Goal: Task Accomplishment & Management: Complete application form

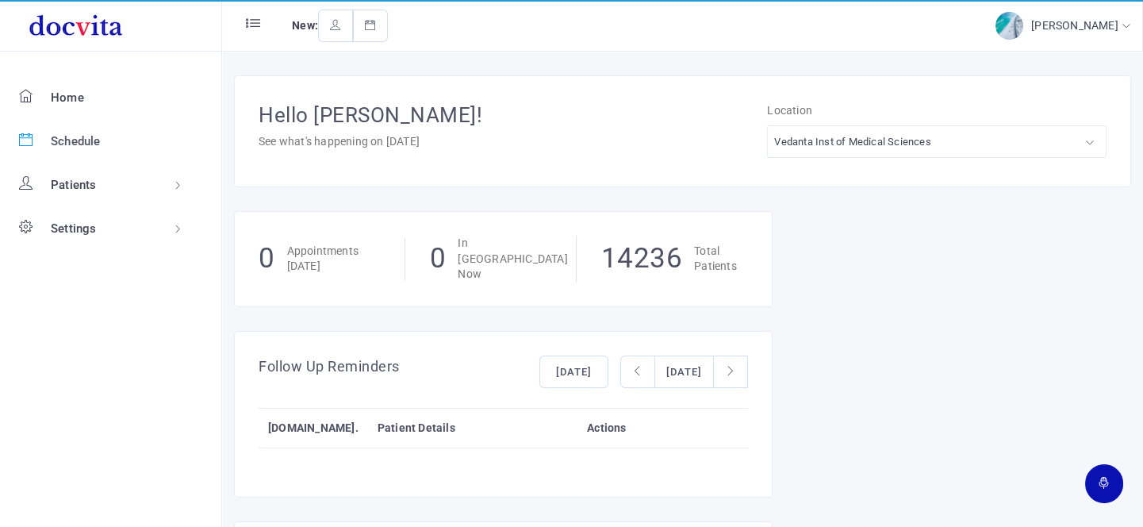
click at [91, 140] on span "Schedule" at bounding box center [76, 141] width 50 height 14
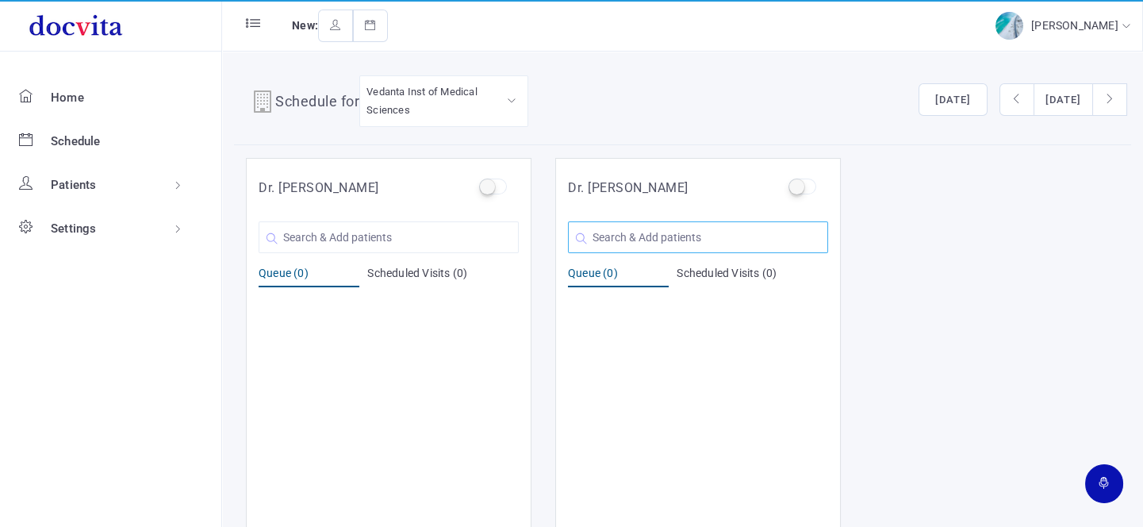
click at [642, 239] on input "text" at bounding box center [698, 237] width 260 height 32
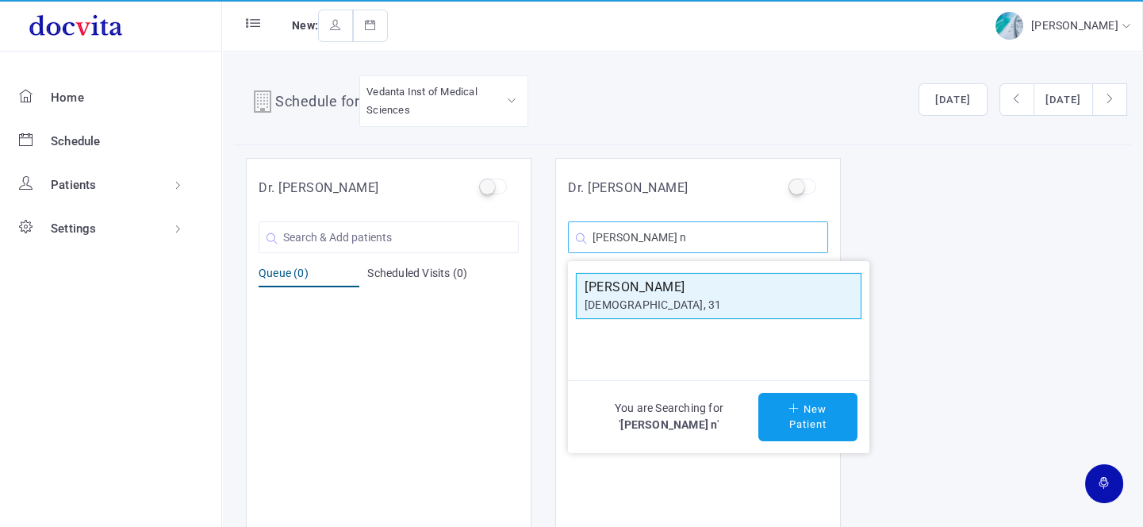
type input "[PERSON_NAME] n"
click at [614, 278] on h5 "[PERSON_NAME]" at bounding box center [718, 287] width 268 height 19
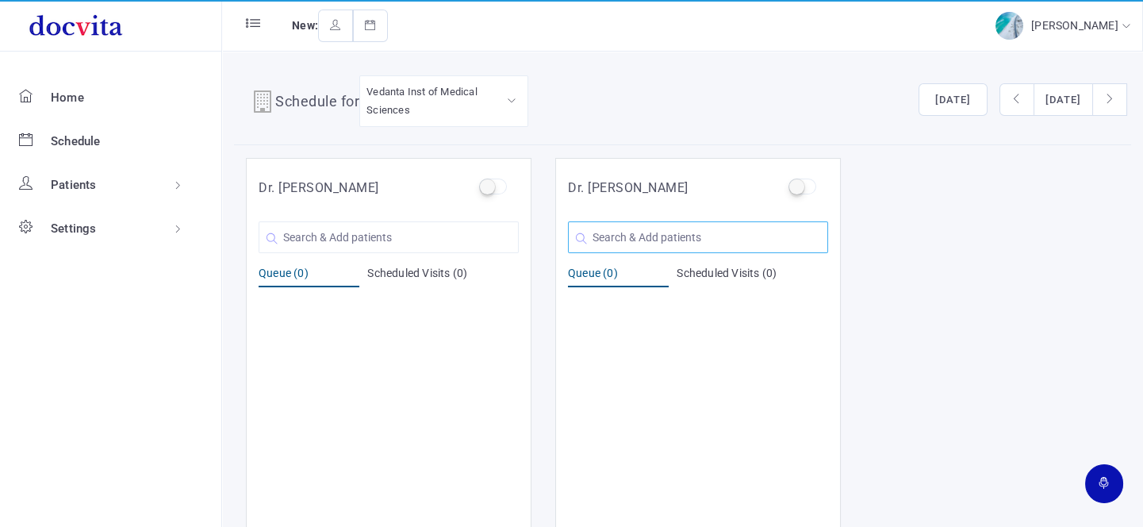
click at [624, 244] on input "text" at bounding box center [698, 237] width 260 height 32
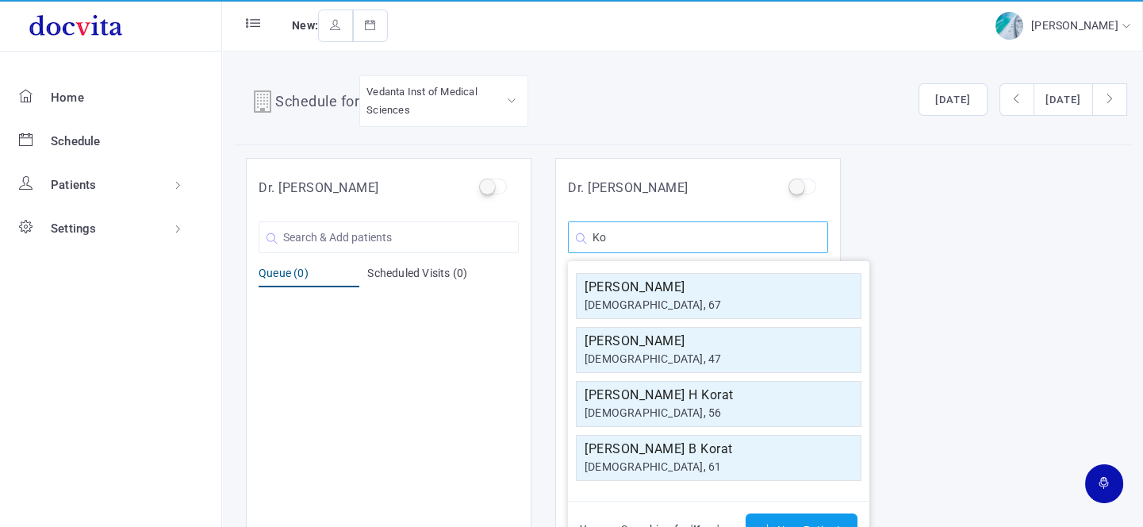
type input "K"
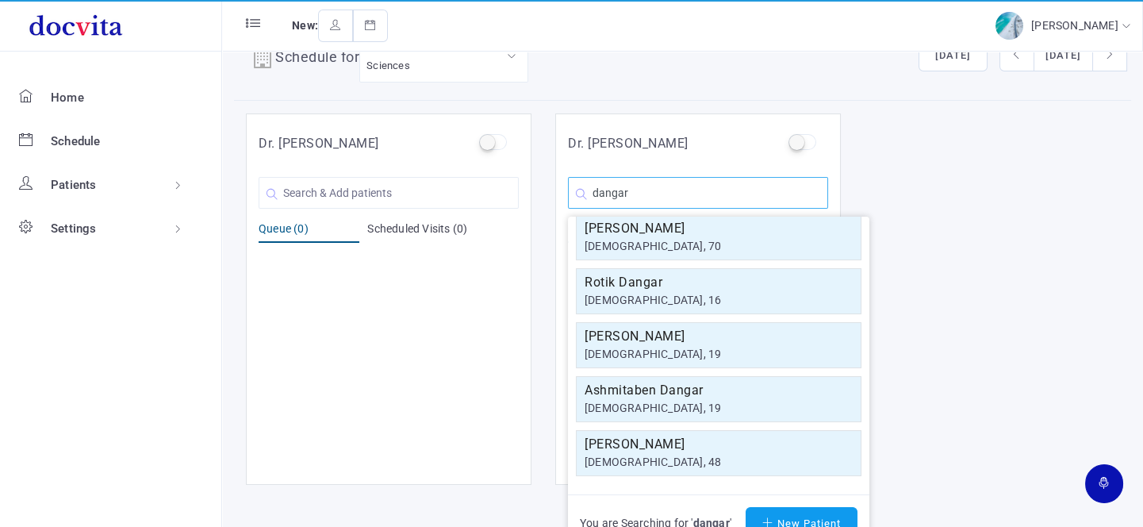
scroll to position [68, 0]
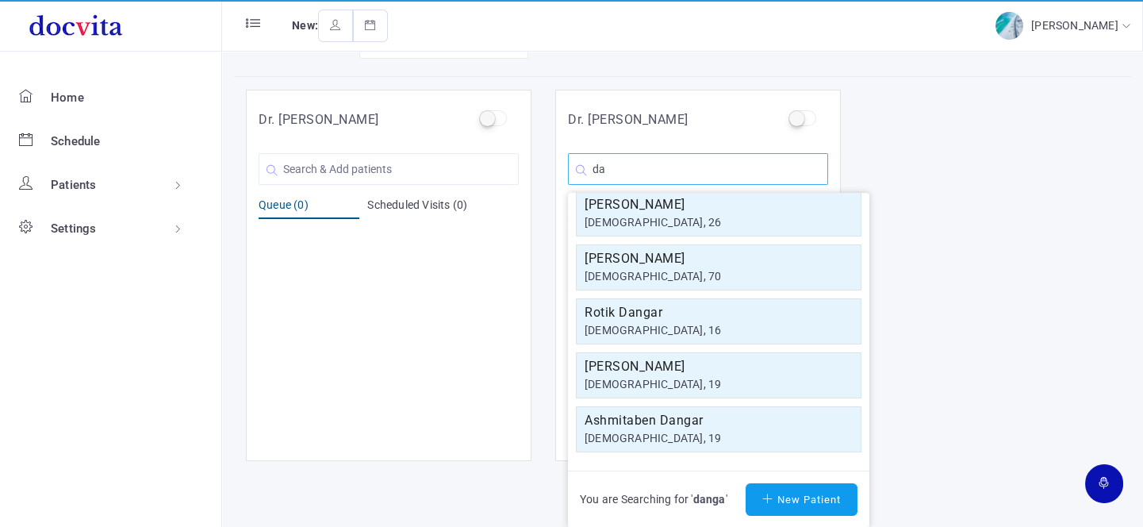
type input "d"
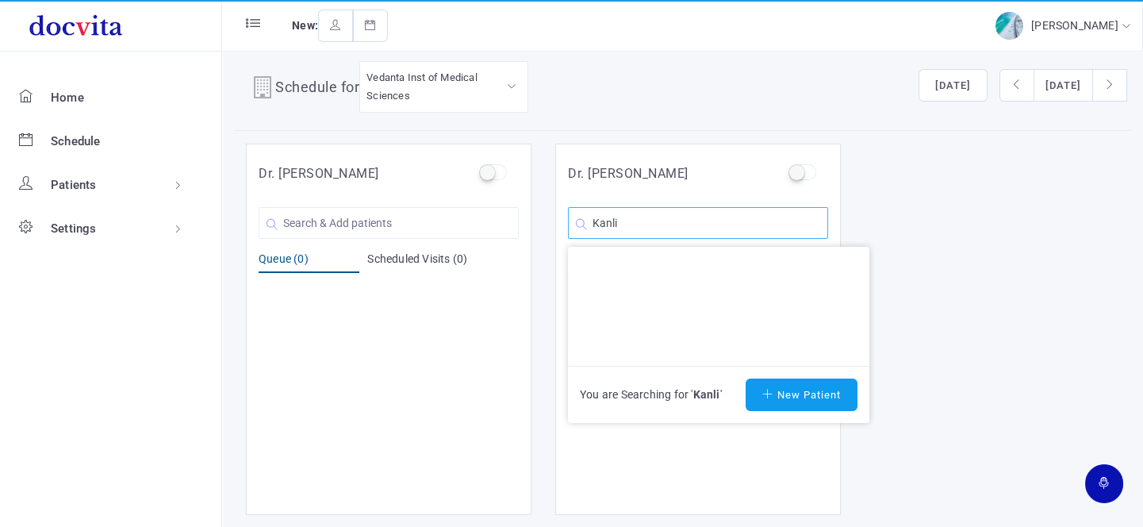
scroll to position [13, 0]
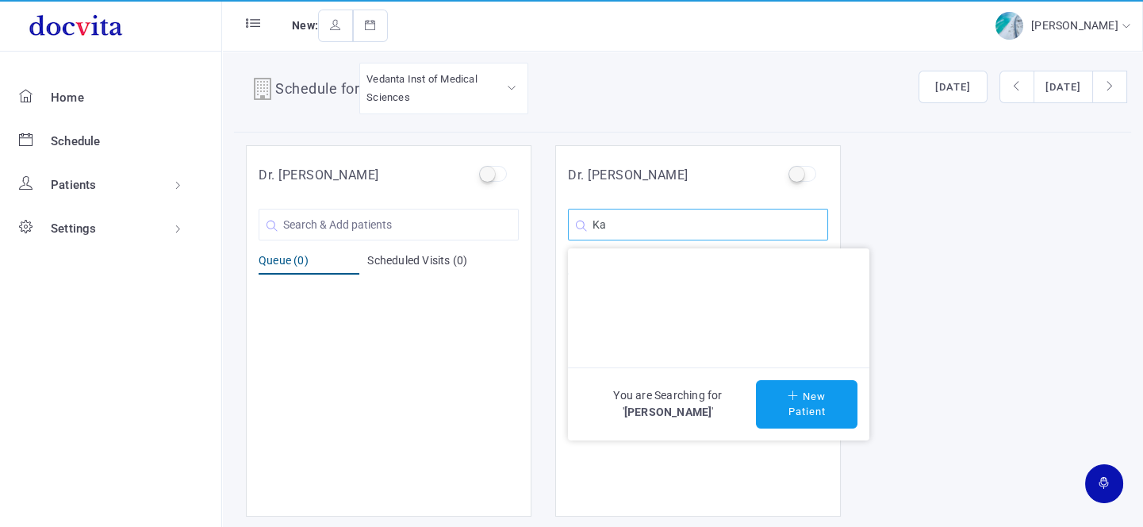
type input "K"
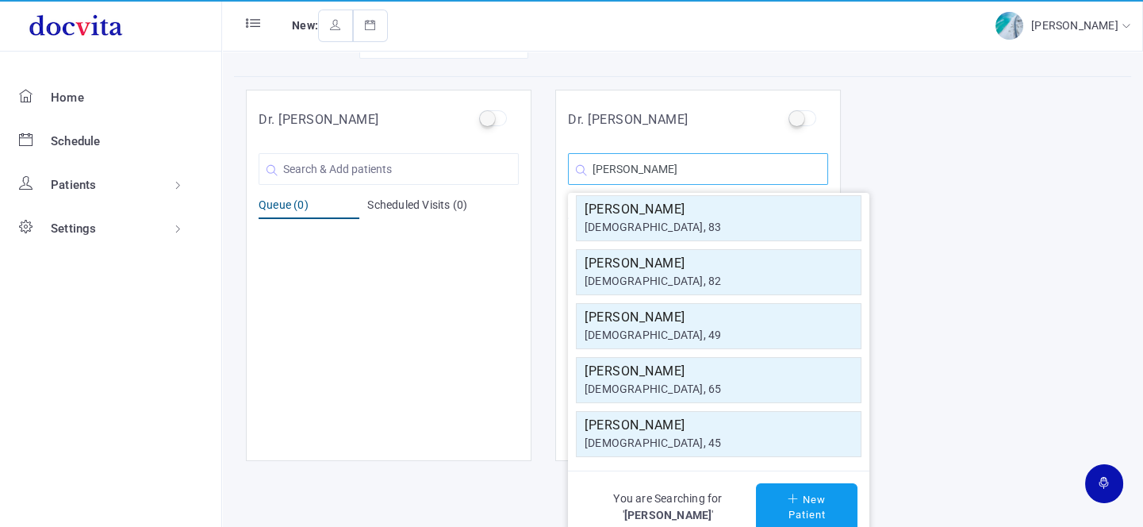
scroll to position [284, 0]
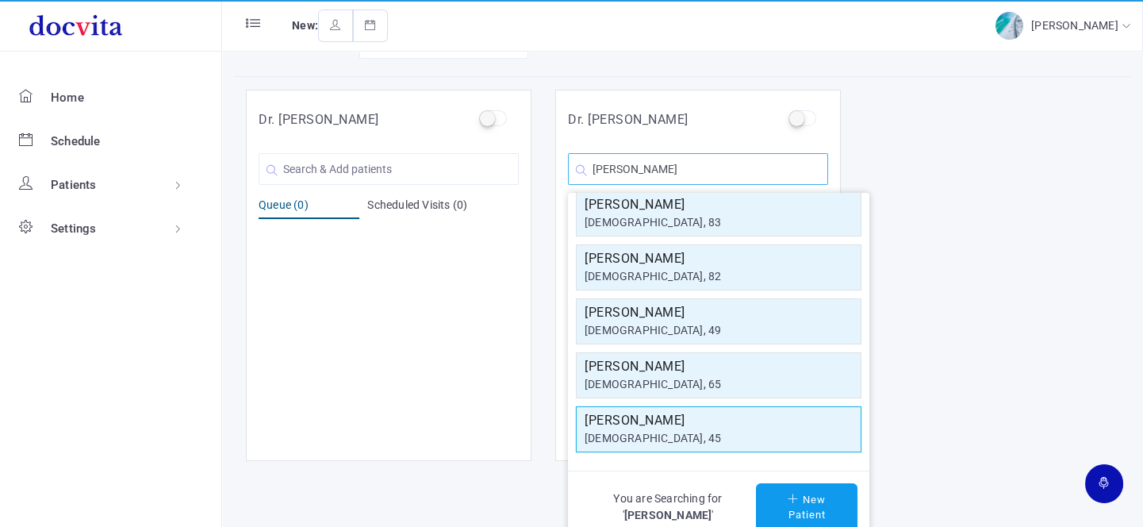
type input "[PERSON_NAME]"
click at [729, 430] on div "[DEMOGRAPHIC_DATA], 45" at bounding box center [718, 438] width 268 height 17
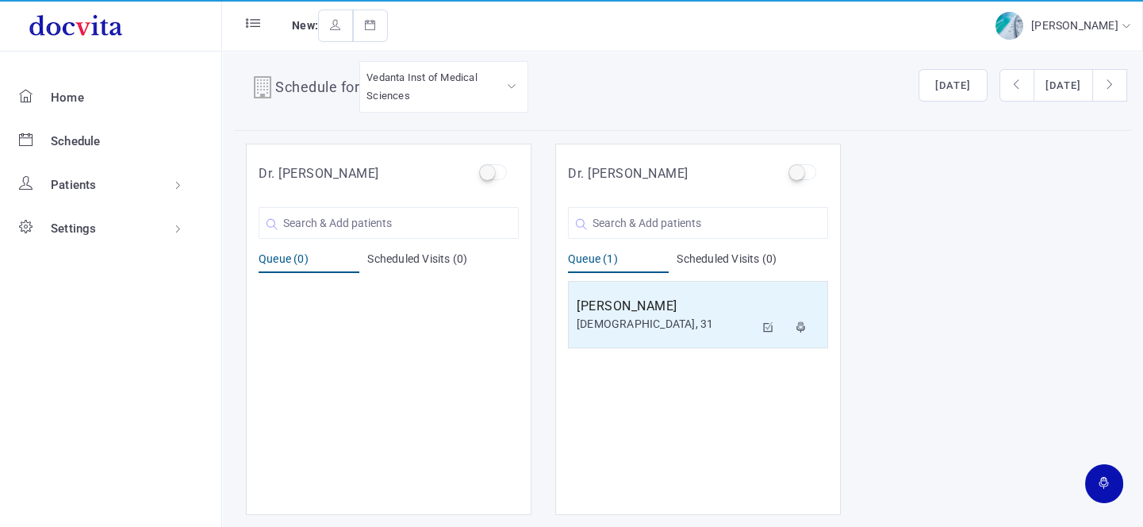
scroll to position [13, 0]
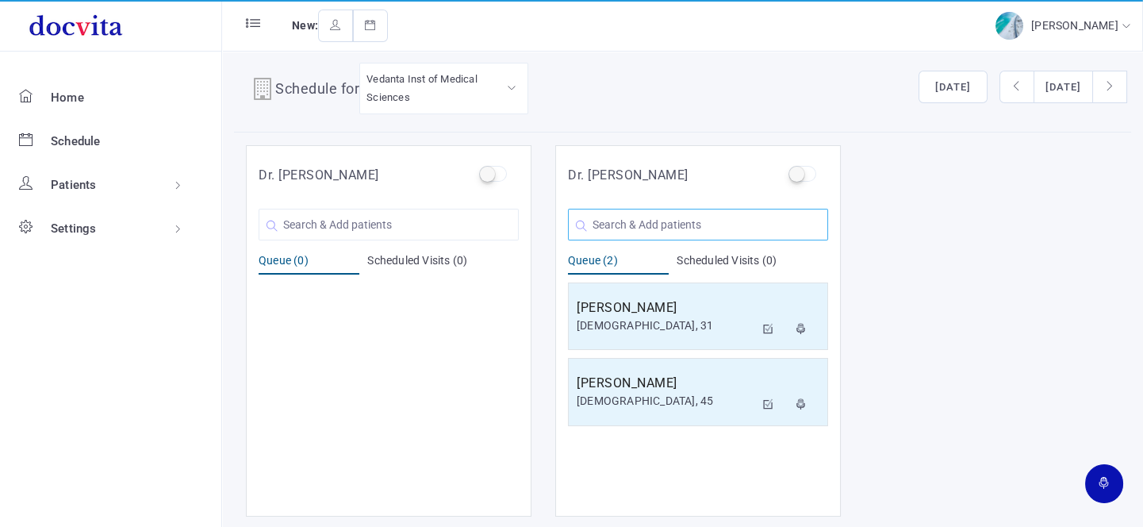
click at [641, 228] on input "text" at bounding box center [698, 225] width 260 height 32
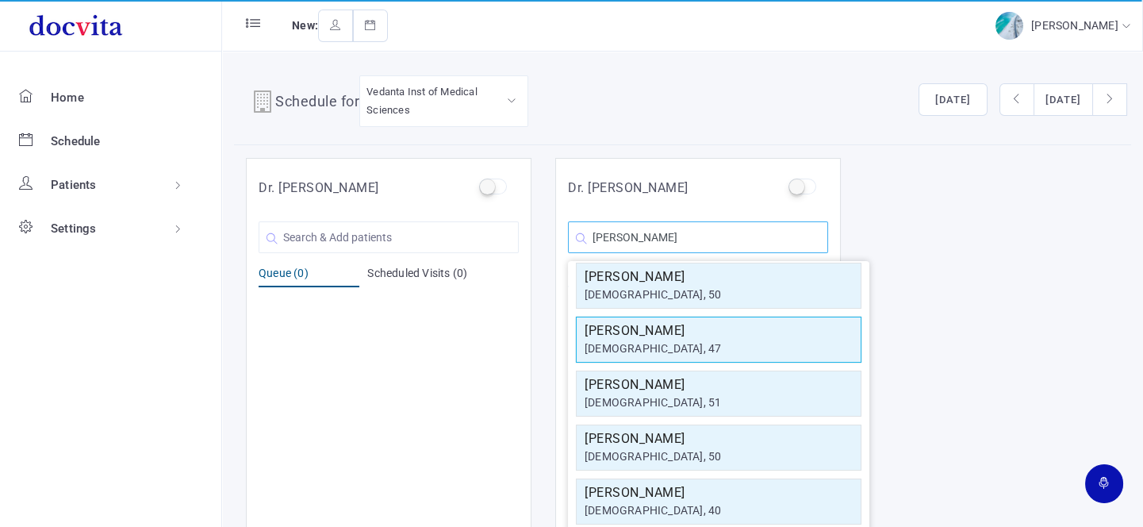
scroll to position [0, 0]
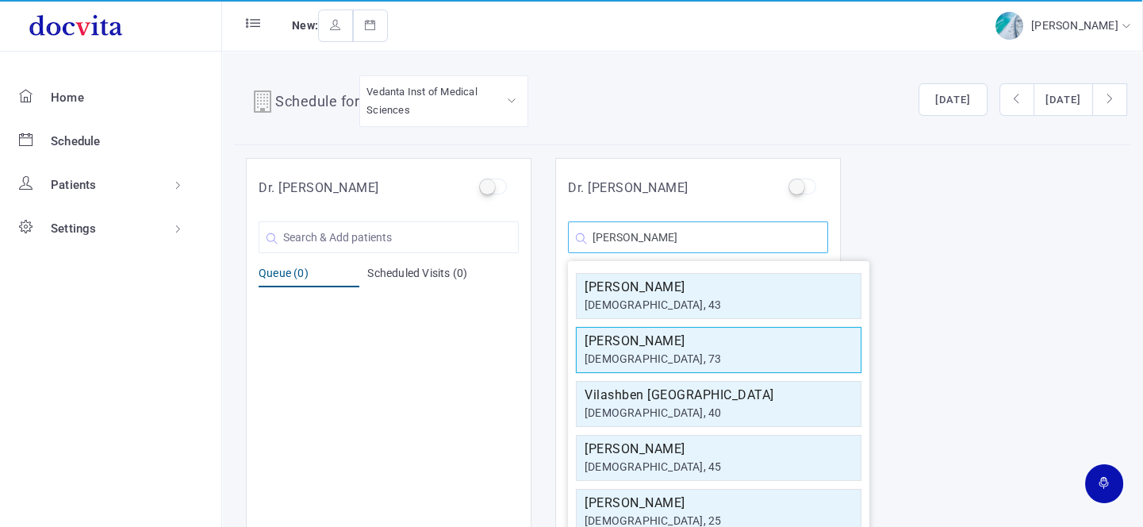
type input "[PERSON_NAME]"
click at [829, 362] on div "[DEMOGRAPHIC_DATA], 73" at bounding box center [718, 358] width 268 height 17
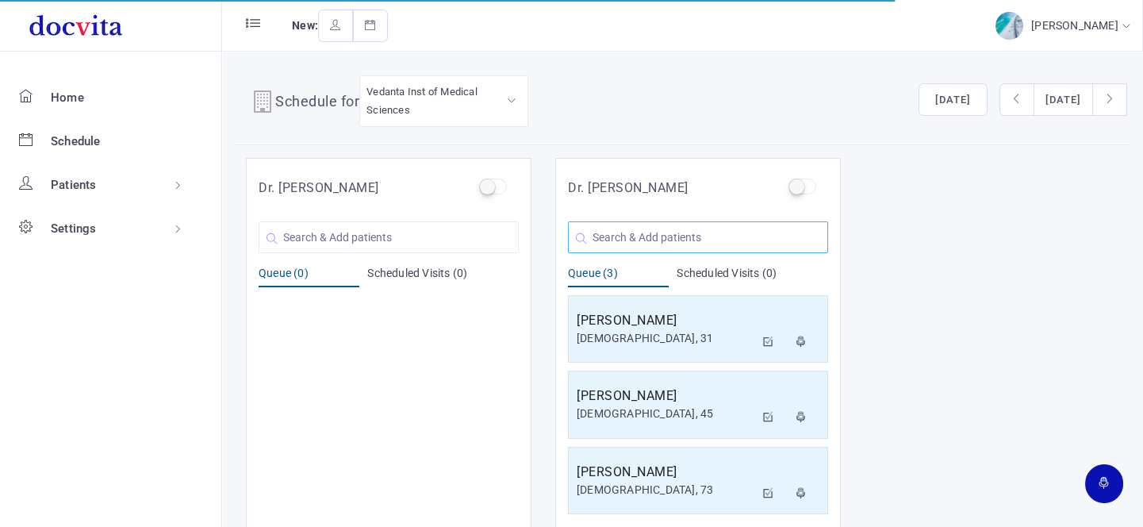
click at [636, 248] on input "text" at bounding box center [698, 237] width 260 height 32
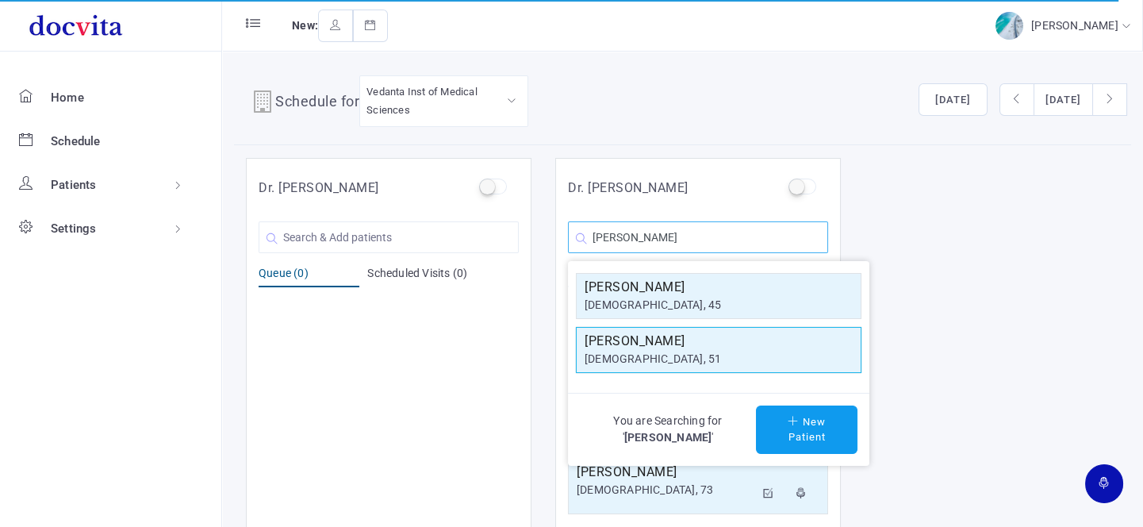
type input "[PERSON_NAME]"
click at [664, 347] on h5 "[PERSON_NAME]" at bounding box center [718, 340] width 268 height 19
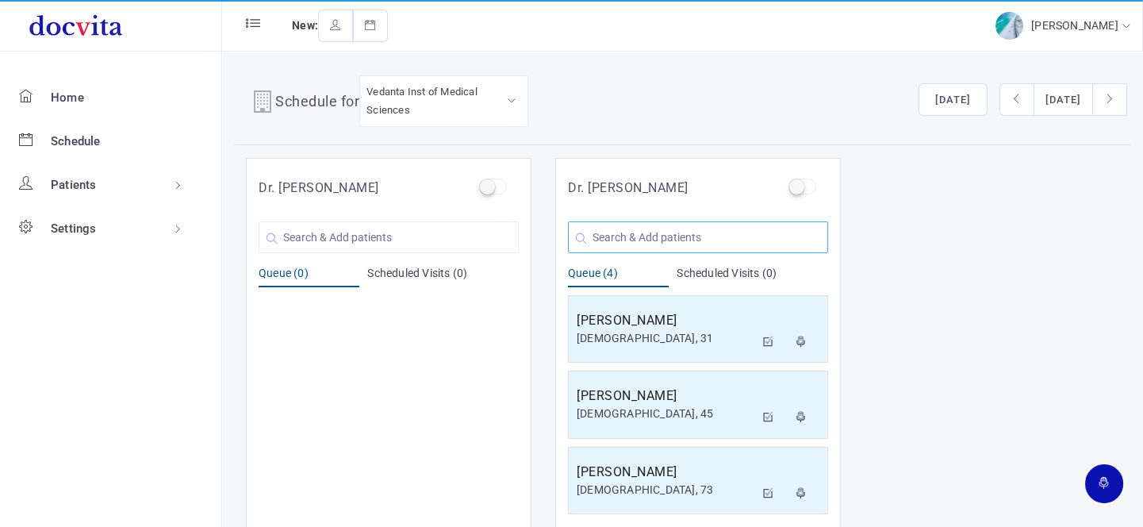
click at [674, 226] on input "text" at bounding box center [698, 237] width 260 height 32
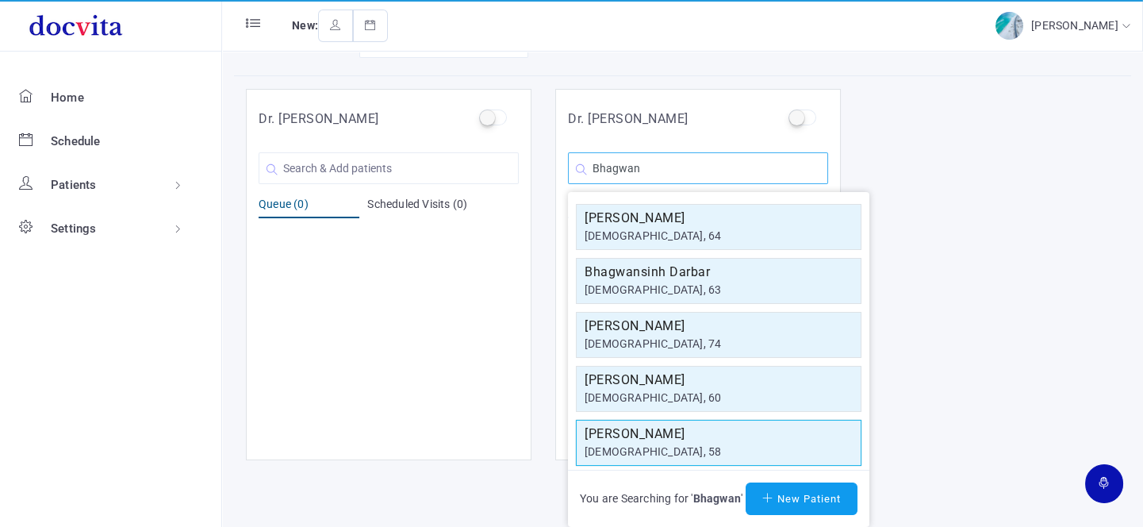
scroll to position [144, 0]
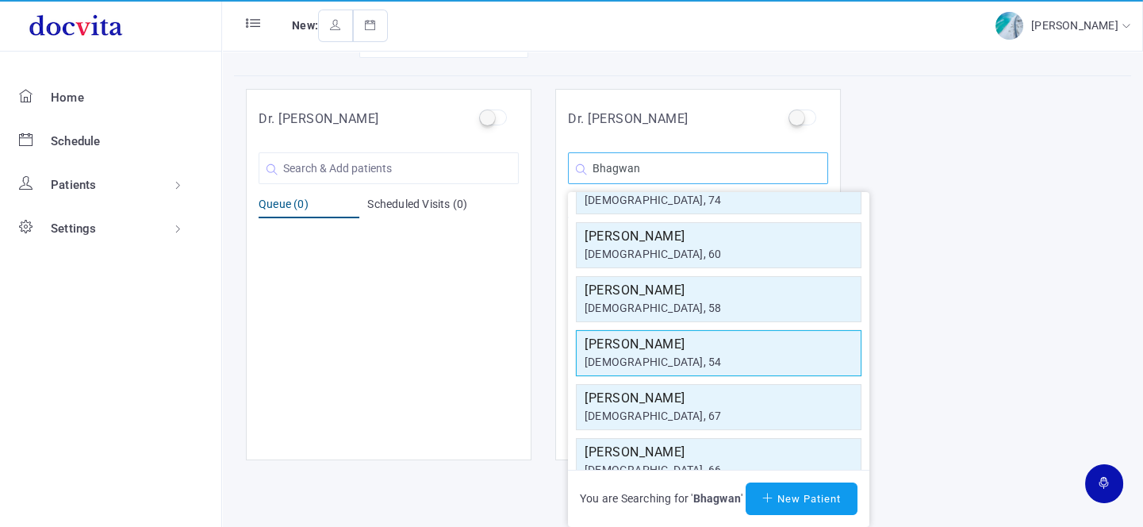
type input "Bhagwan"
click at [703, 335] on h5 "[PERSON_NAME]" at bounding box center [718, 344] width 268 height 19
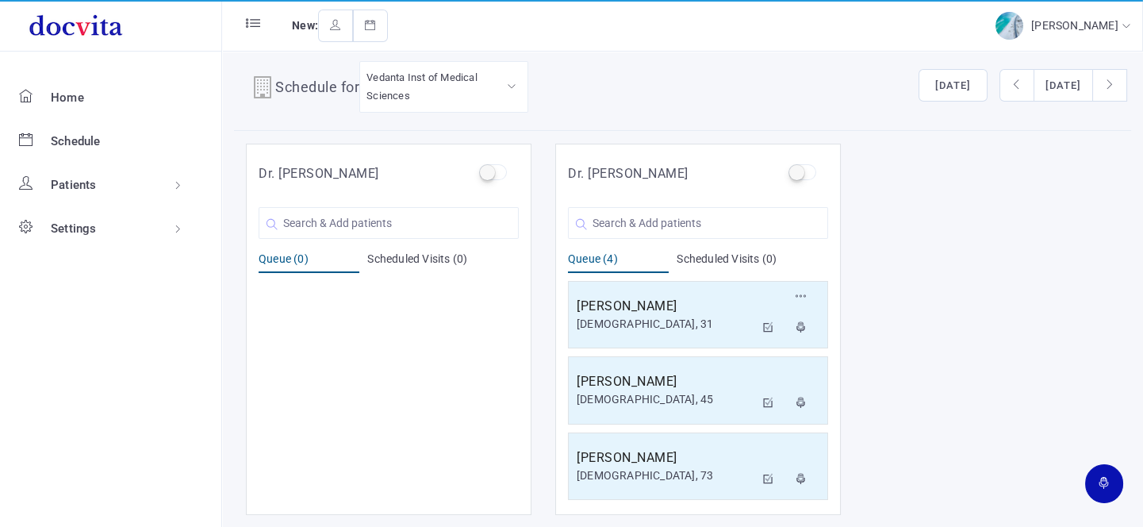
scroll to position [13, 0]
click at [683, 222] on input "text" at bounding box center [698, 225] width 260 height 32
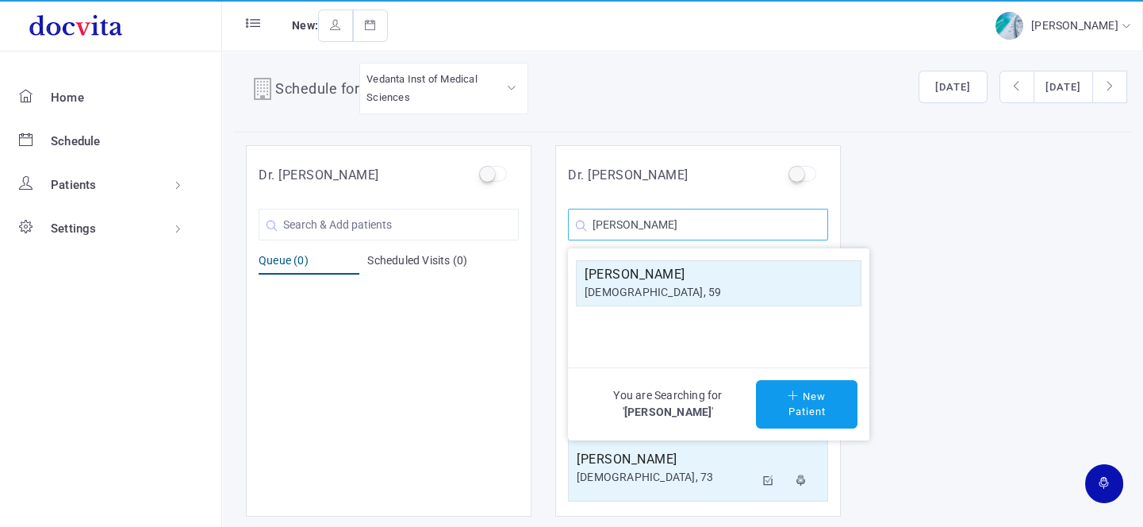
scroll to position [0, 0]
type input "[PERSON_NAME]"
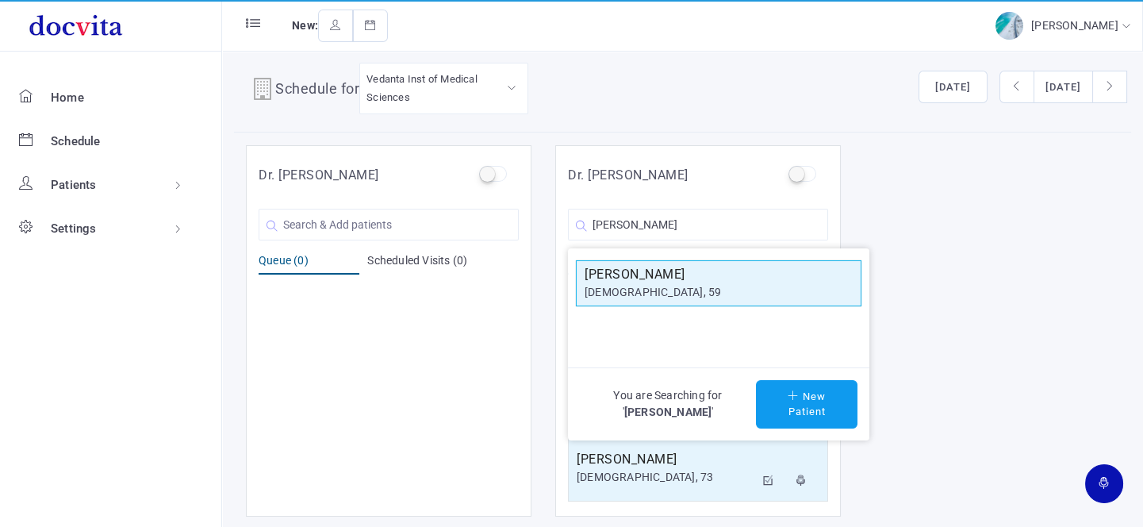
click at [672, 278] on h5 "[PERSON_NAME]" at bounding box center [718, 274] width 268 height 19
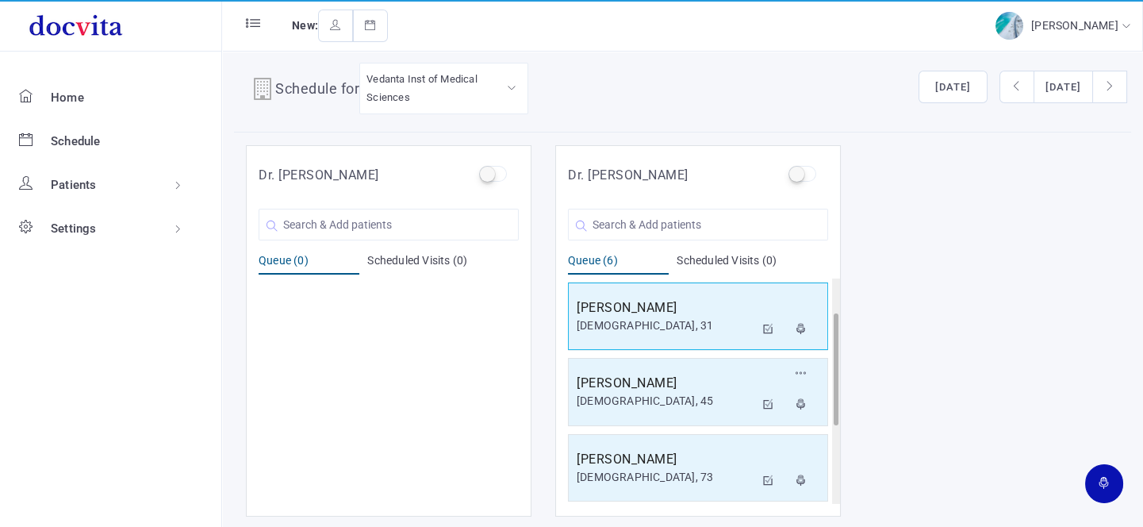
scroll to position [228, 0]
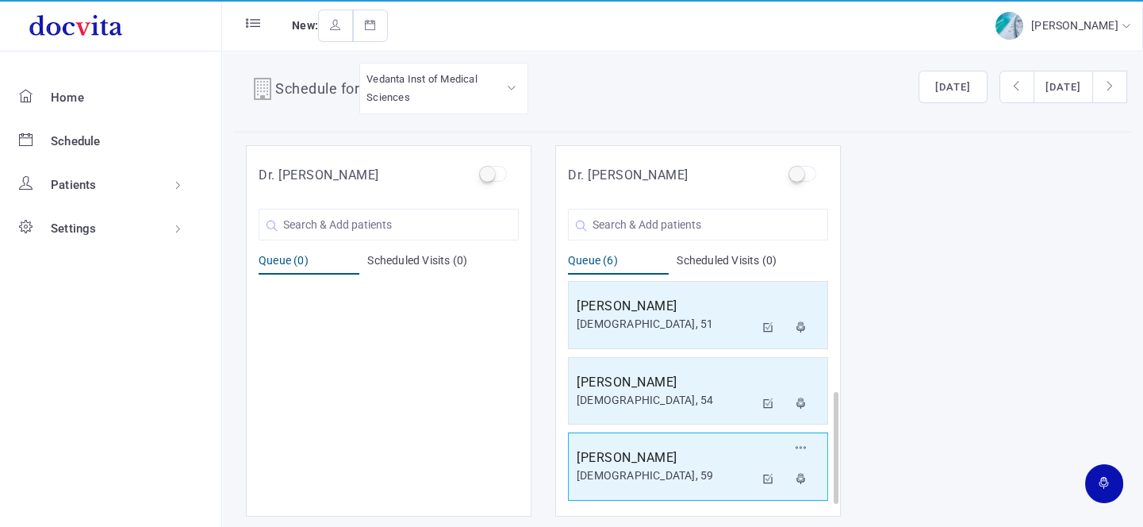
click at [667, 454] on h5 "[PERSON_NAME]" at bounding box center [665, 457] width 178 height 19
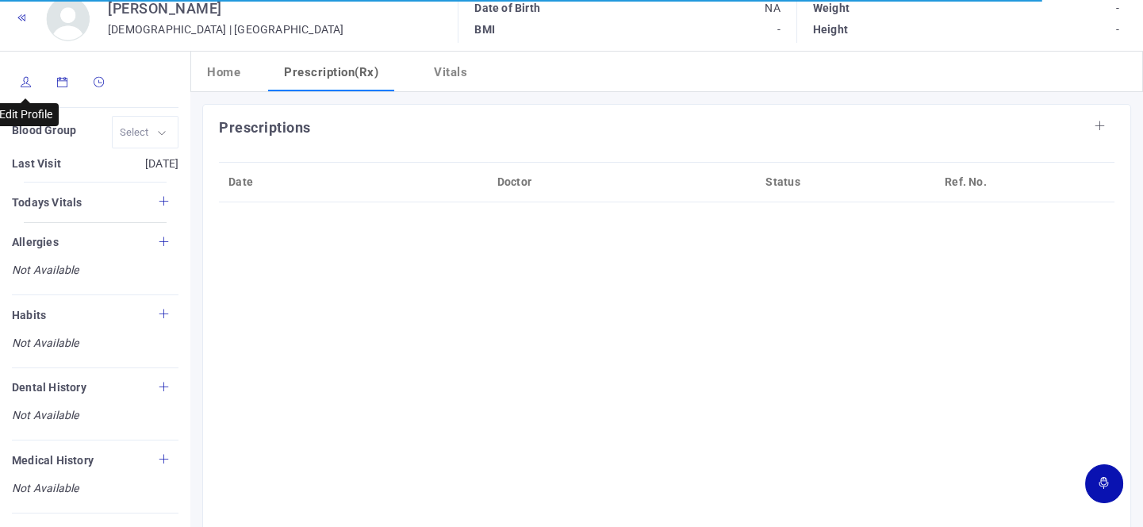
click at [23, 82] on icon at bounding box center [26, 82] width 11 height 10
type input "[PERSON_NAME]"
type input "59"
type input "[GEOGRAPHIC_DATA]"
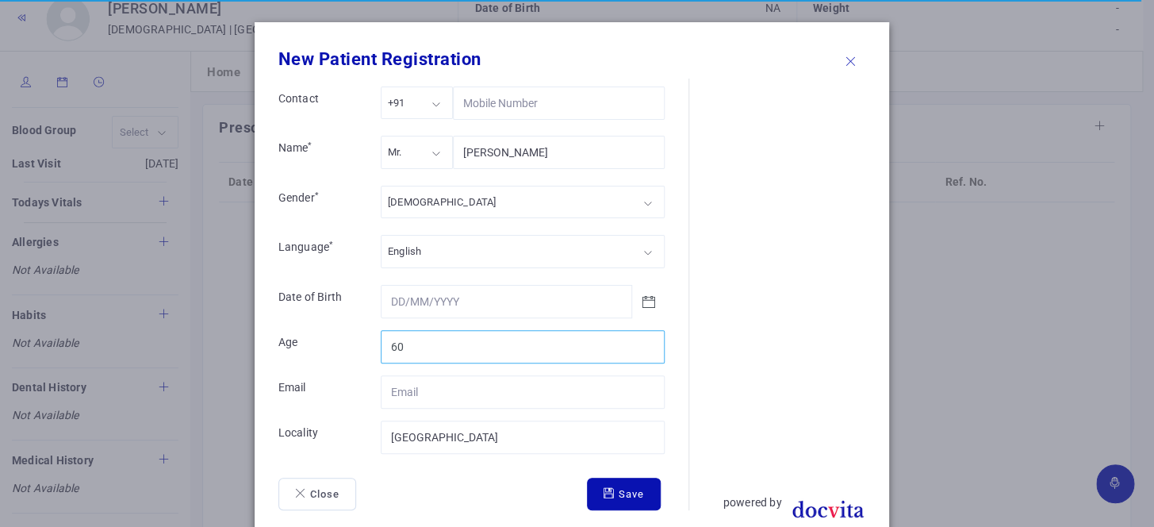
click at [644, 341] on input "60" at bounding box center [523, 346] width 284 height 33
type input "61"
click at [644, 341] on input "61" at bounding box center [523, 346] width 284 height 33
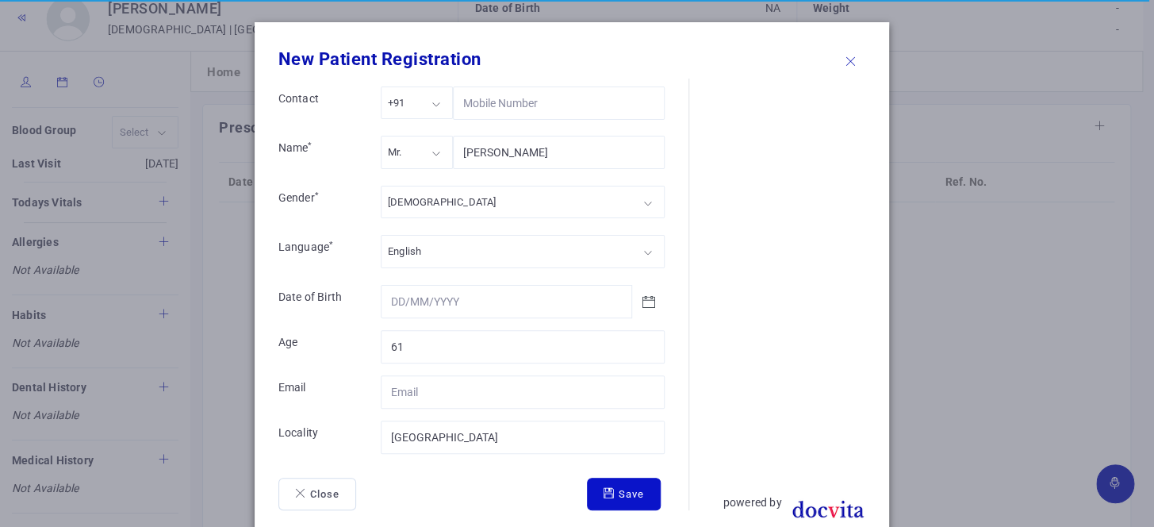
click at [626, 492] on button "Save" at bounding box center [624, 493] width 74 height 33
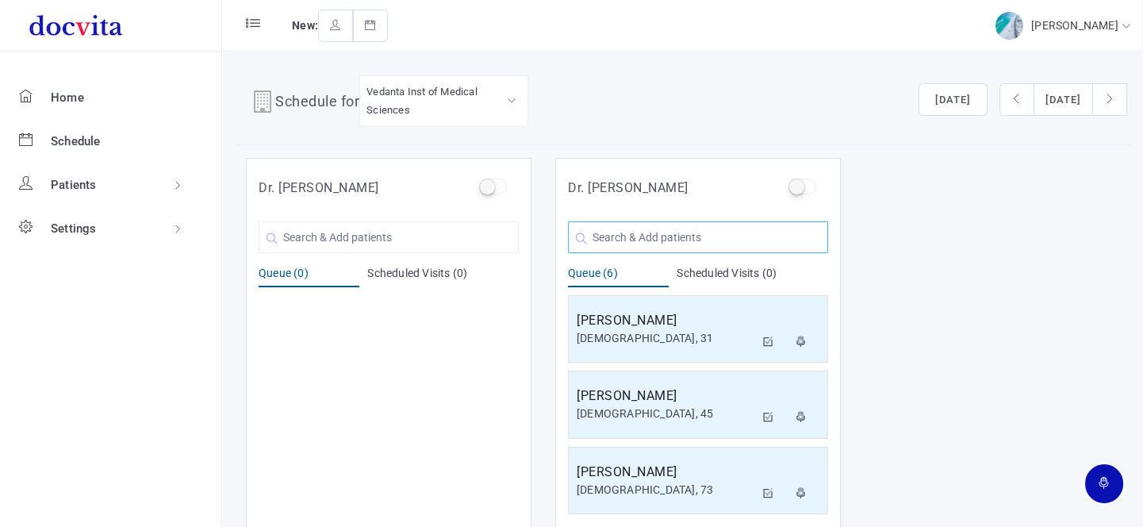
click at [638, 241] on input "text" at bounding box center [698, 237] width 260 height 32
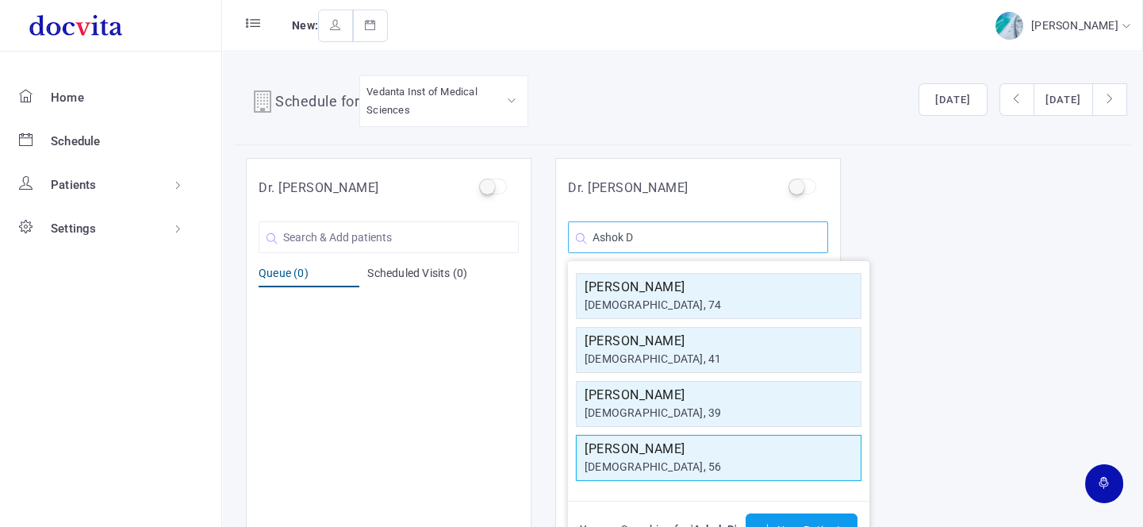
type input "Ashok D"
click at [654, 458] on div "[DEMOGRAPHIC_DATA], 56" at bounding box center [718, 466] width 268 height 17
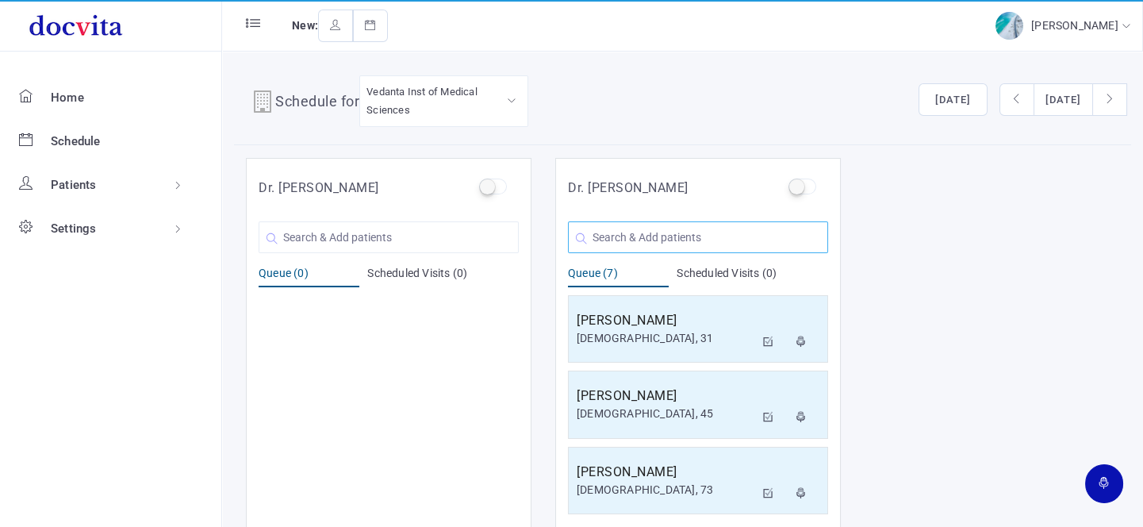
click at [598, 232] on input "text" at bounding box center [698, 237] width 260 height 32
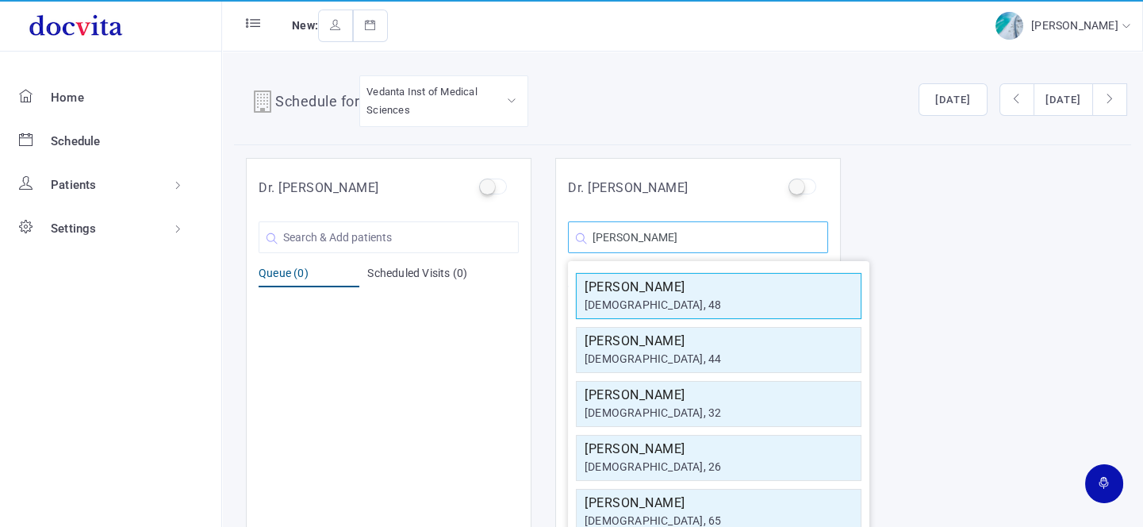
type input "[PERSON_NAME]"
click at [640, 299] on div "[DEMOGRAPHIC_DATA], 48" at bounding box center [718, 305] width 268 height 17
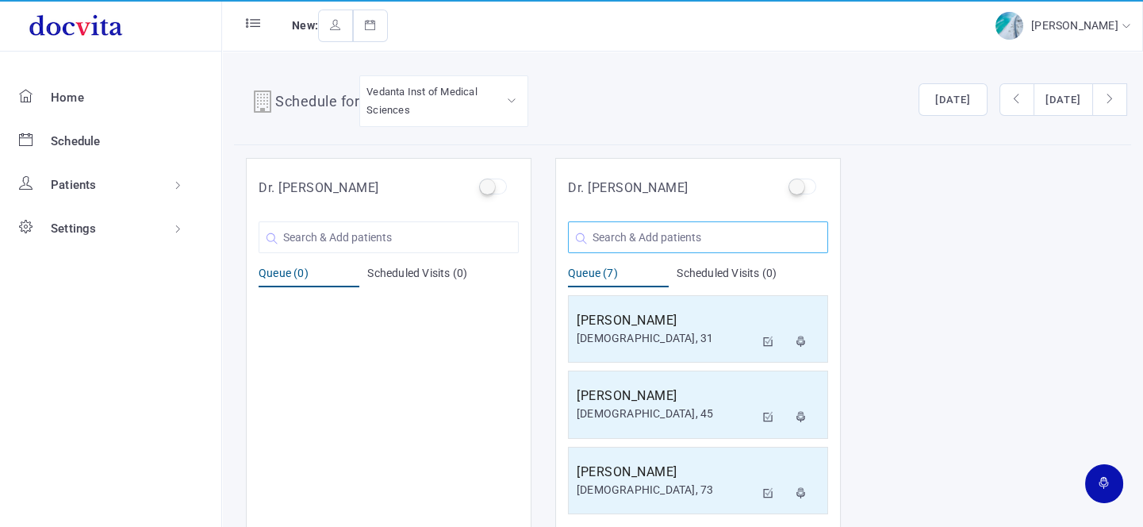
click at [656, 230] on input "text" at bounding box center [698, 237] width 260 height 32
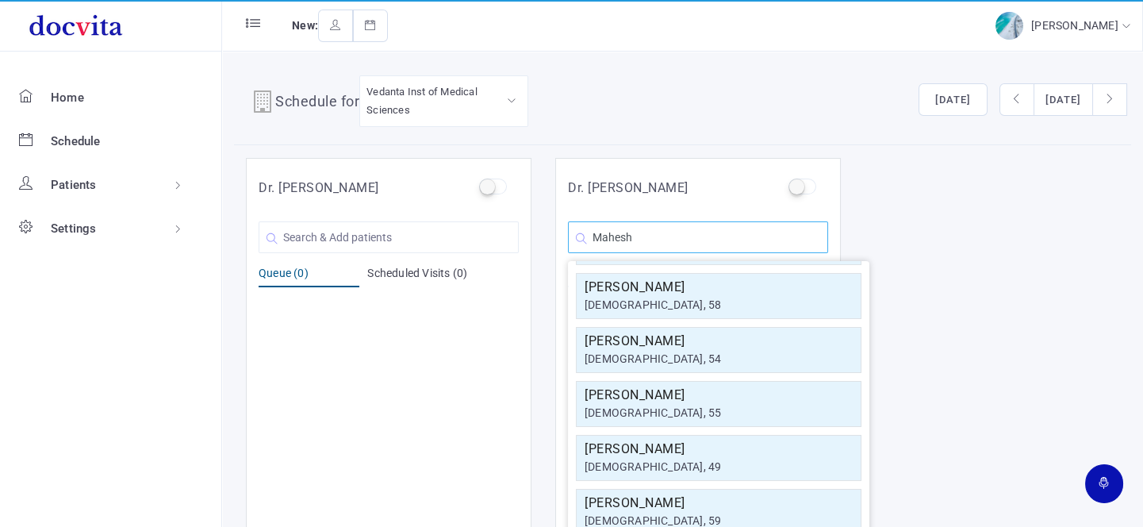
scroll to position [284, 0]
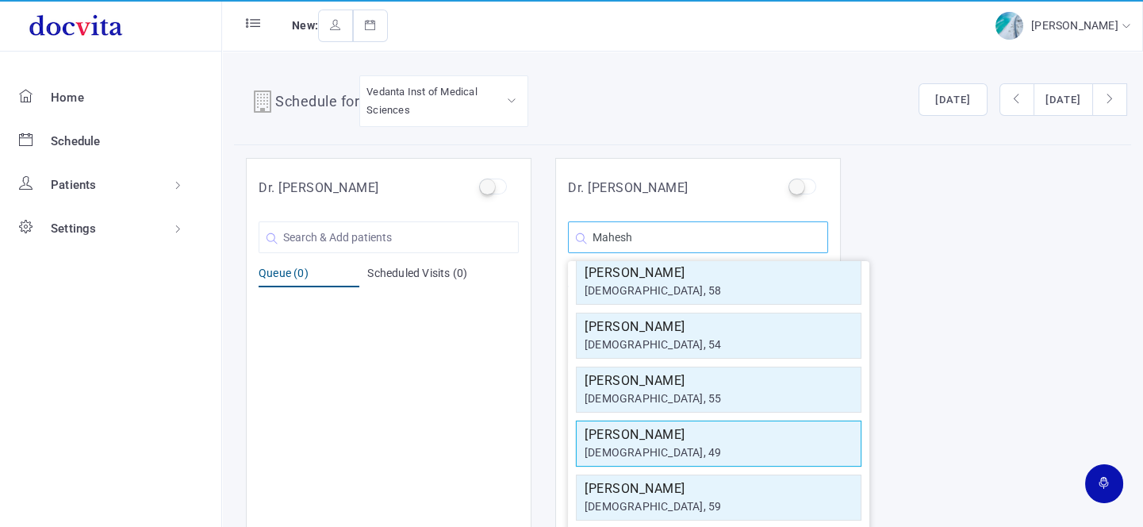
type input "Mahesh"
click at [691, 436] on h5 "[PERSON_NAME]" at bounding box center [718, 434] width 268 height 19
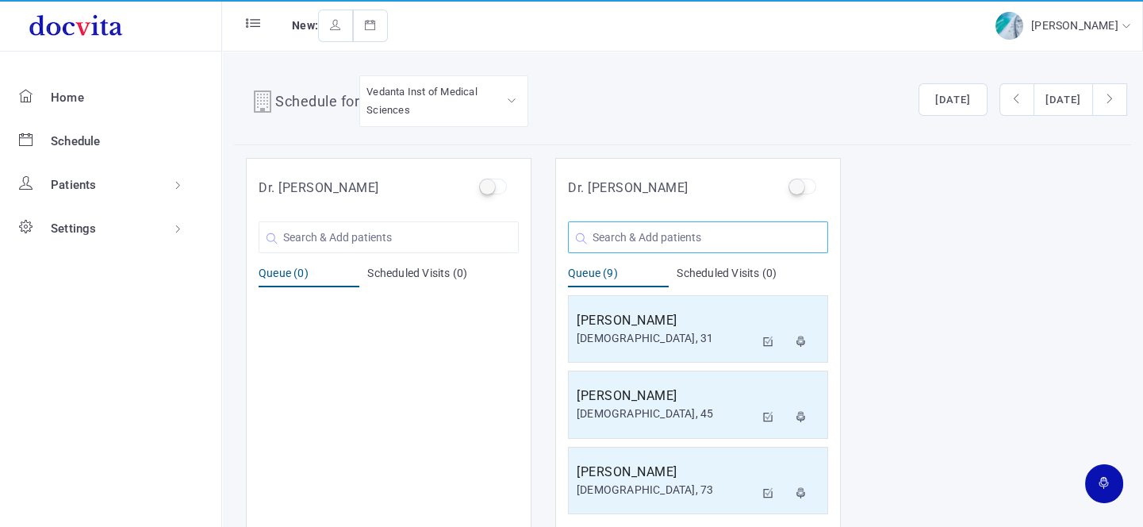
click at [664, 238] on input "text" at bounding box center [698, 237] width 260 height 32
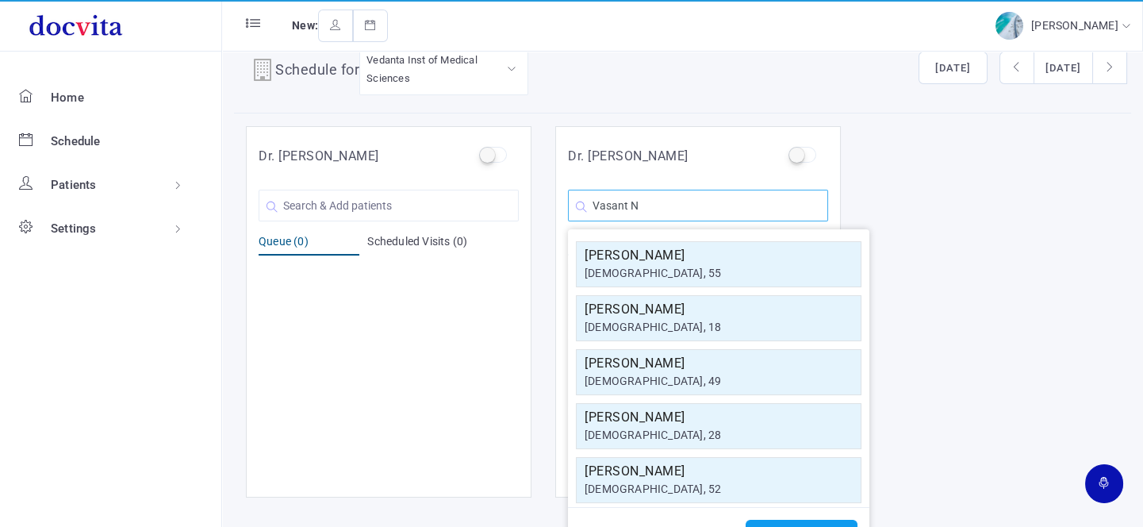
scroll to position [11, 0]
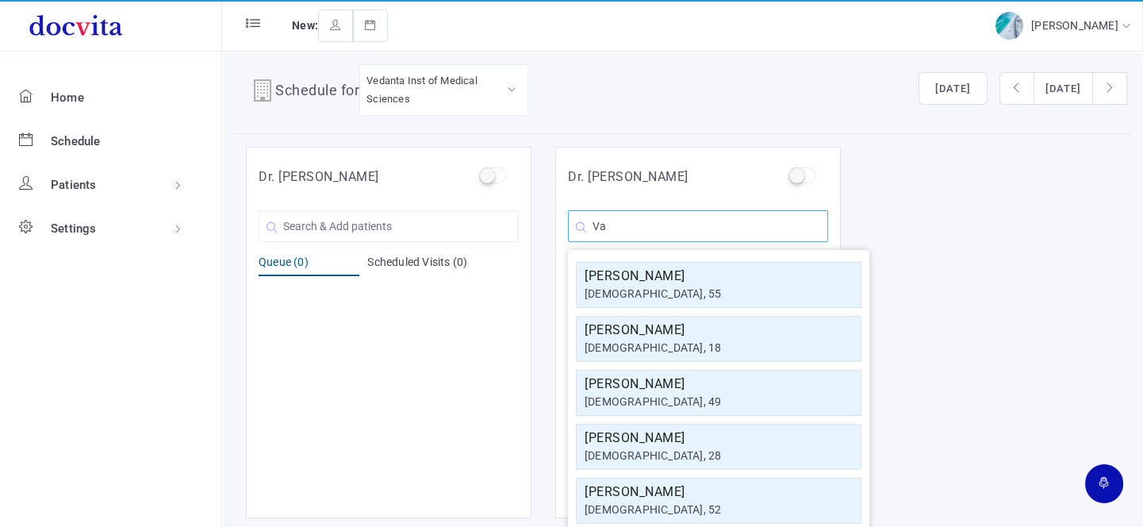
type input "V"
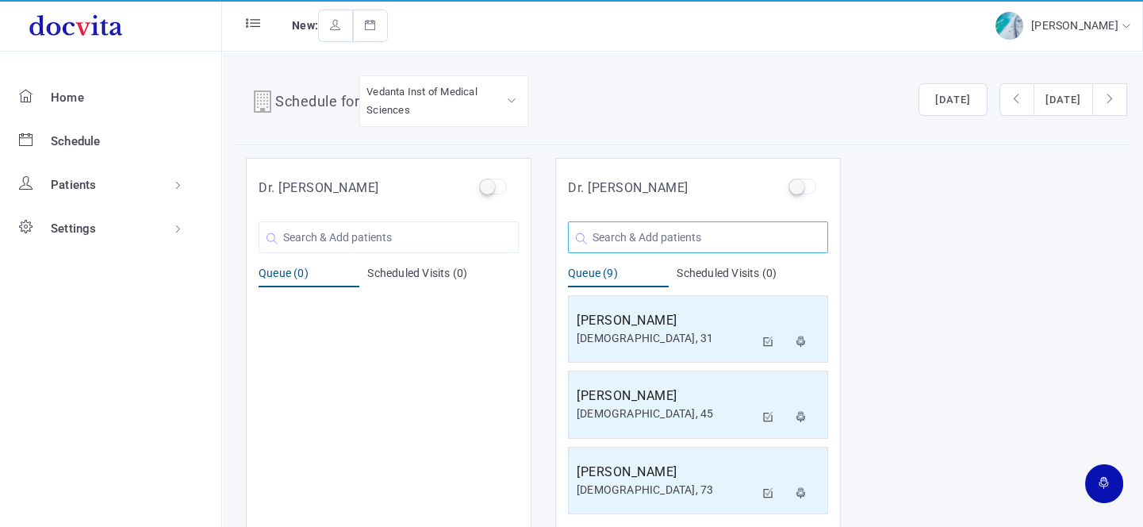
click at [641, 240] on input "text" at bounding box center [698, 237] width 260 height 32
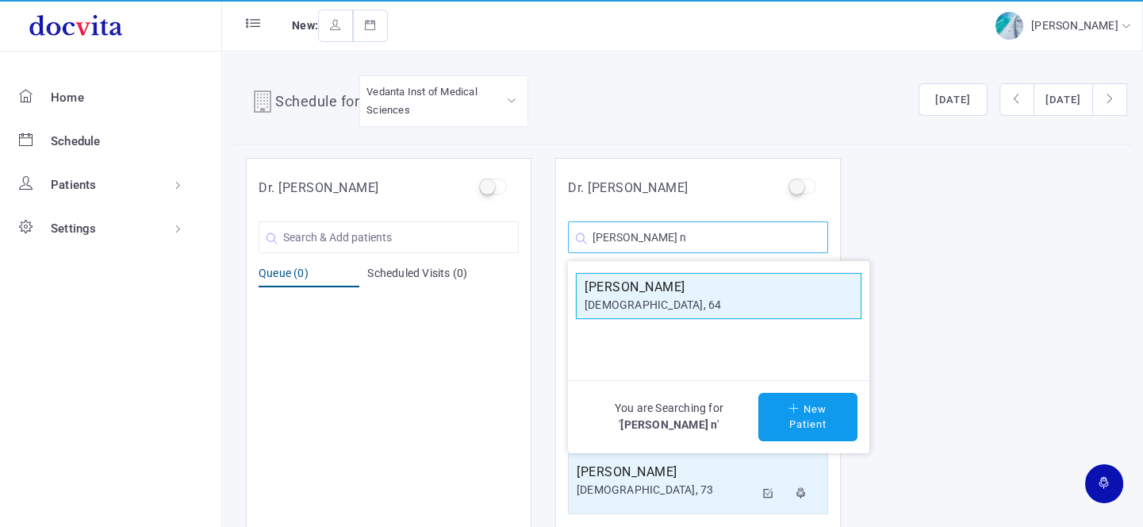
type input "[PERSON_NAME] n"
click at [734, 301] on div "[DEMOGRAPHIC_DATA], 64" at bounding box center [718, 305] width 268 height 17
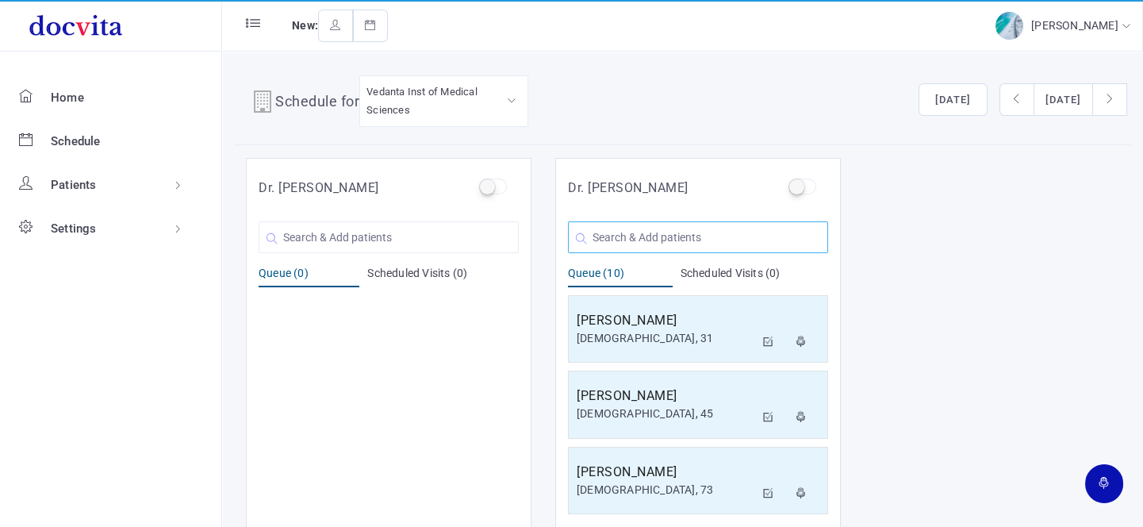
click at [672, 232] on input "text" at bounding box center [698, 237] width 260 height 32
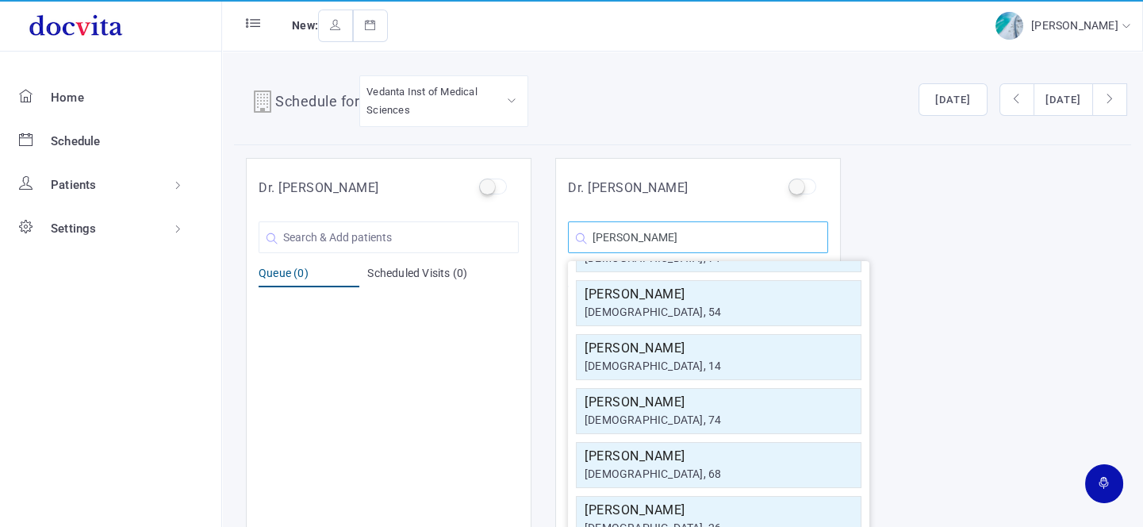
scroll to position [284, 0]
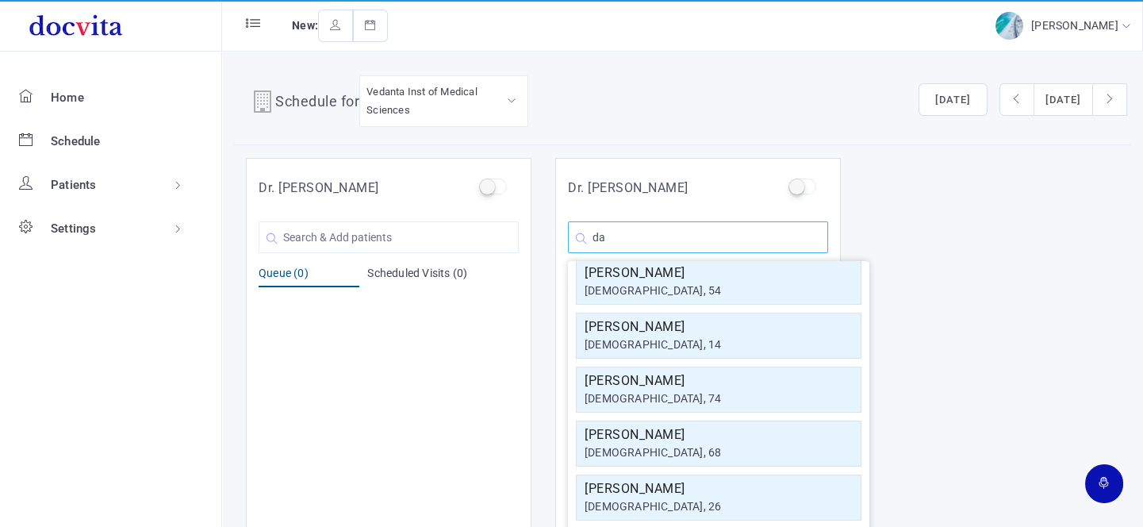
type input "d"
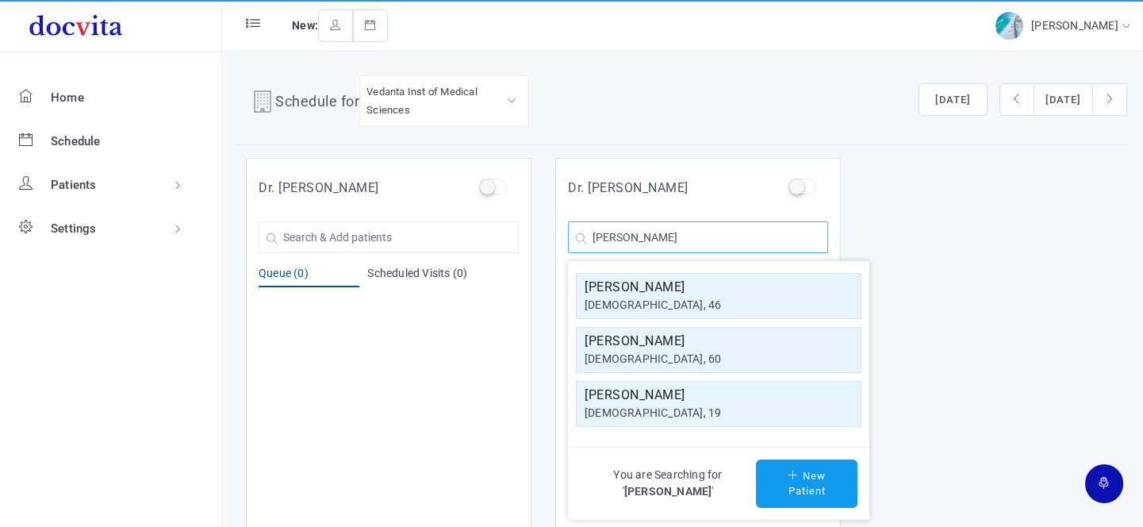
type input "Raghav"
click at [680, 357] on div "[DEMOGRAPHIC_DATA], 60" at bounding box center [718, 358] width 268 height 17
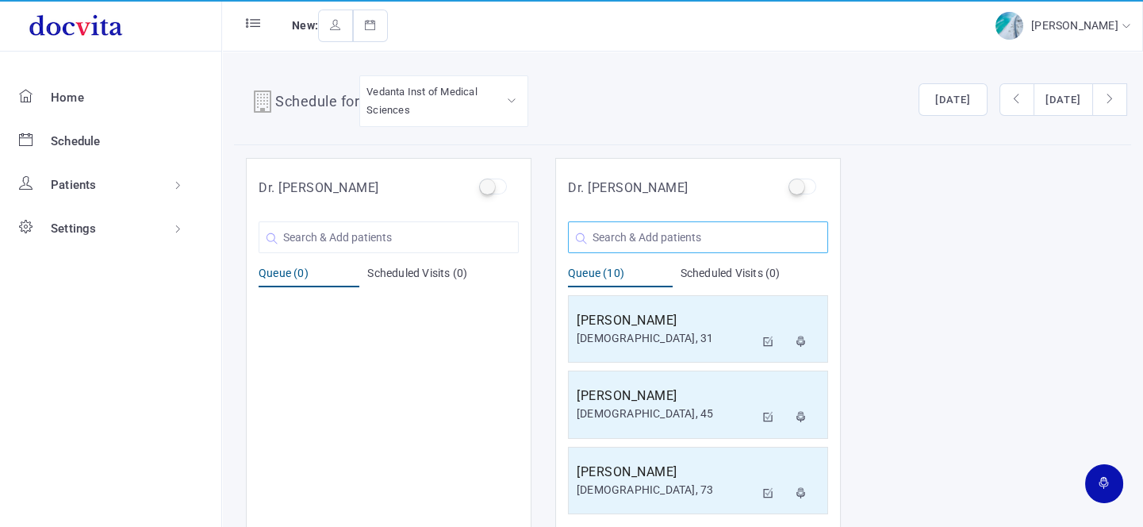
click at [675, 230] on input "text" at bounding box center [698, 237] width 260 height 32
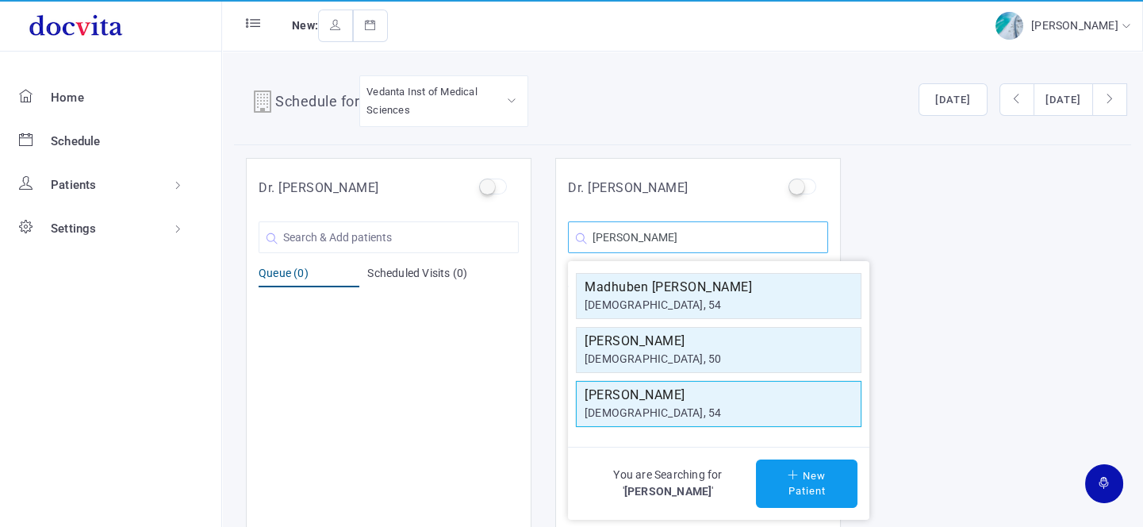
type input "madhuben r"
click at [674, 394] on h5 "Madhuben R Patel" at bounding box center [718, 394] width 268 height 19
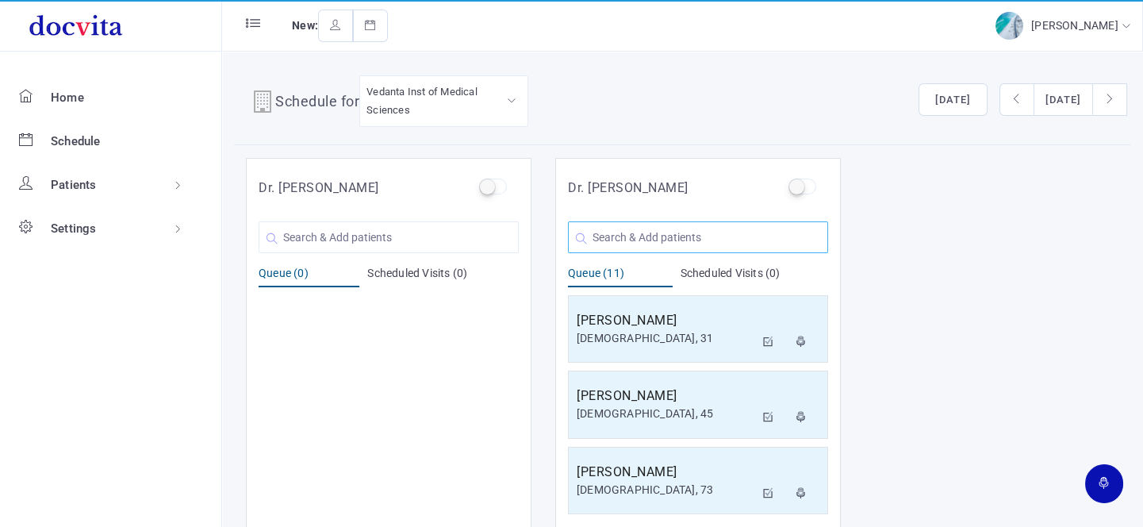
click at [686, 234] on input "text" at bounding box center [698, 237] width 260 height 32
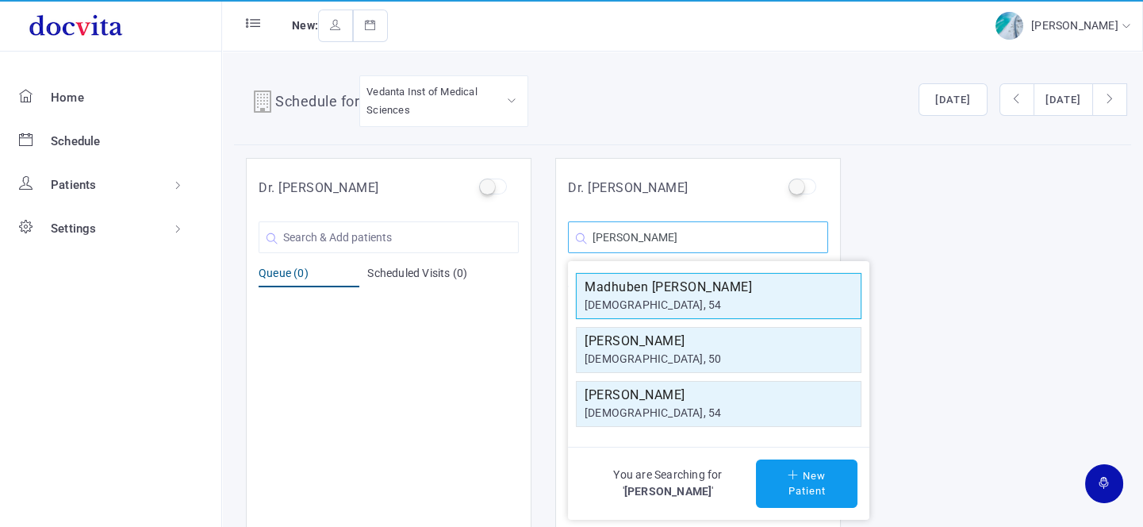
type input "madhuben r"
click at [684, 293] on h5 "Madhuben Ragavbhai Patel" at bounding box center [718, 287] width 268 height 19
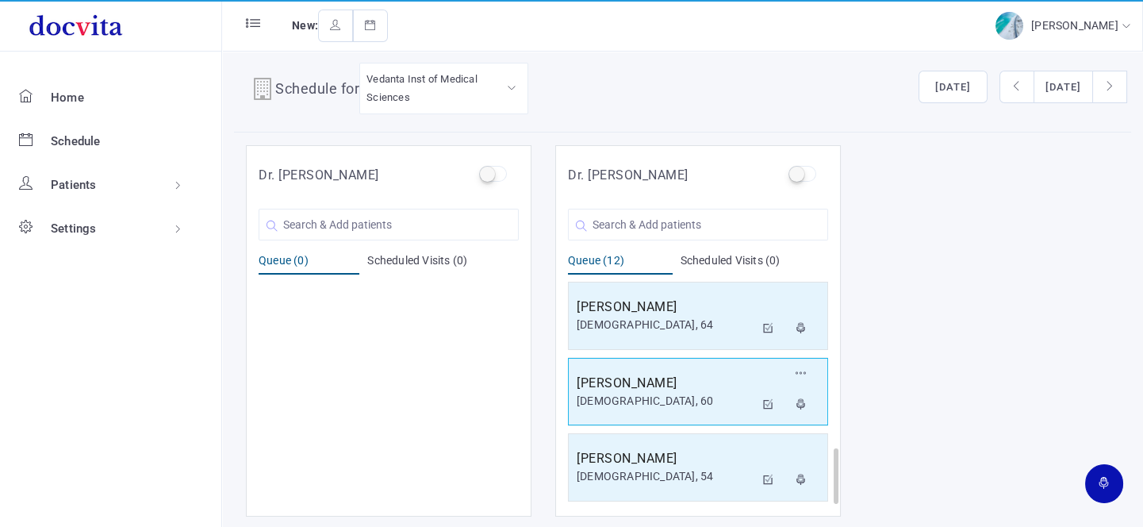
scroll to position [757, 0]
click at [667, 380] on h5 "Mrs. Madhuben R Patel" at bounding box center [665, 382] width 178 height 19
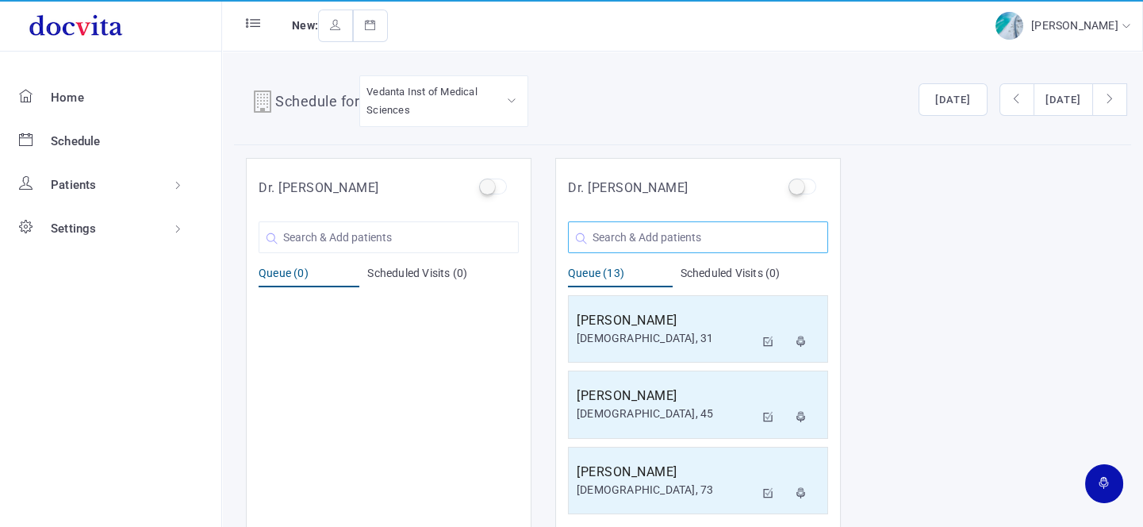
click at [668, 236] on input "text" at bounding box center [698, 237] width 260 height 32
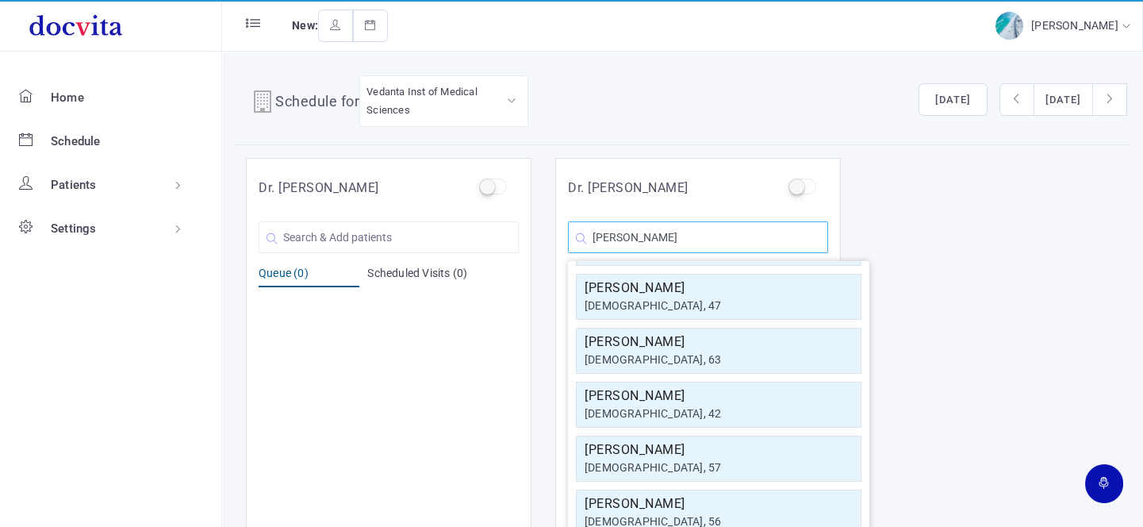
scroll to position [284, 0]
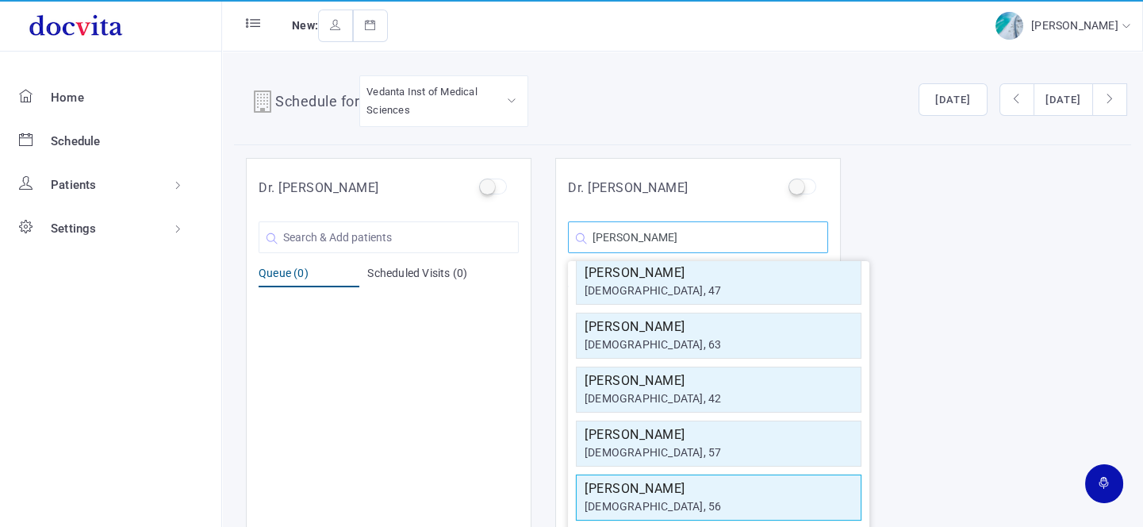
type input "madhuben"
click at [695, 500] on div "[DEMOGRAPHIC_DATA], 56" at bounding box center [718, 506] width 268 height 17
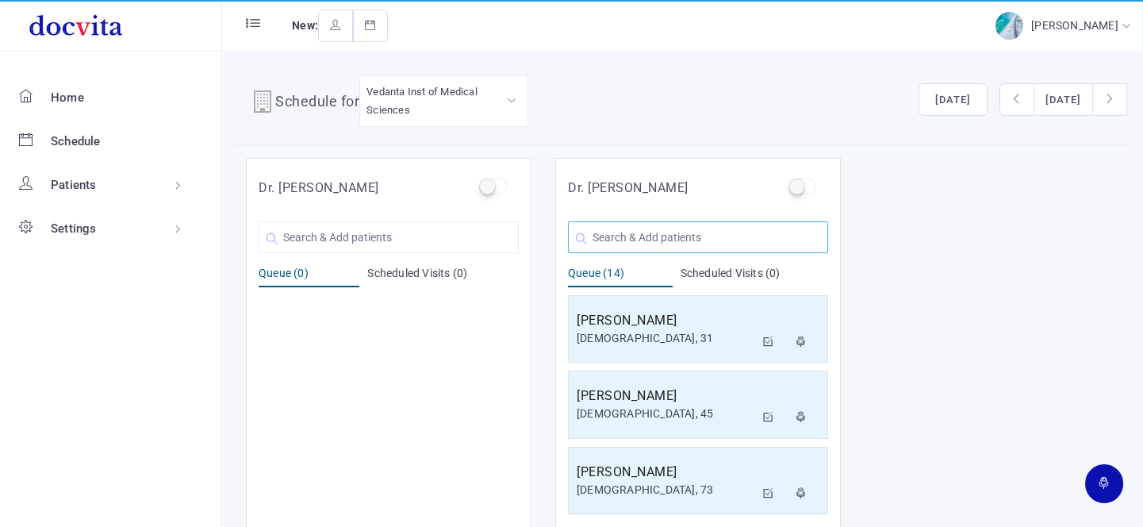
click at [671, 232] on input "text" at bounding box center [698, 237] width 260 height 32
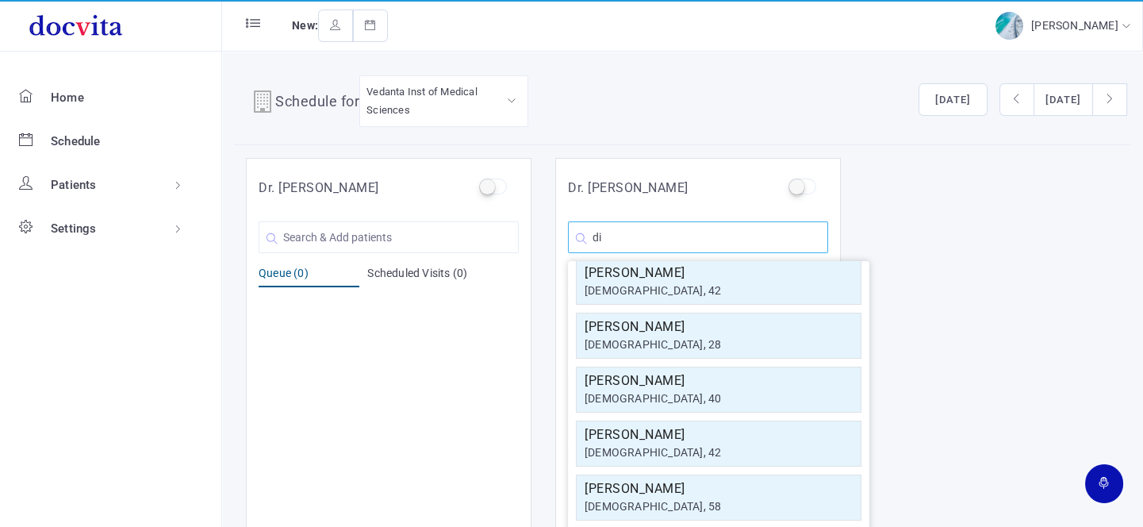
type input "d"
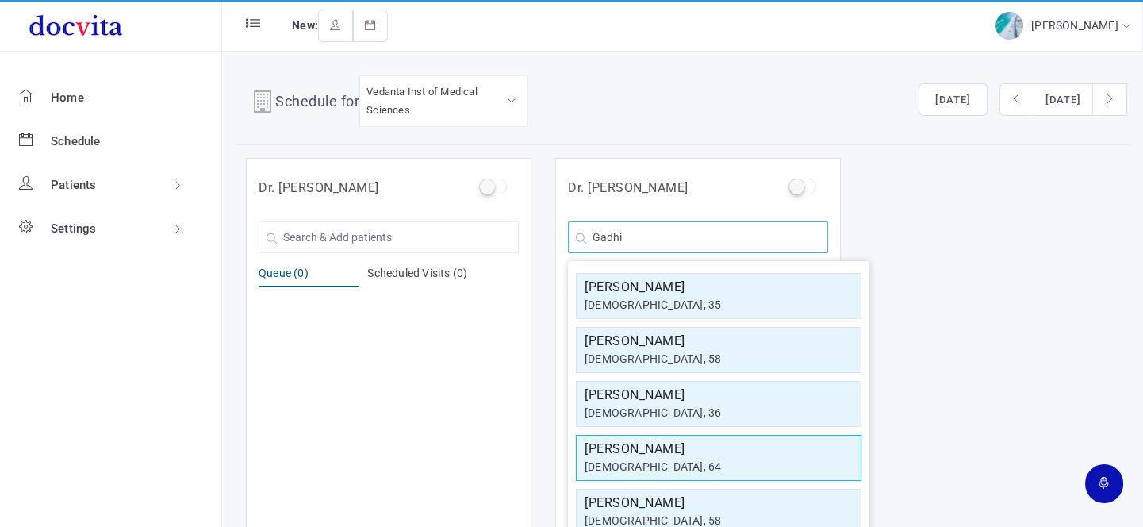
type input "Gadhi"
drag, startPoint x: 686, startPoint y: 464, endPoint x: 695, endPoint y: 453, distance: 14.6
click at [687, 462] on div "[DEMOGRAPHIC_DATA], 64" at bounding box center [718, 466] width 268 height 17
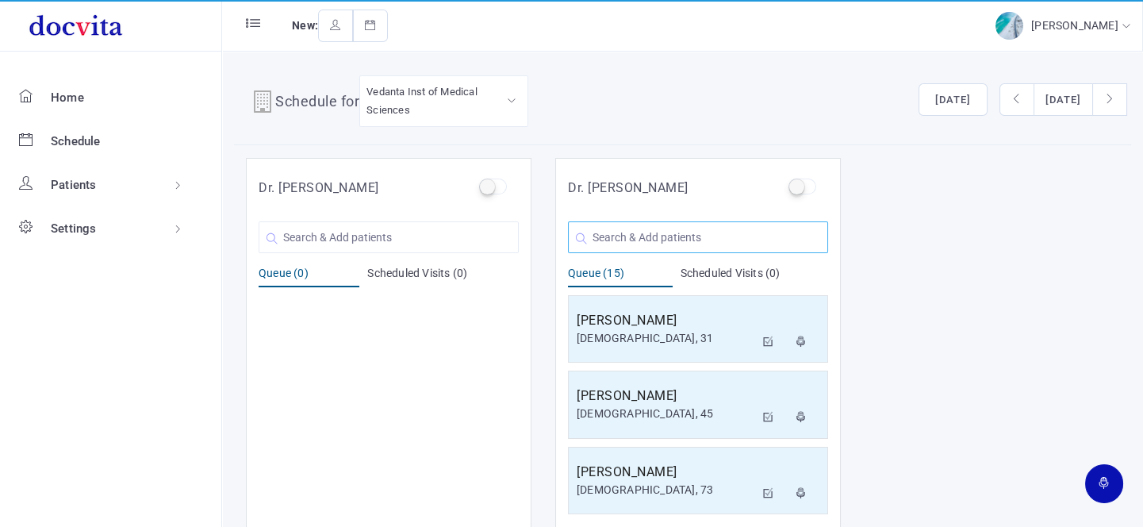
click at [637, 235] on input "text" at bounding box center [698, 237] width 260 height 32
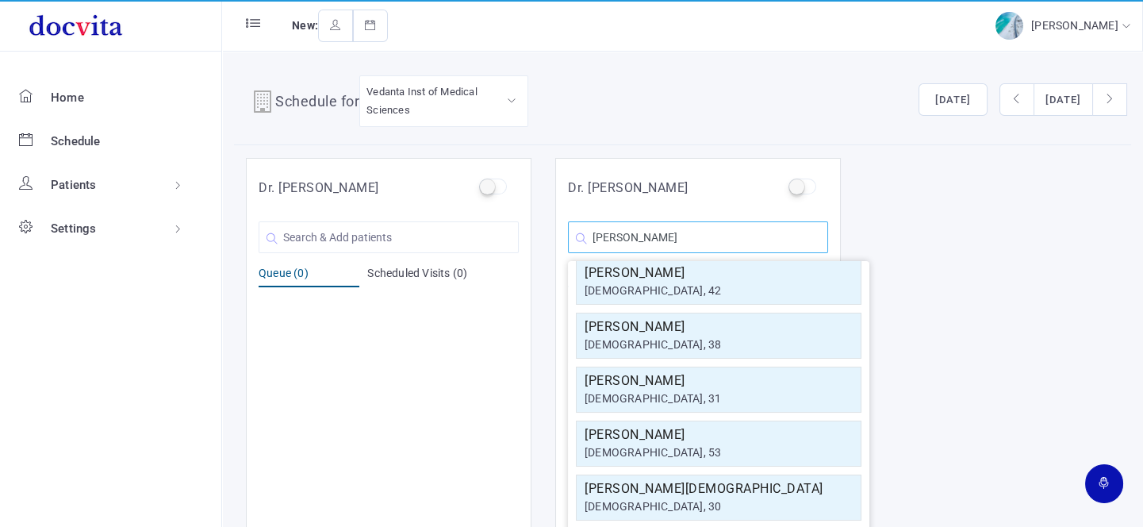
scroll to position [67, 0]
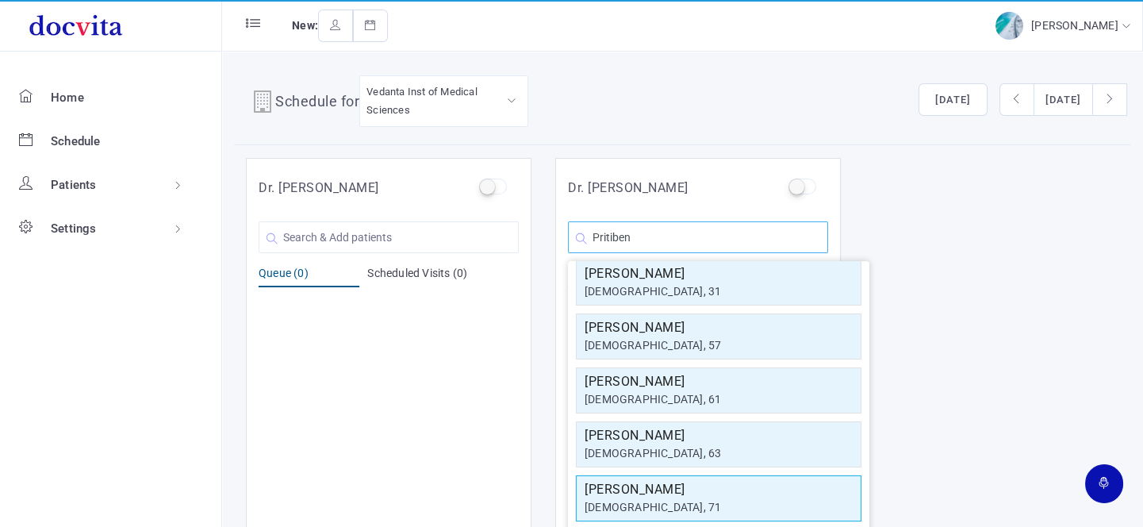
type input "Pritiben"
click at [683, 492] on h5 "Pritiben D Dalal" at bounding box center [718, 489] width 268 height 19
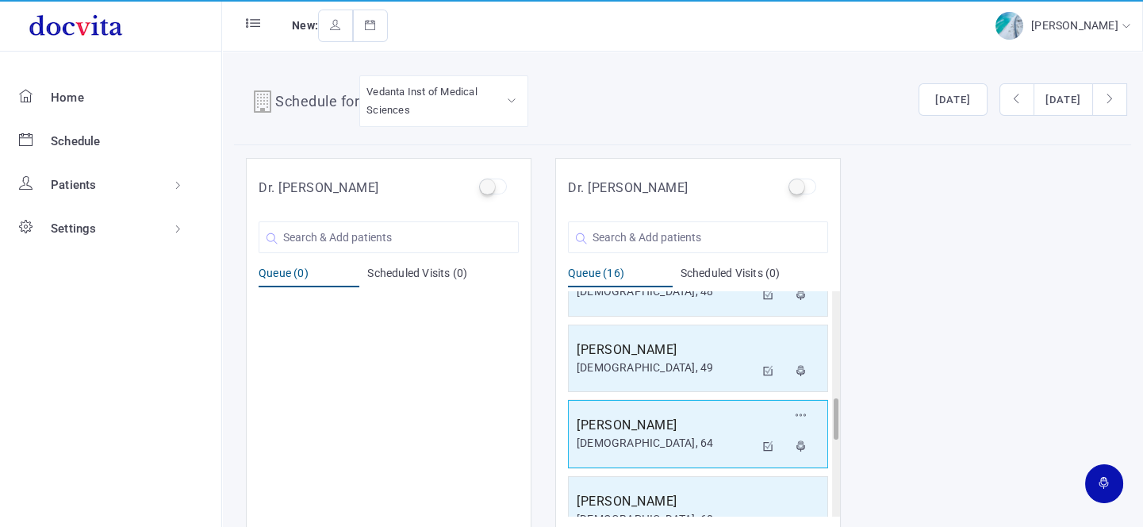
scroll to position [983, 0]
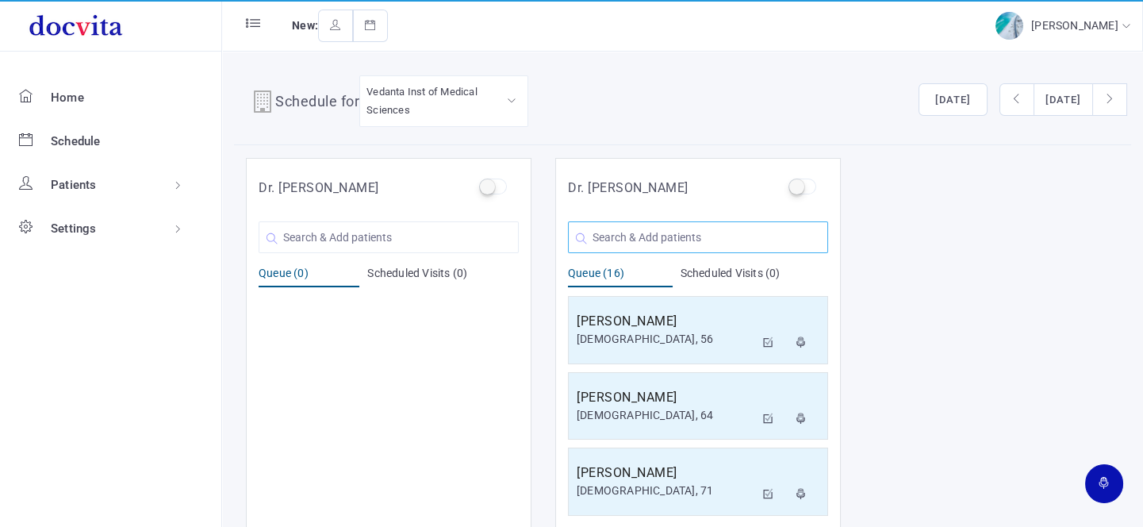
click at [662, 233] on input "text" at bounding box center [698, 237] width 260 height 32
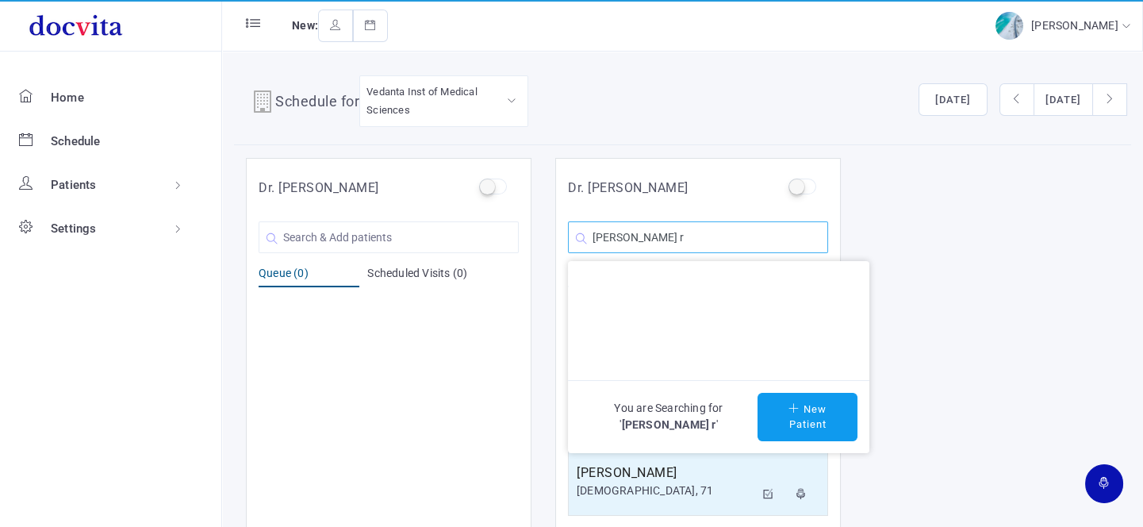
scroll to position [0, 0]
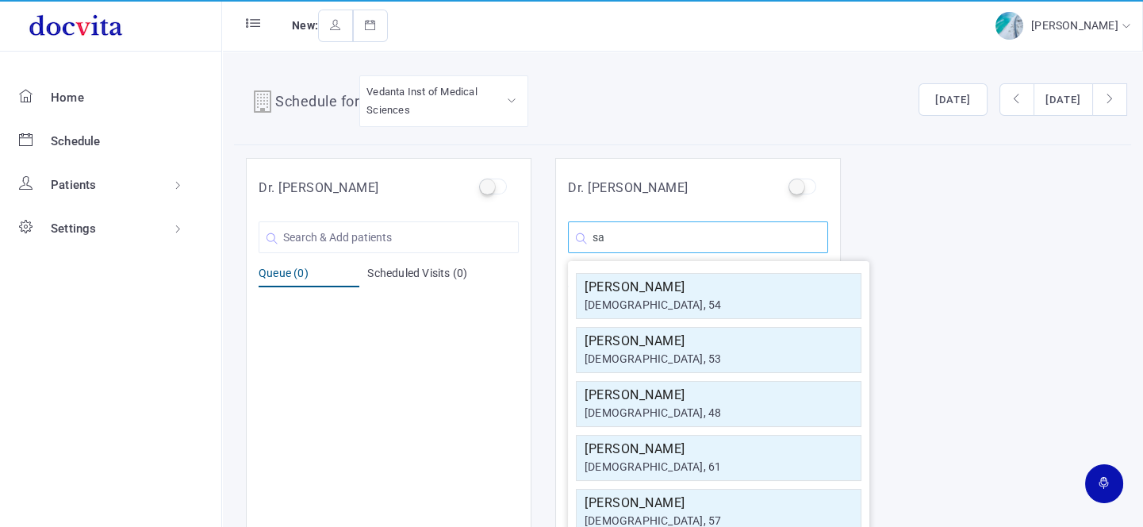
type input "s"
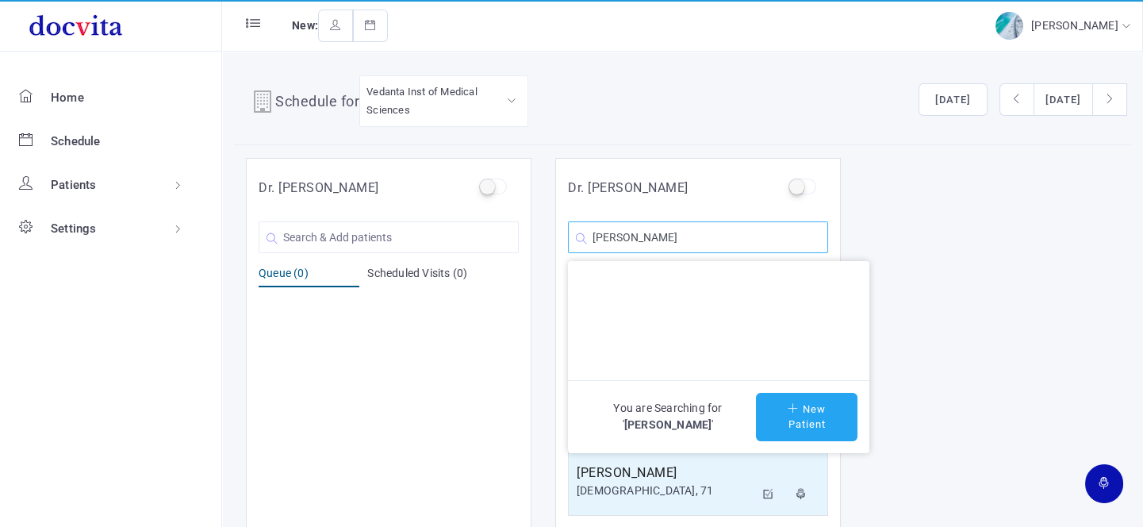
type input "Sangita R Vaghela"
click at [797, 423] on button "New Patient" at bounding box center [806, 417] width 101 height 48
type input "Sangita R Vaghela"
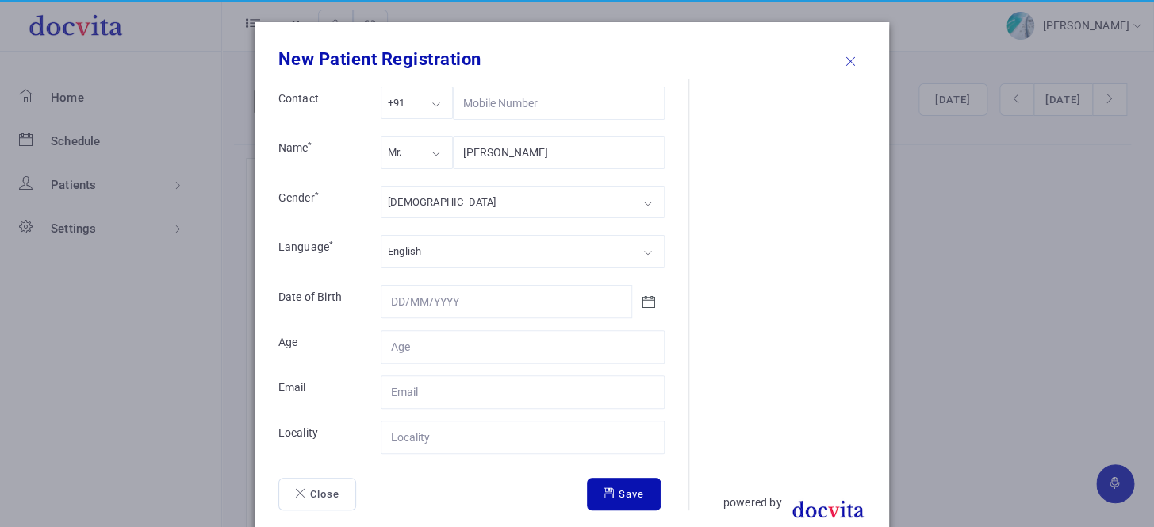
click at [421, 157] on div "Mr." at bounding box center [417, 152] width 72 height 33
click at [445, 199] on div "[DEMOGRAPHIC_DATA]" at bounding box center [523, 202] width 284 height 33
click at [464, 340] on input "Contact" at bounding box center [523, 346] width 284 height 33
type input "25"
click at [459, 436] on input "Contact" at bounding box center [523, 436] width 284 height 33
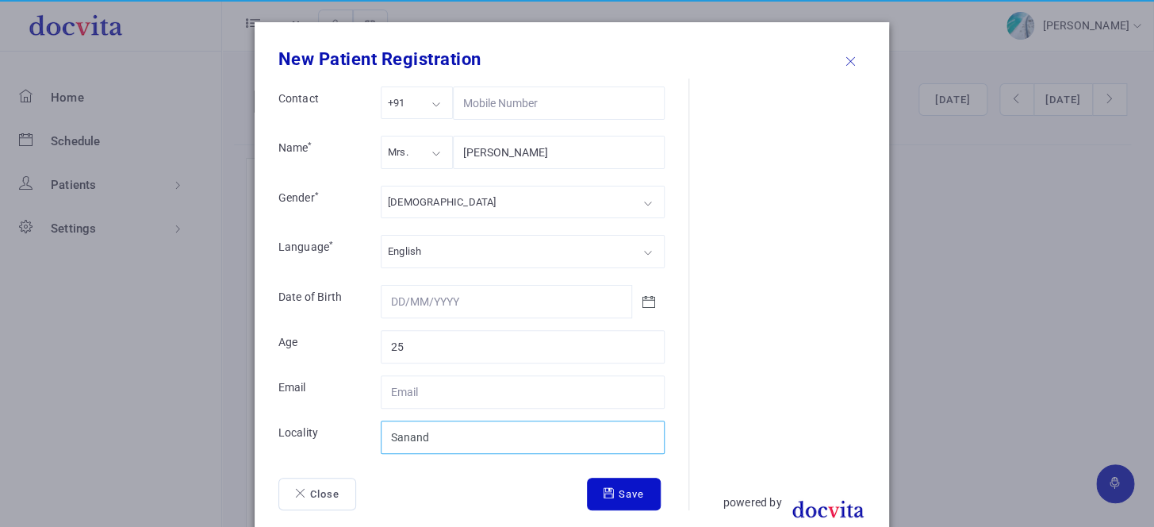
type input "Sanand"
click at [641, 501] on button "Save" at bounding box center [624, 493] width 74 height 33
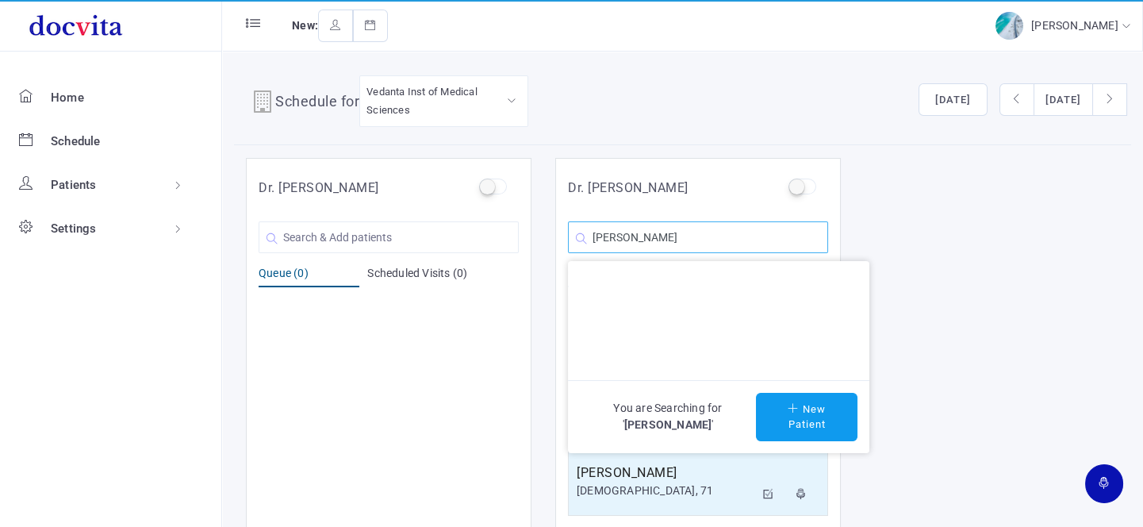
click at [775, 240] on input "Sangita R Vaghela" at bounding box center [698, 237] width 260 height 32
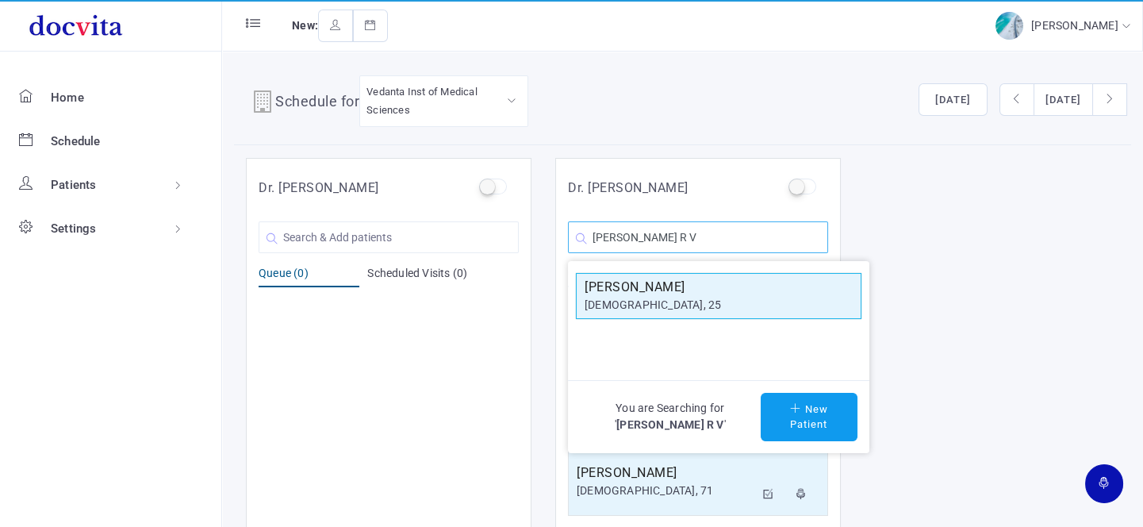
type input "Sangita R V"
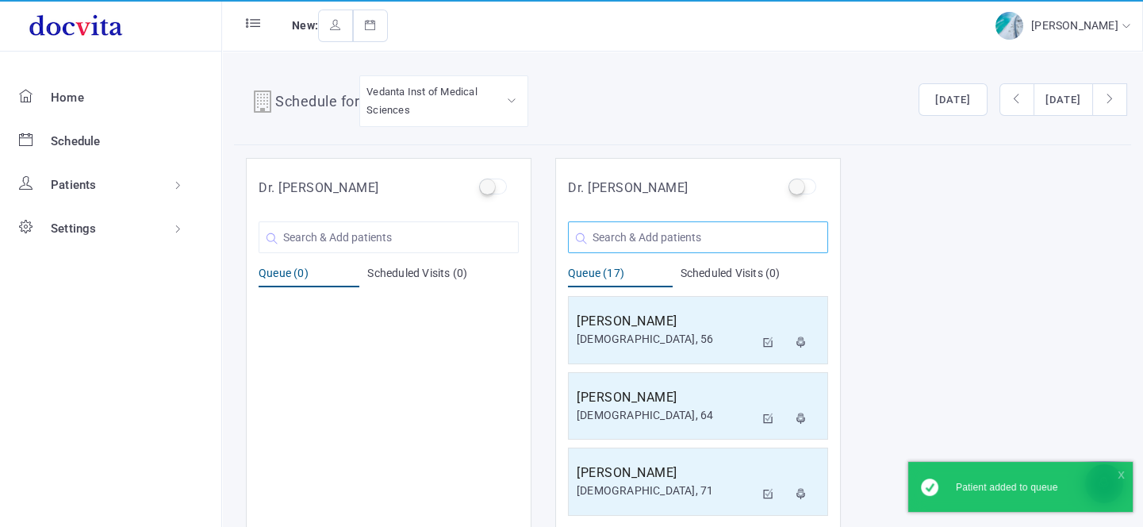
click at [652, 233] on input "text" at bounding box center [698, 237] width 260 height 32
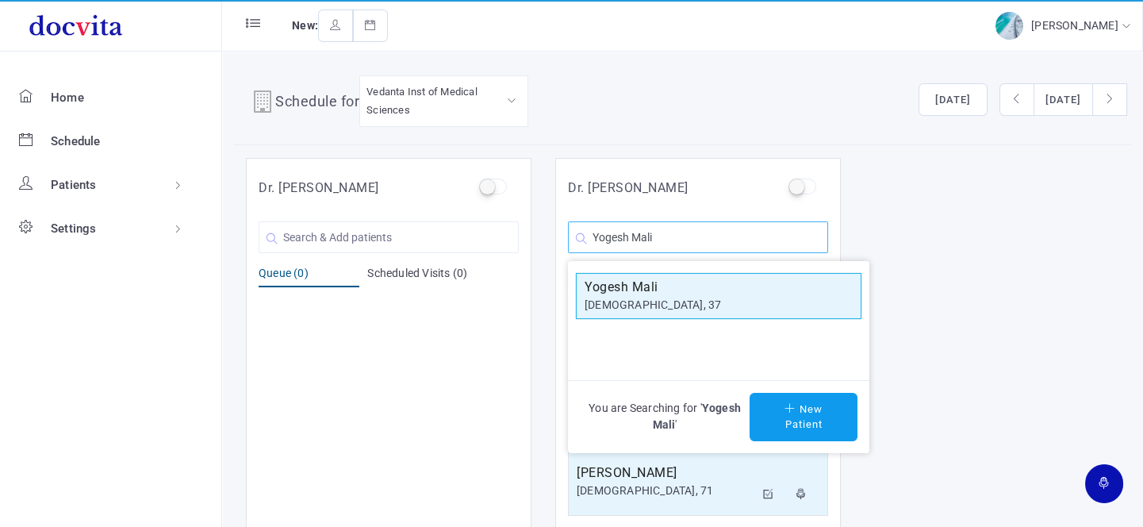
type input "Yogesh Mali"
click at [712, 299] on div "[DEMOGRAPHIC_DATA], 37" at bounding box center [718, 305] width 268 height 17
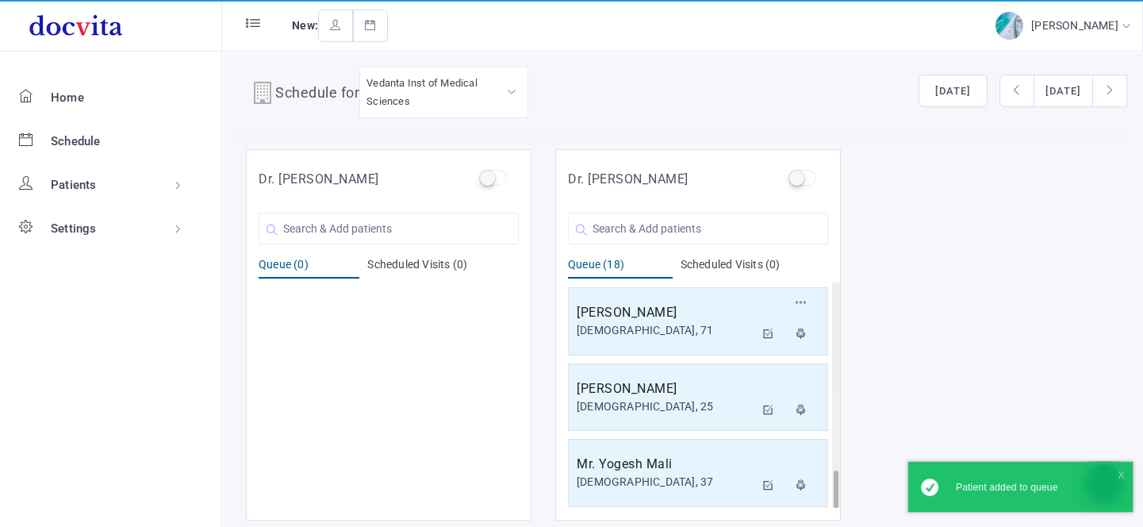
scroll to position [13, 0]
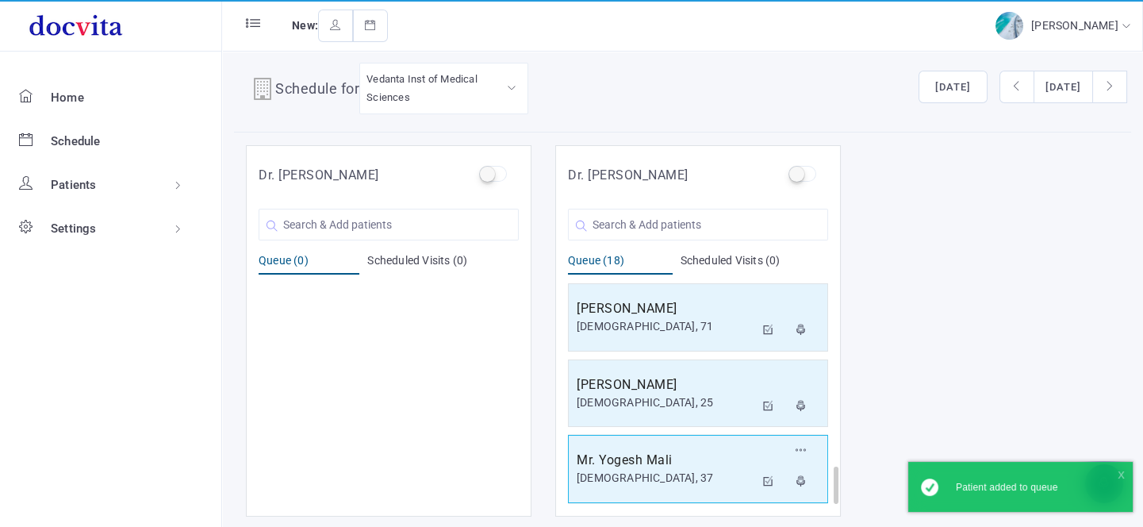
click at [654, 469] on div "Male, 37" at bounding box center [665, 477] width 178 height 17
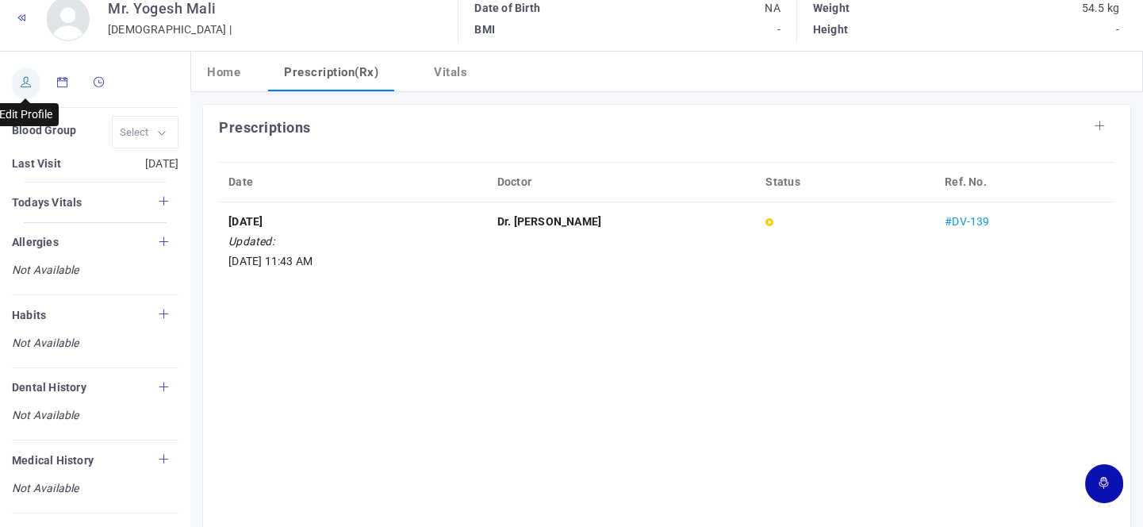
click at [25, 82] on icon at bounding box center [26, 82] width 11 height 10
type input "Yogesh Mali"
type input "37"
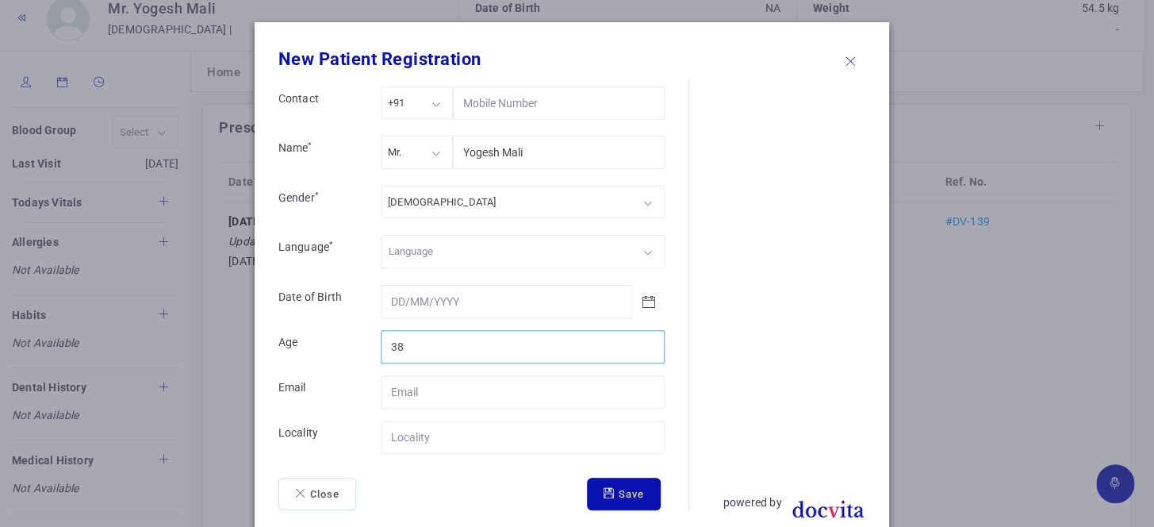
click at [641, 338] on input "38" at bounding box center [523, 346] width 284 height 33
click at [641, 338] on input "39" at bounding box center [523, 346] width 284 height 33
click at [642, 338] on input "40" at bounding box center [523, 346] width 284 height 33
click at [642, 338] on input "41" at bounding box center [523, 346] width 284 height 33
type input "42"
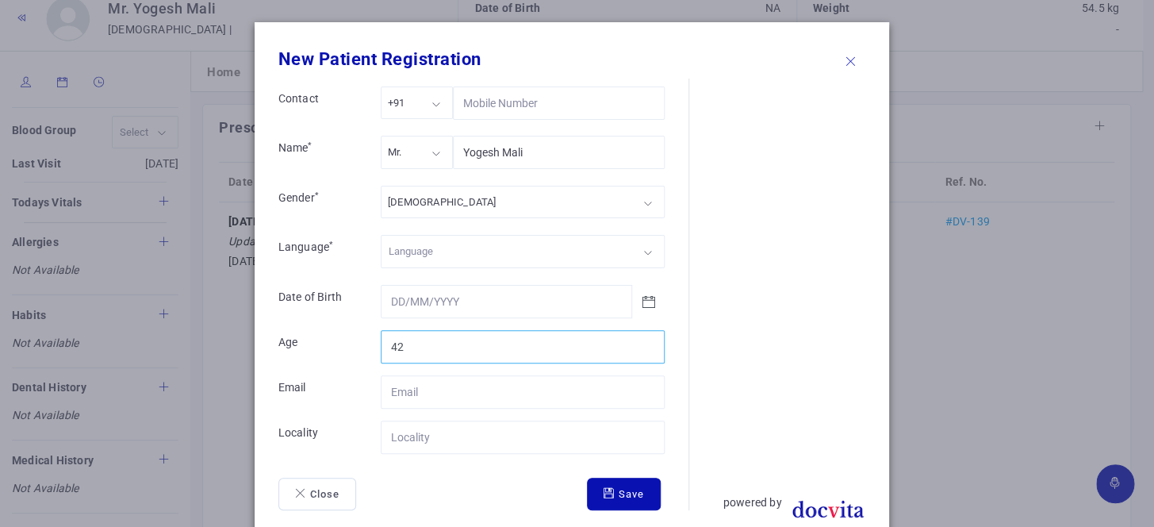
click at [642, 338] on input "42" at bounding box center [523, 346] width 284 height 33
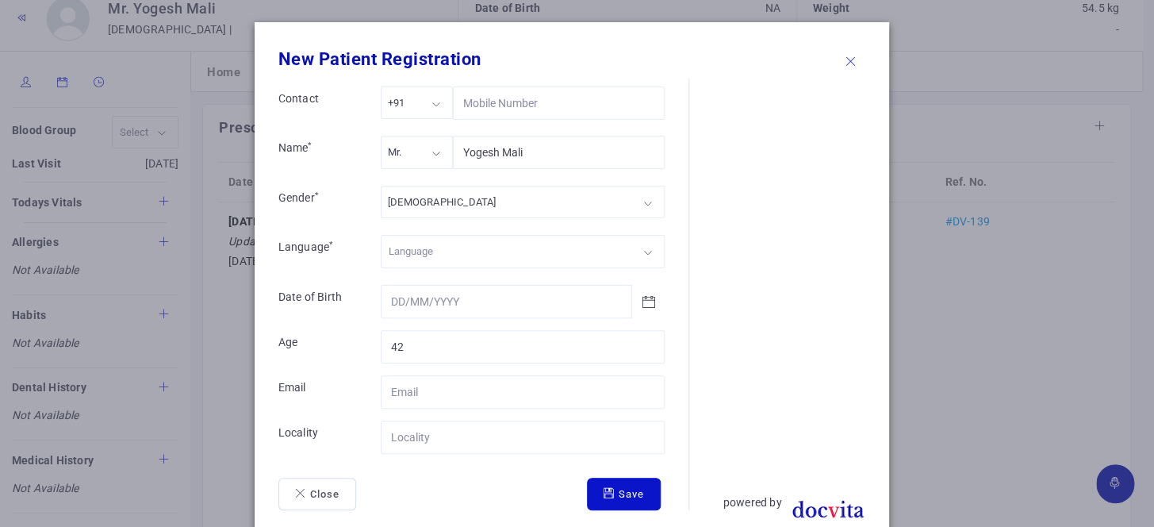
drag, startPoint x: 604, startPoint y: 499, endPoint x: 603, endPoint y: 489, distance: 9.6
click at [604, 497] on button "Save" at bounding box center [624, 493] width 74 height 33
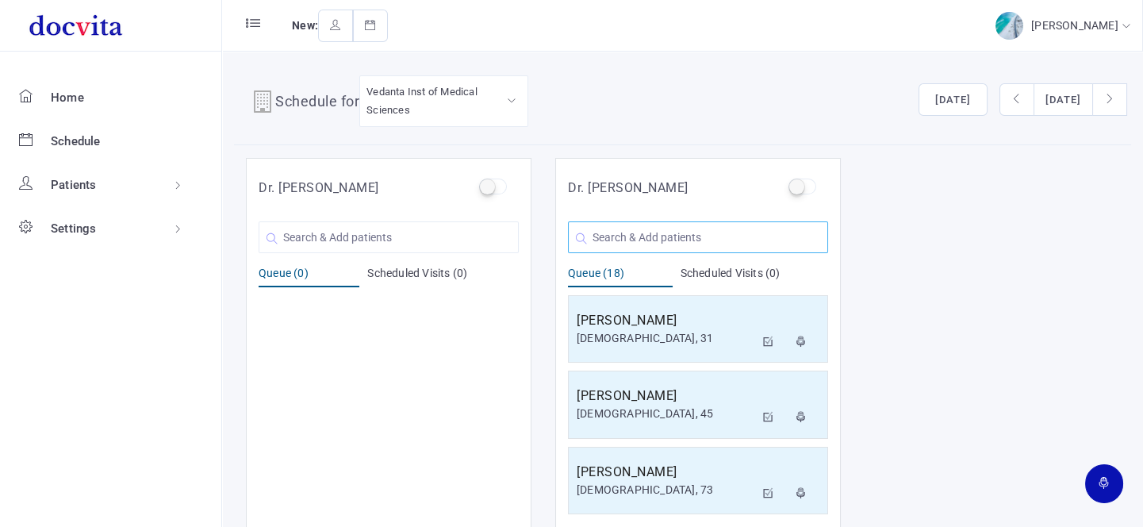
click at [661, 237] on input "text" at bounding box center [698, 237] width 260 height 32
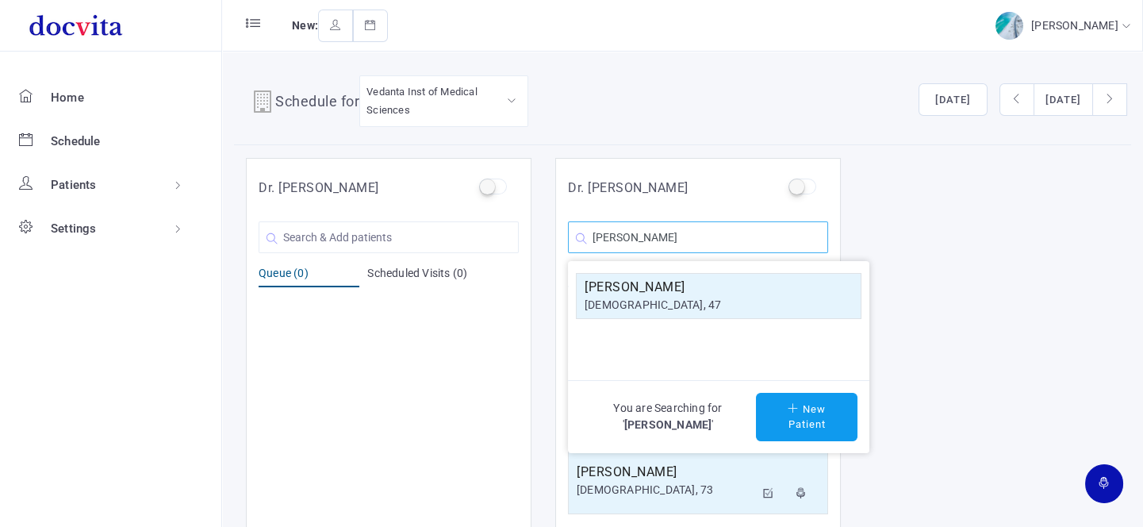
type input "Hitendrakumar"
click at [668, 285] on h5 "Hitendrakumar R Patel" at bounding box center [718, 287] width 268 height 19
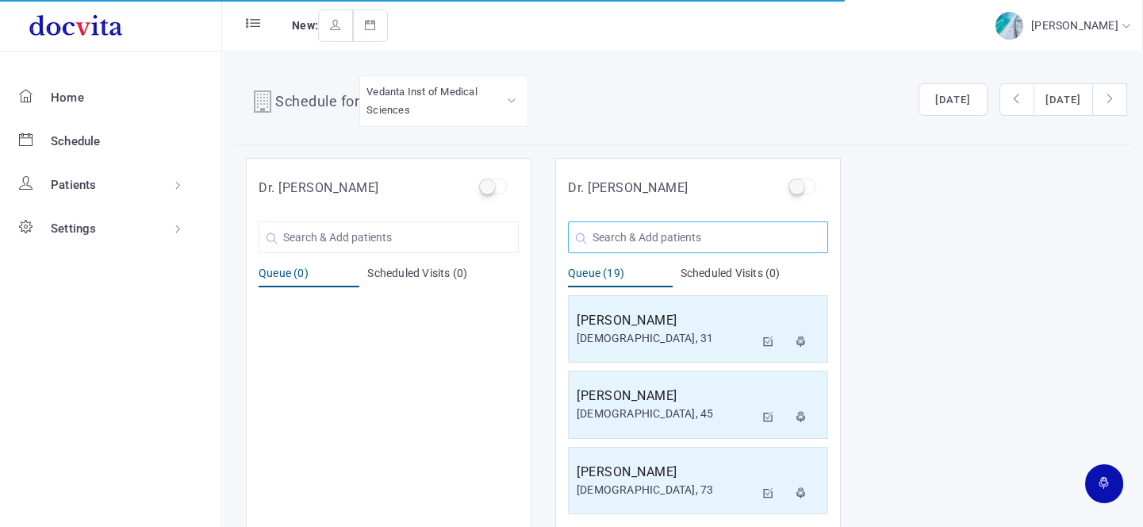
click at [658, 231] on input "text" at bounding box center [698, 237] width 260 height 32
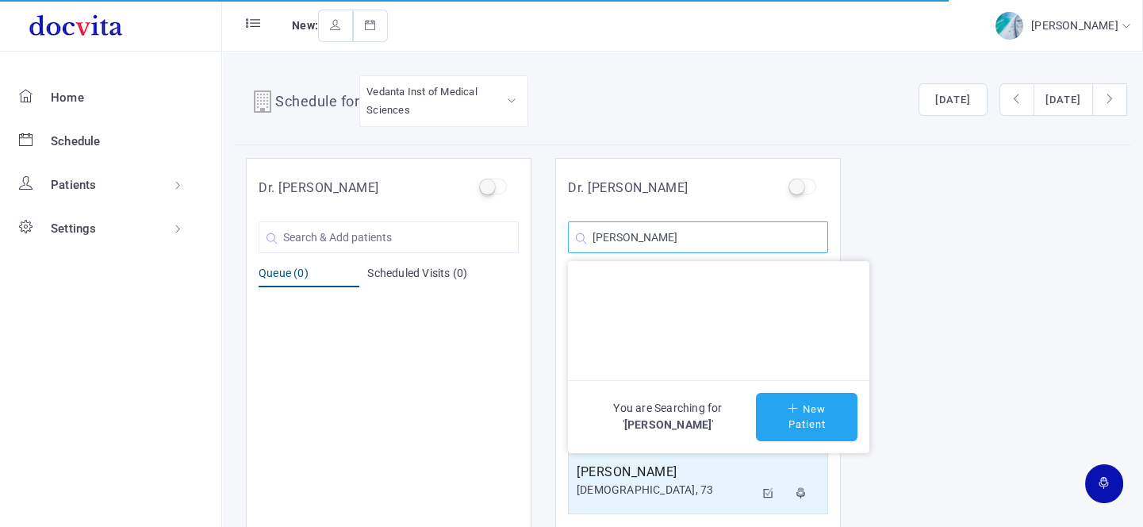
type input "Rajarshi J Patel"
click at [808, 416] on button "New Patient" at bounding box center [806, 417] width 101 height 48
type input "Rajarshi J Patel"
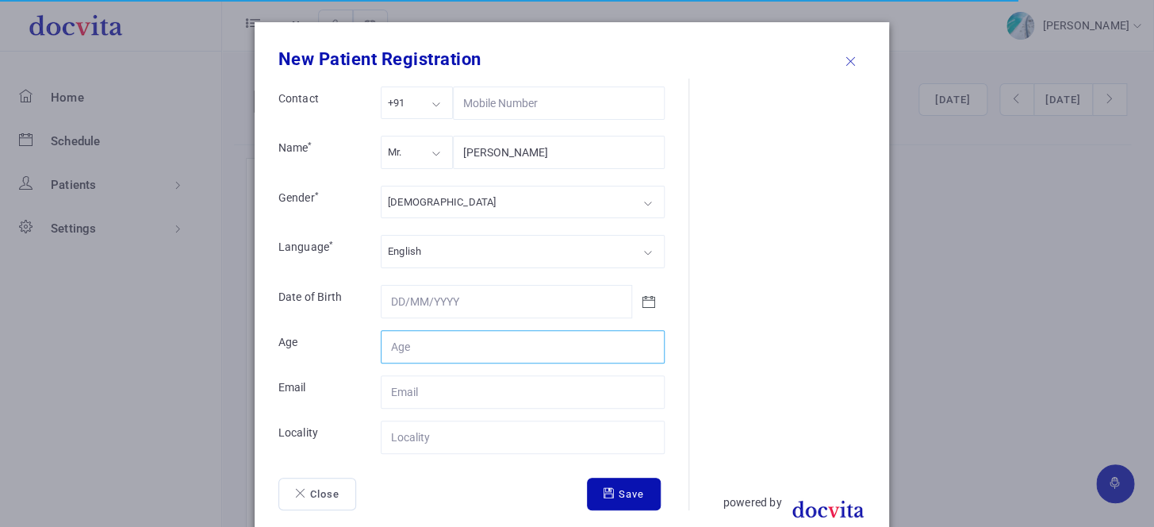
click at [446, 342] on input "Contact" at bounding box center [523, 346] width 284 height 33
click at [444, 350] on input "Contact" at bounding box center [523, 346] width 284 height 33
type input "39"
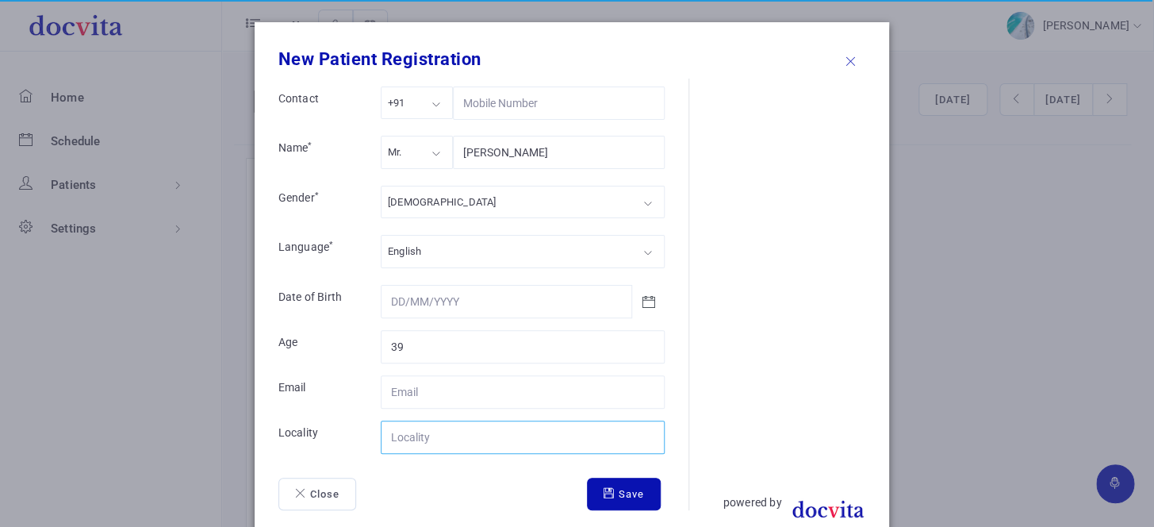
click at [437, 438] on input "Contact" at bounding box center [523, 436] width 284 height 33
type input "Idar"
click at [605, 489] on icon "submit" at bounding box center [610, 493] width 15 height 10
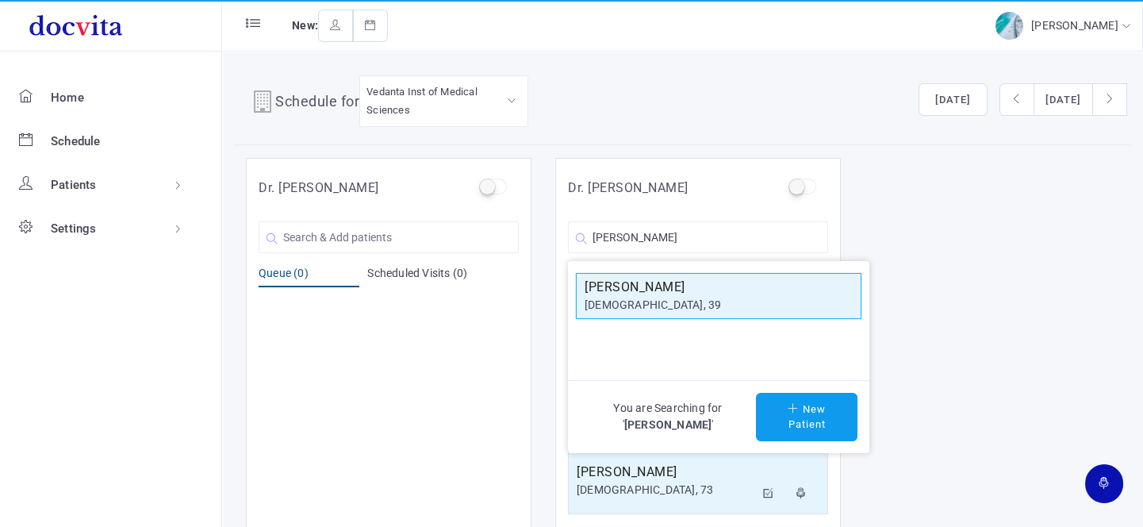
click at [660, 297] on div "[DEMOGRAPHIC_DATA], 39" at bounding box center [718, 305] width 268 height 17
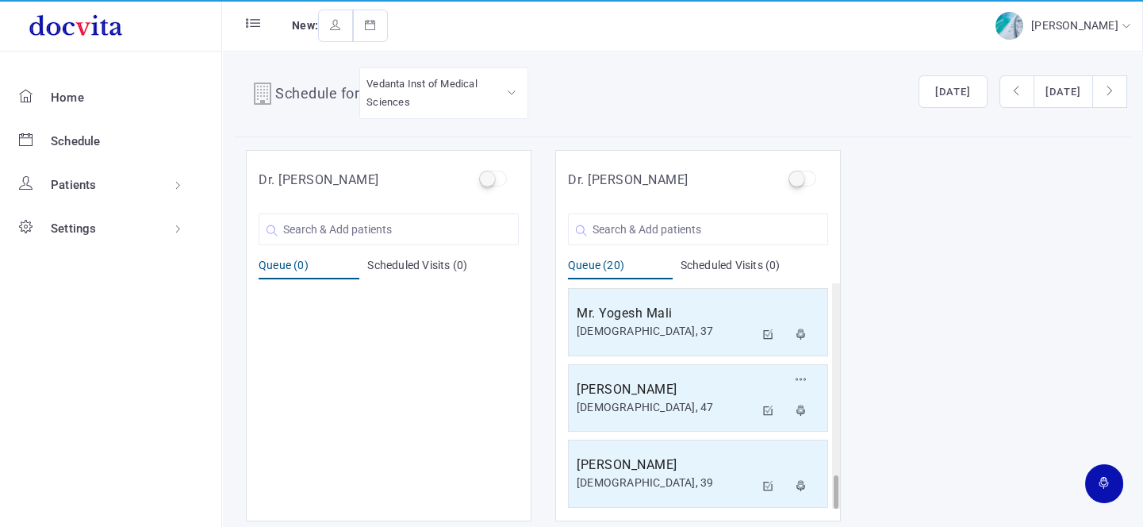
scroll to position [13, 0]
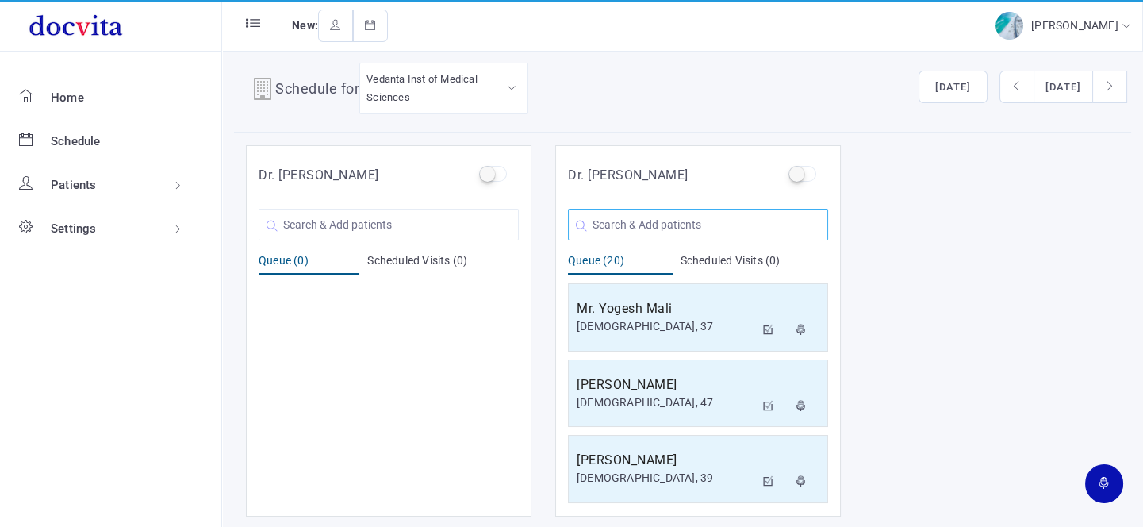
click at [658, 225] on input "text" at bounding box center [698, 225] width 260 height 32
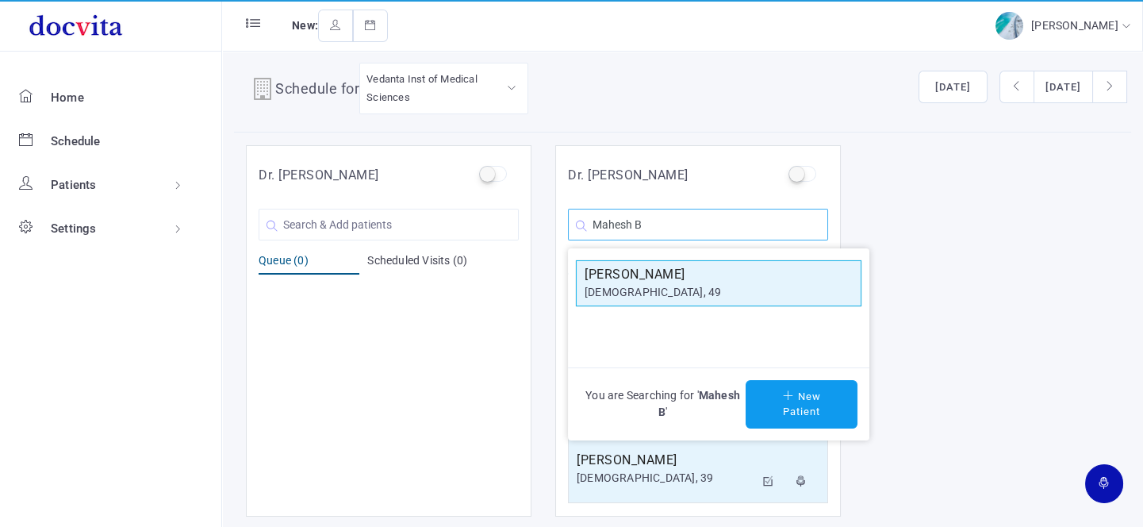
type input "Mahesh B"
click at [659, 278] on h5 "Mahesh B Patel" at bounding box center [718, 274] width 268 height 19
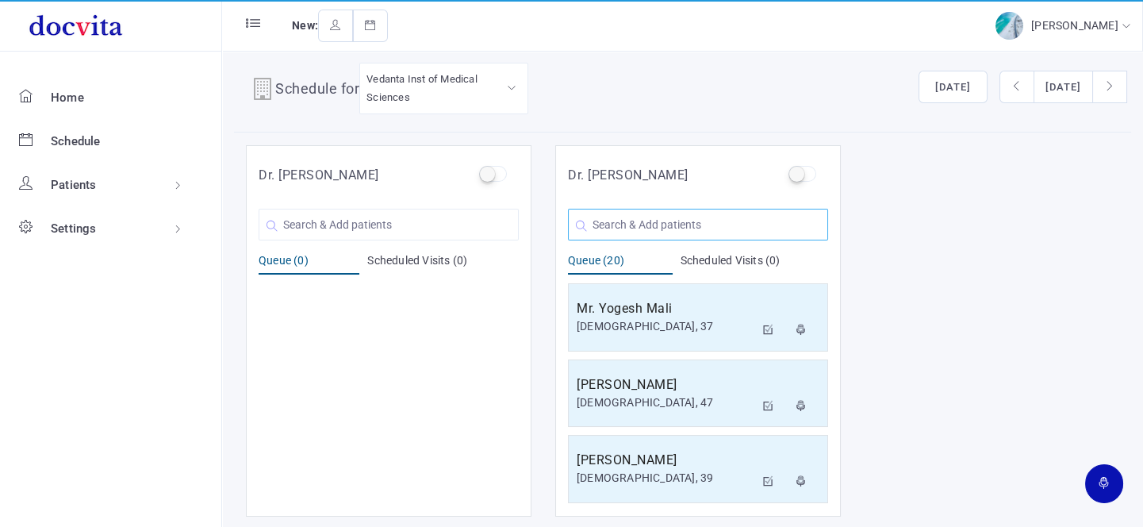
click at [642, 222] on input "text" at bounding box center [698, 225] width 260 height 32
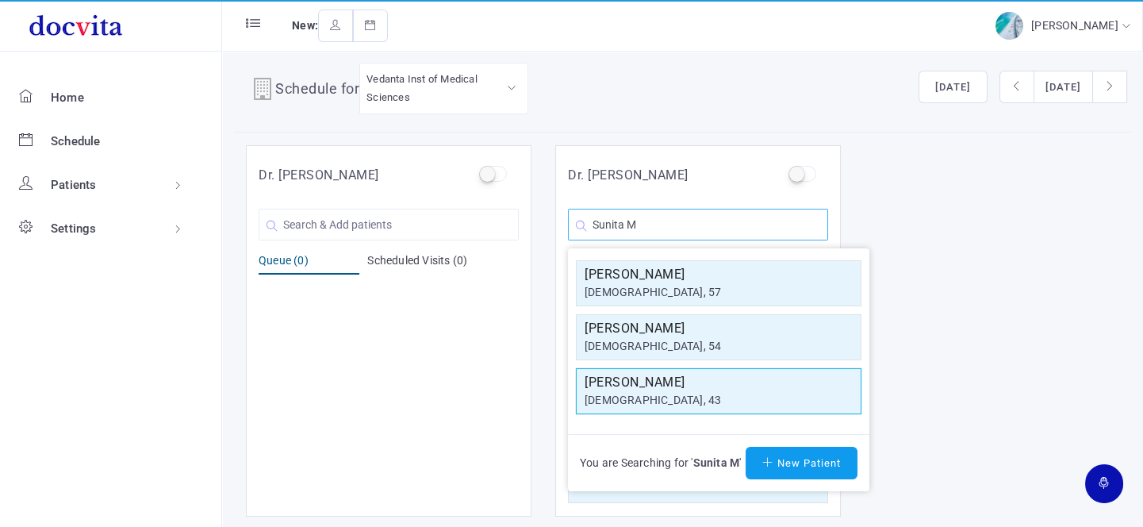
type input "Sunita M"
click at [651, 381] on h5 "Sunita M Patel" at bounding box center [718, 382] width 268 height 19
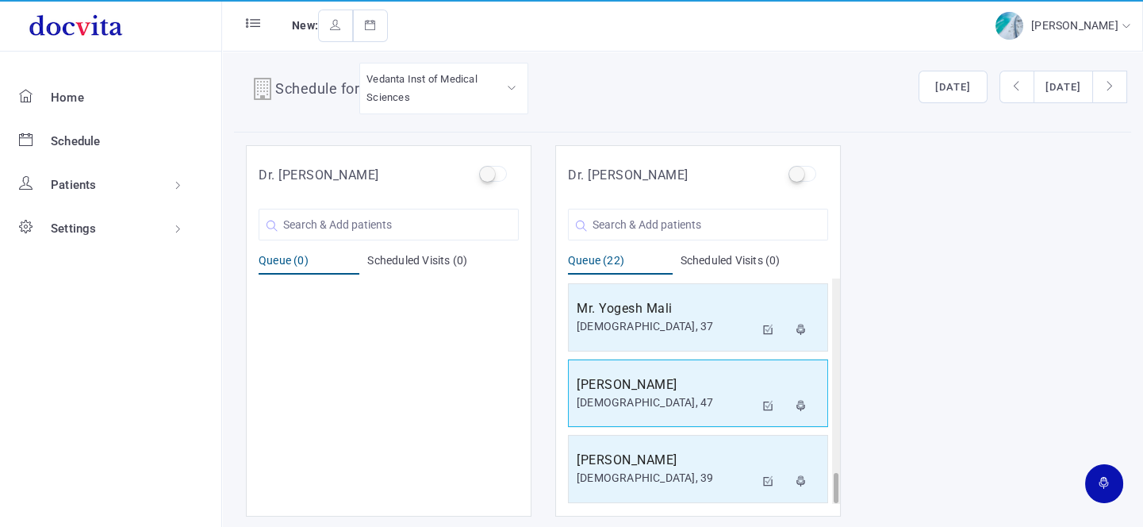
scroll to position [1437, 0]
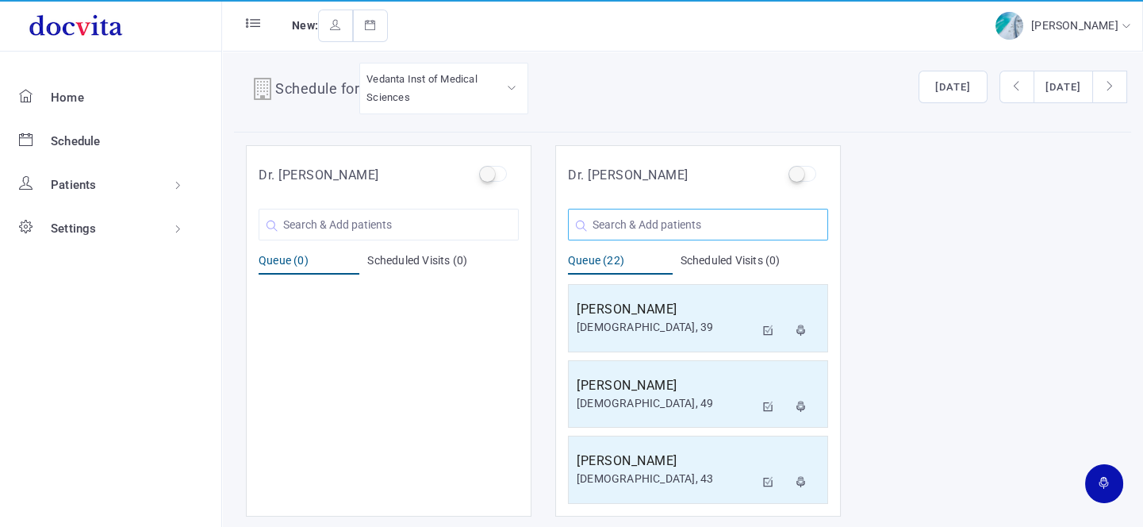
click at [663, 218] on input "text" at bounding box center [698, 225] width 260 height 32
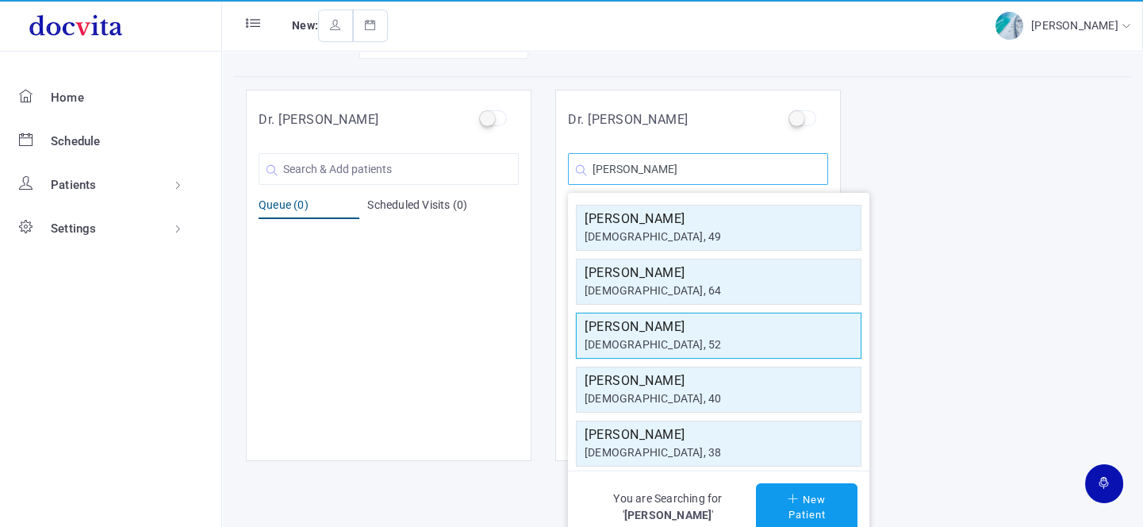
scroll to position [0, 0]
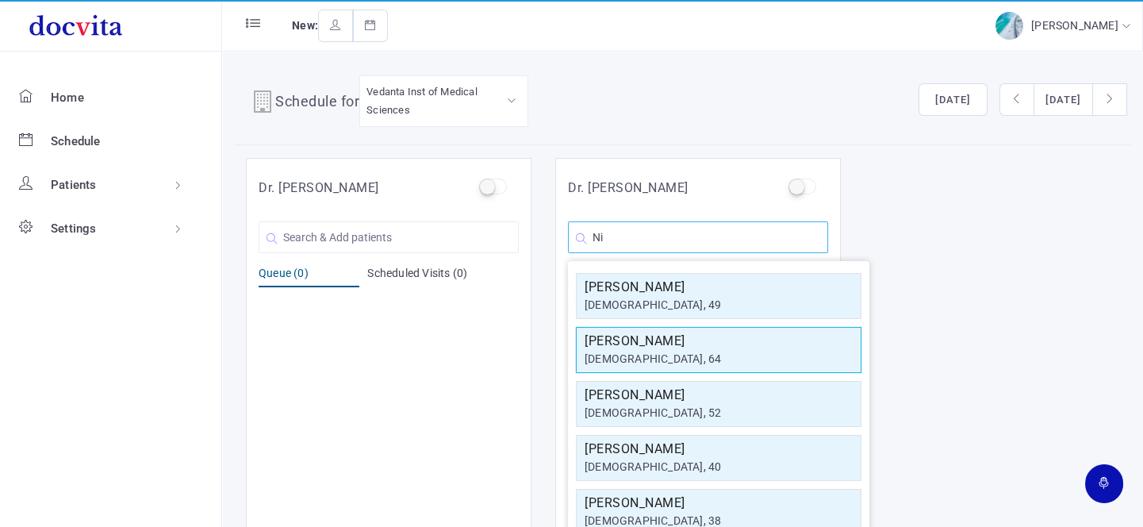
type input "N"
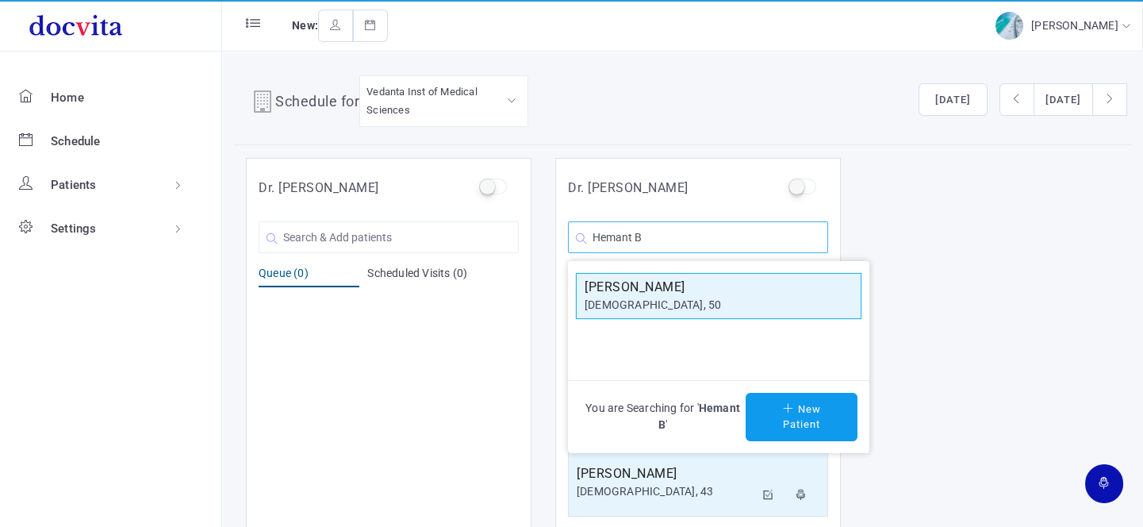
type input "Hemant B"
click at [701, 304] on div "[DEMOGRAPHIC_DATA], 50" at bounding box center [718, 305] width 268 height 17
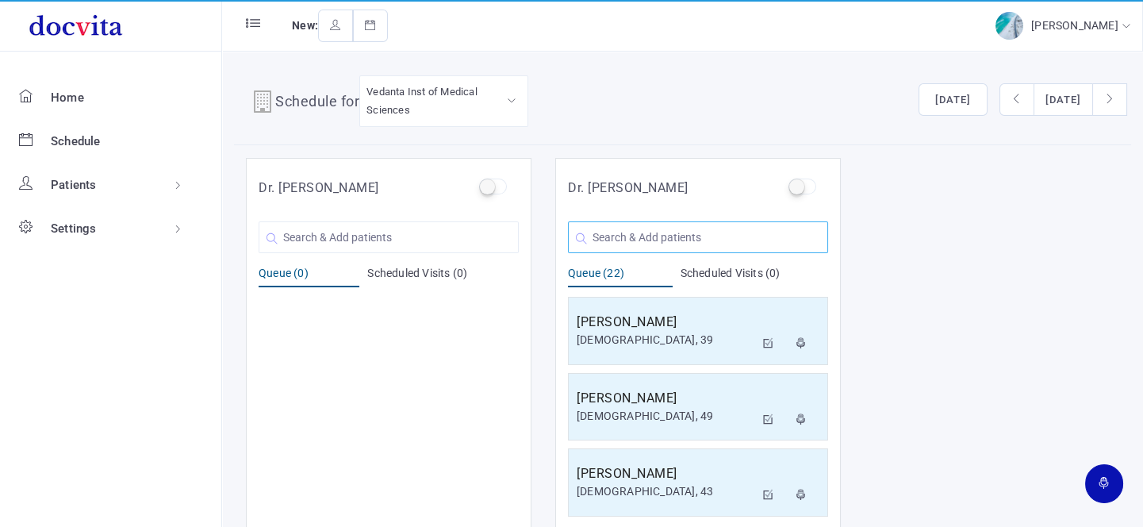
click at [643, 235] on input "text" at bounding box center [698, 237] width 260 height 32
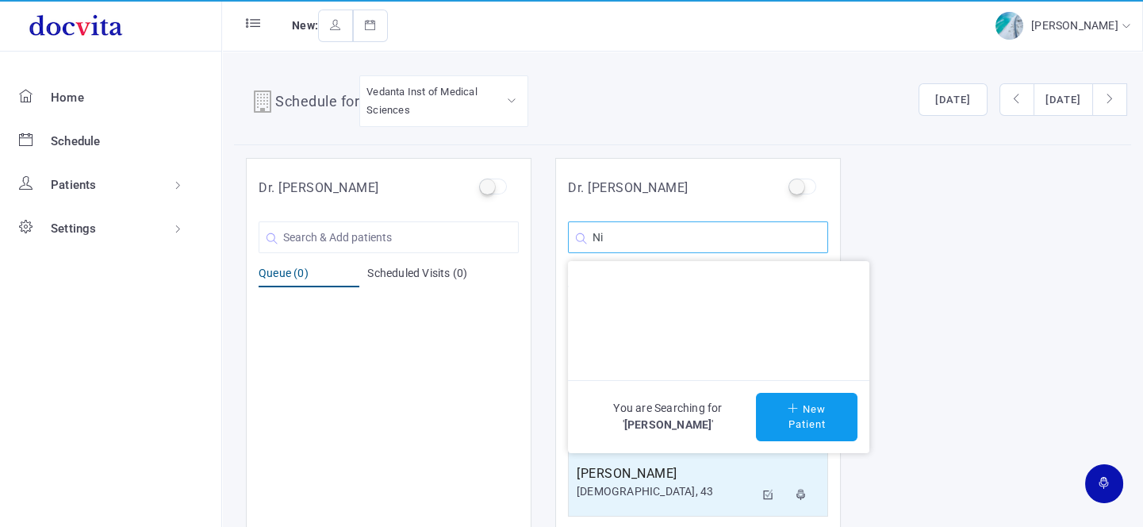
type input "N"
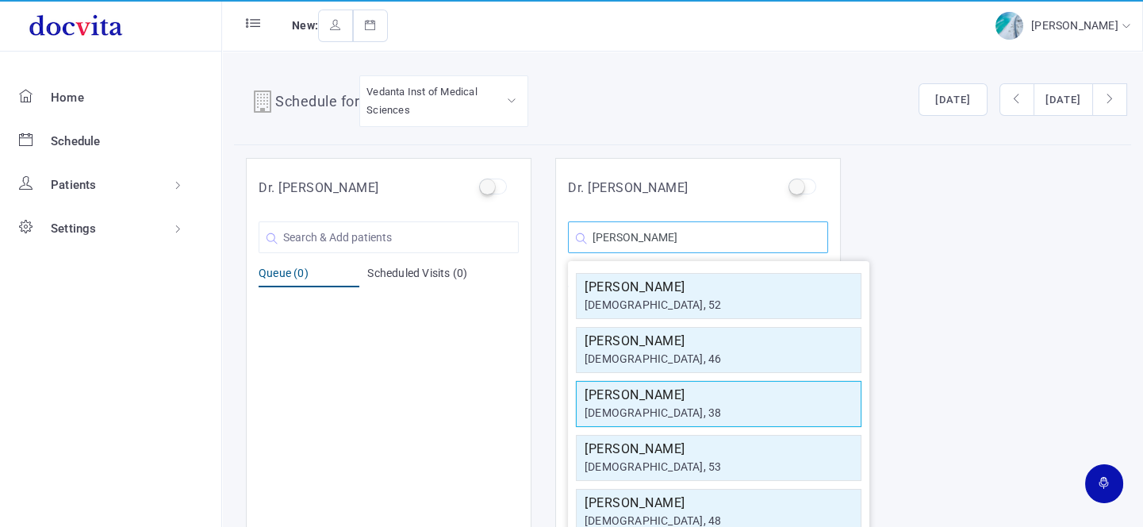
scroll to position [69, 0]
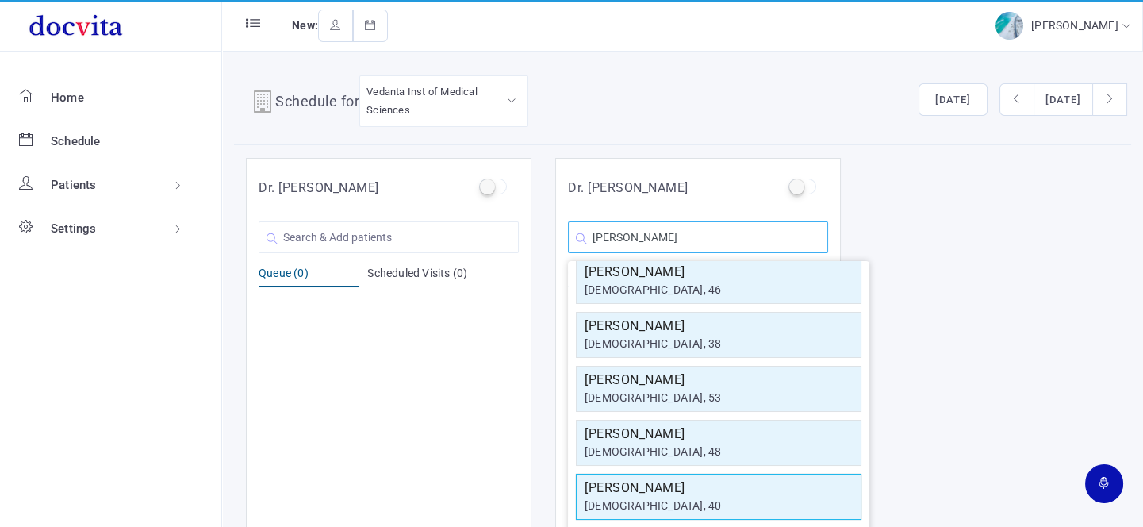
type input "Nilam"
click at [682, 504] on div "[DEMOGRAPHIC_DATA], 40" at bounding box center [718, 505] width 268 height 17
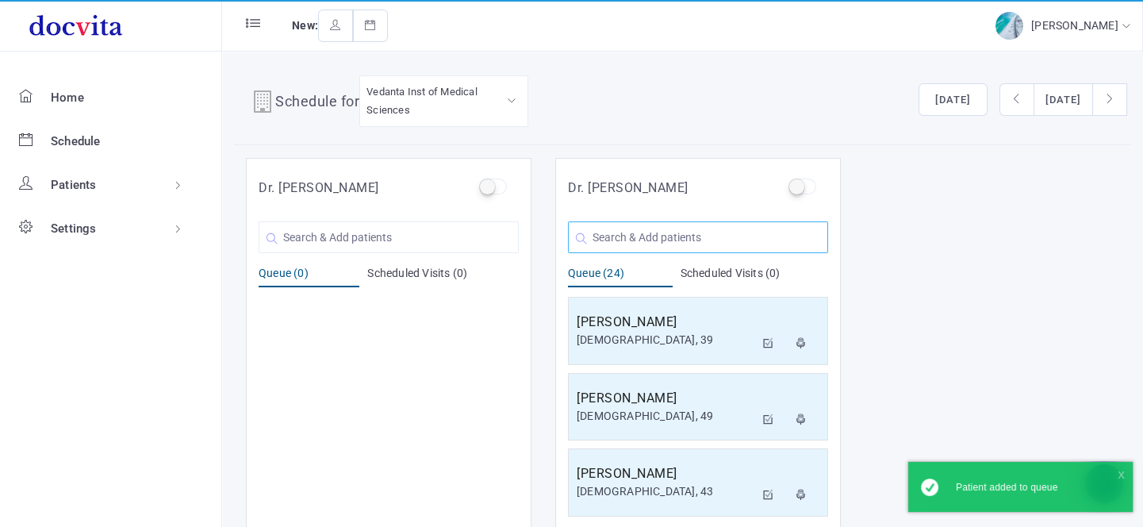
click at [724, 232] on input "text" at bounding box center [698, 237] width 260 height 32
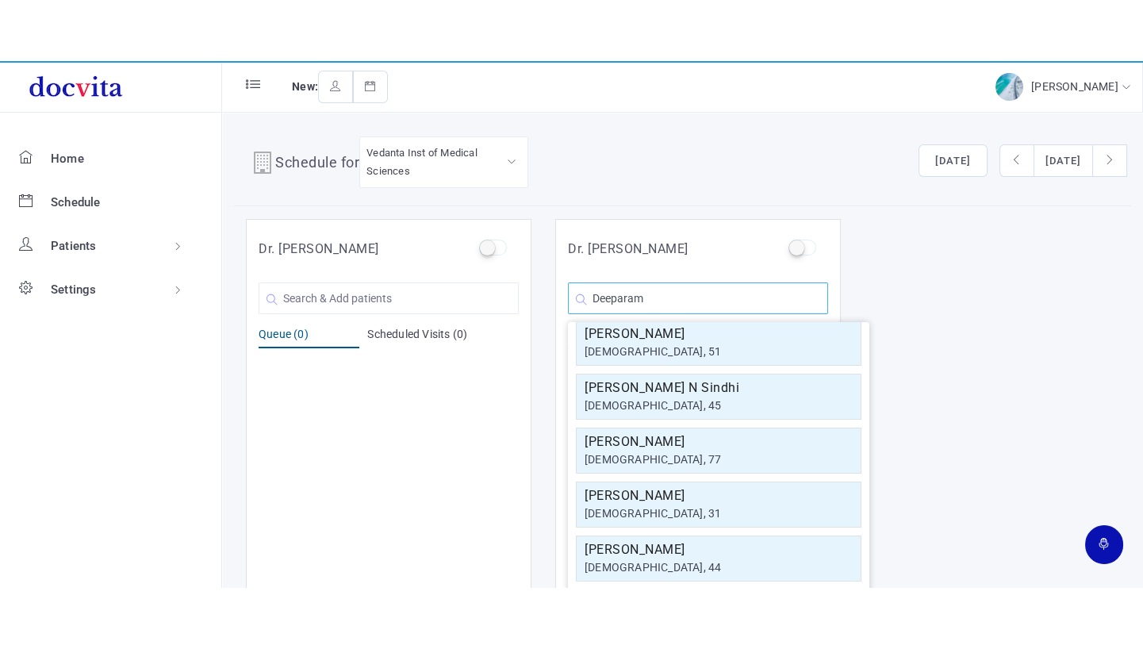
scroll to position [0, 0]
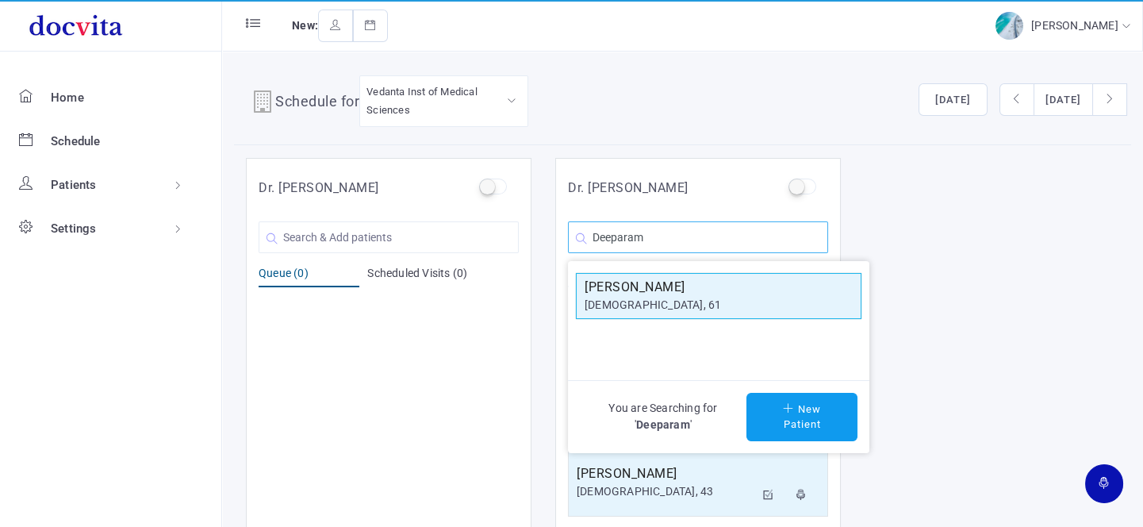
type input "Deeparam"
click at [714, 285] on h5 "Deeparam Rangi" at bounding box center [718, 287] width 268 height 19
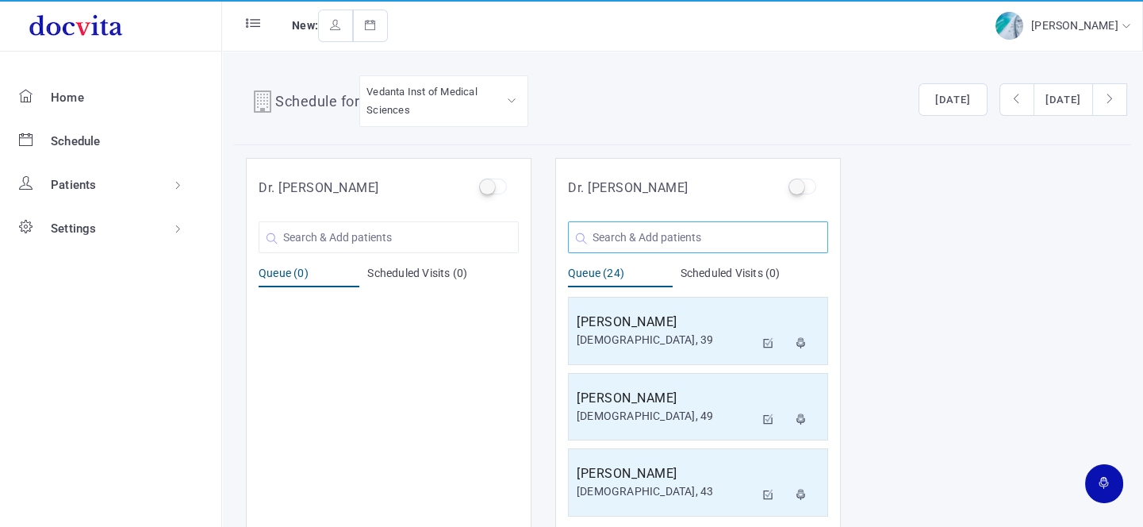
click at [642, 239] on input "text" at bounding box center [698, 237] width 260 height 32
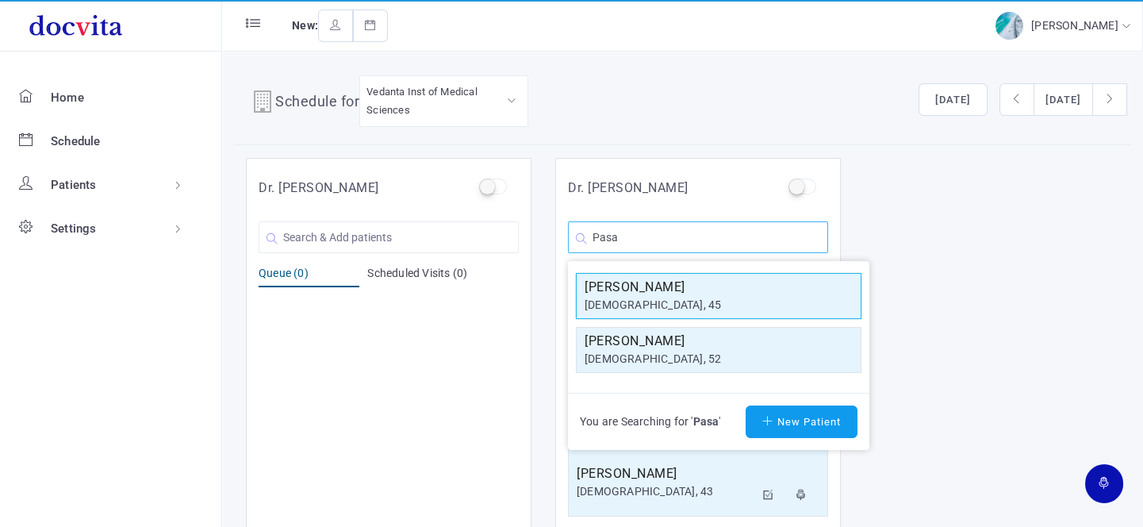
type input "Pasa"
click at [647, 293] on h5 "Pasabhai V Patel" at bounding box center [718, 287] width 268 height 19
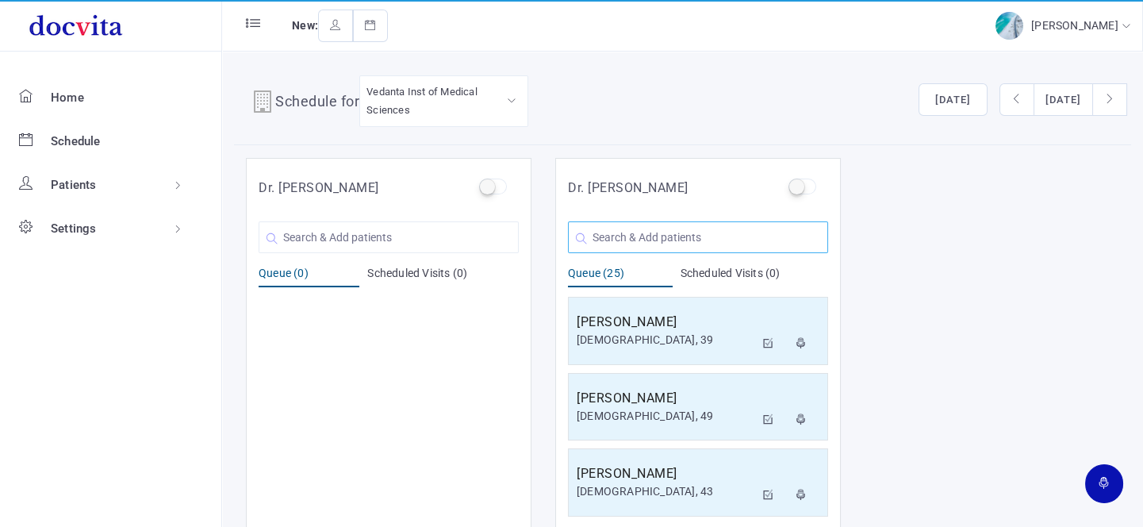
click at [649, 235] on input "text" at bounding box center [698, 237] width 260 height 32
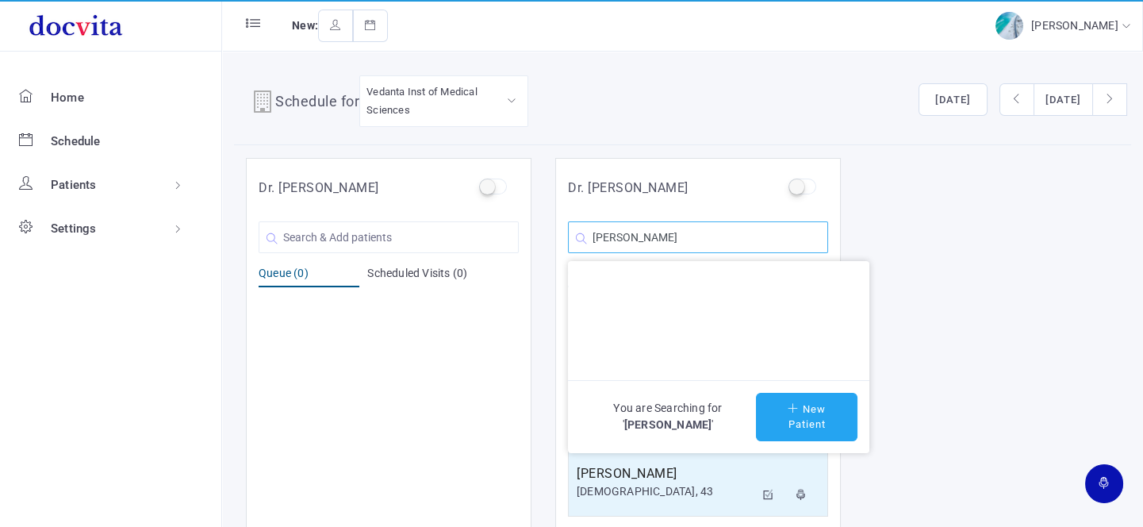
type input "Meghraj U Patel"
click at [780, 412] on button "New Patient" at bounding box center [806, 417] width 101 height 48
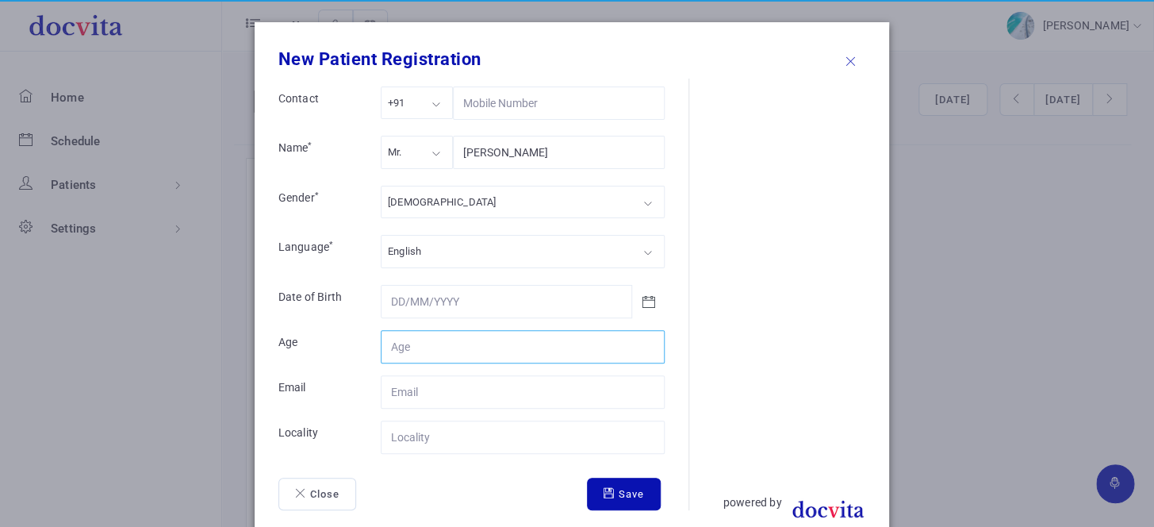
click at [458, 348] on input "Contact" at bounding box center [523, 346] width 284 height 33
type input "64"
click at [452, 442] on input "Contact" at bounding box center [523, 436] width 284 height 33
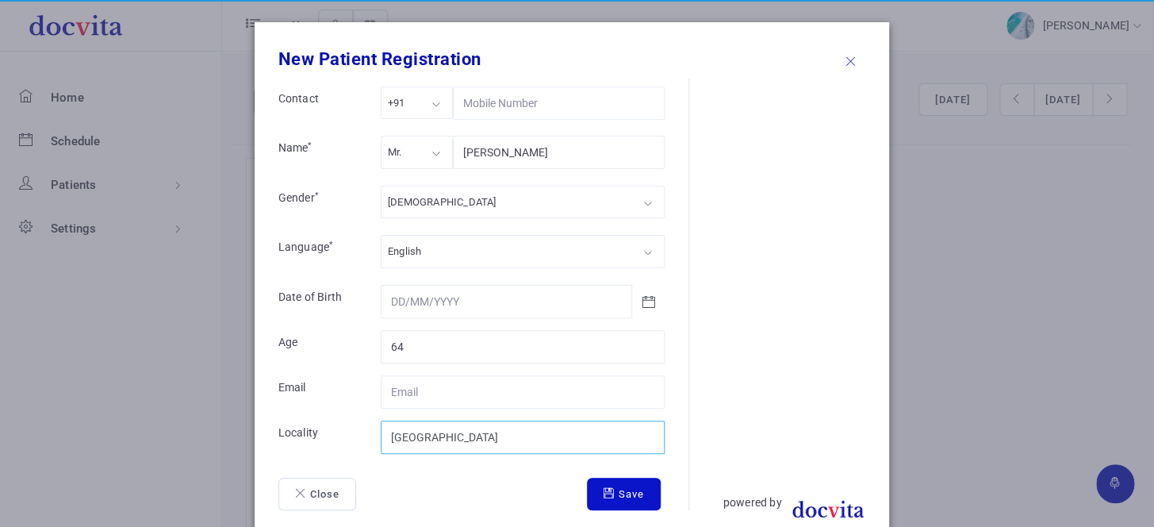
type input "Palanpur"
click at [628, 494] on button "Save" at bounding box center [624, 493] width 74 height 33
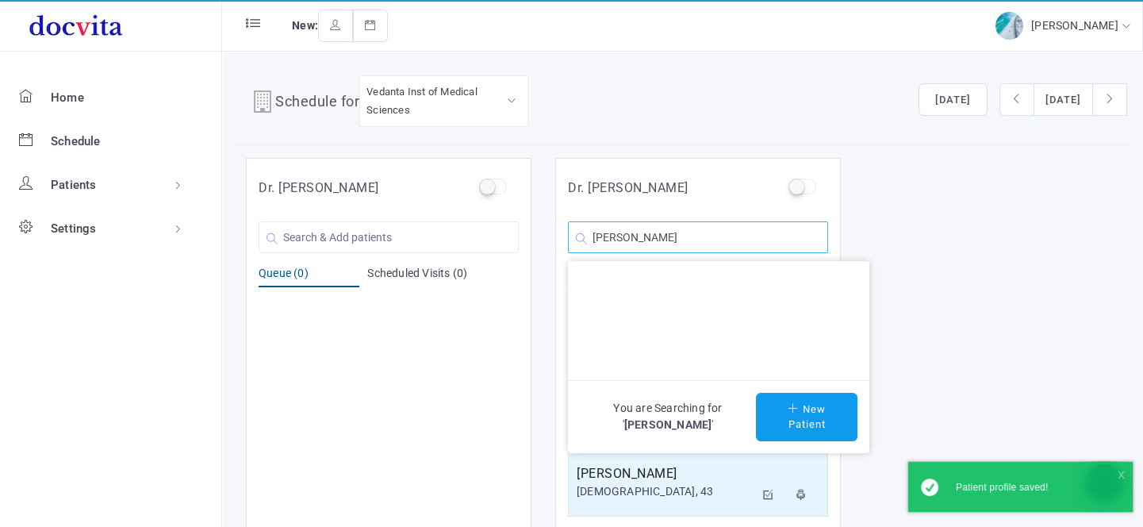
click at [715, 243] on input "Meghraj U Patel" at bounding box center [698, 237] width 260 height 32
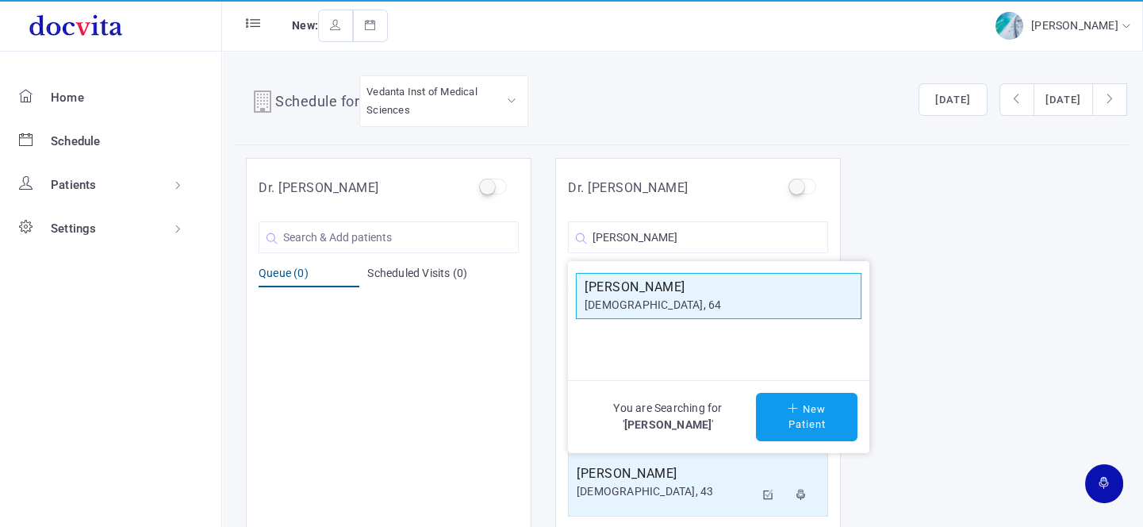
click at [670, 304] on div "[DEMOGRAPHIC_DATA], 64" at bounding box center [718, 305] width 268 height 17
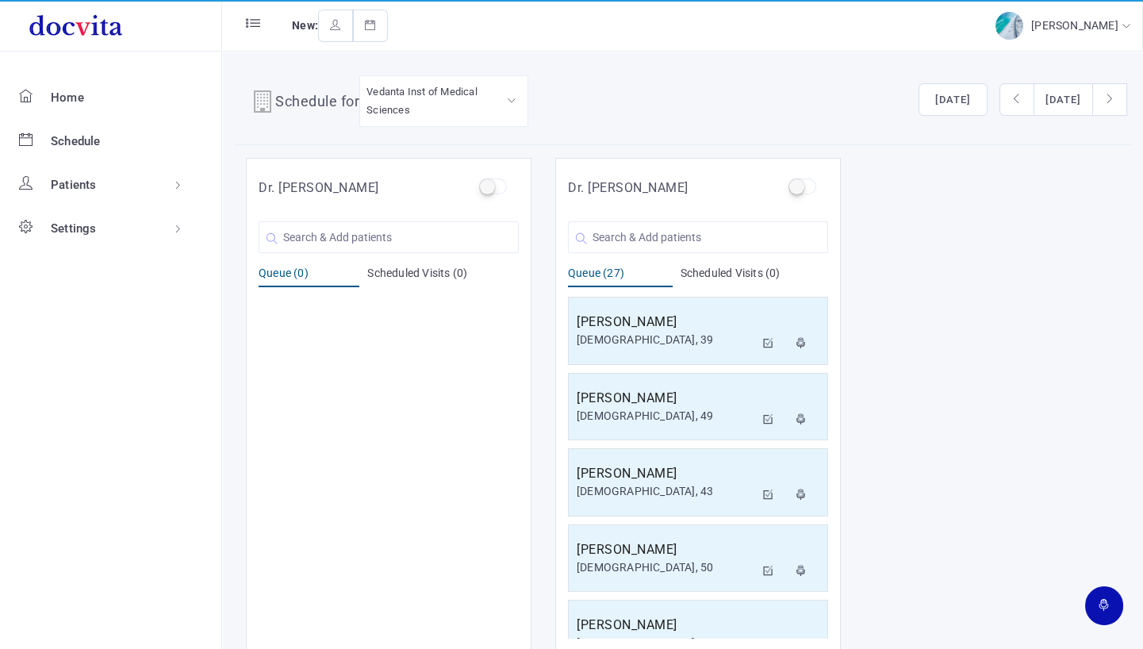
click at [1088, 216] on div "Dr. Atul Patel You are Searching for ' ' New Patient Queue (0) Scheduled Visits…" at bounding box center [682, 404] width 897 height 493
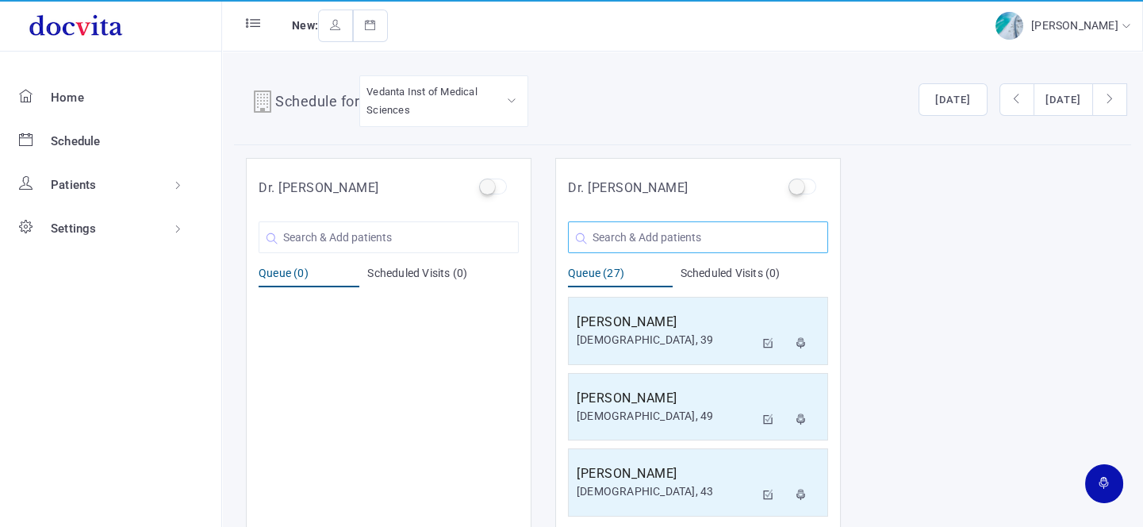
click at [685, 232] on input "text" at bounding box center [698, 237] width 260 height 32
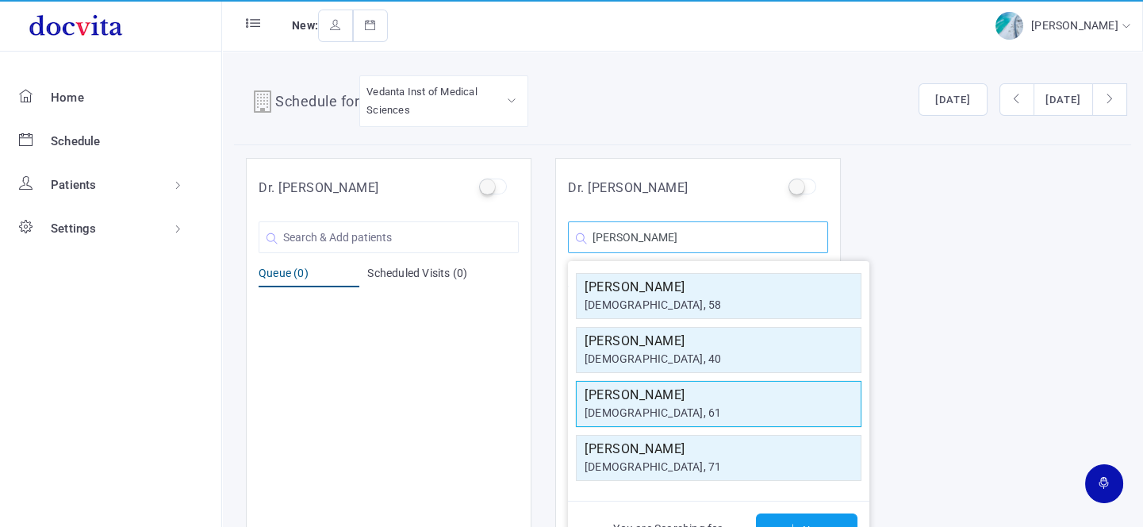
type input "Premlata"
click at [665, 404] on div "female, 61" at bounding box center [718, 412] width 268 height 17
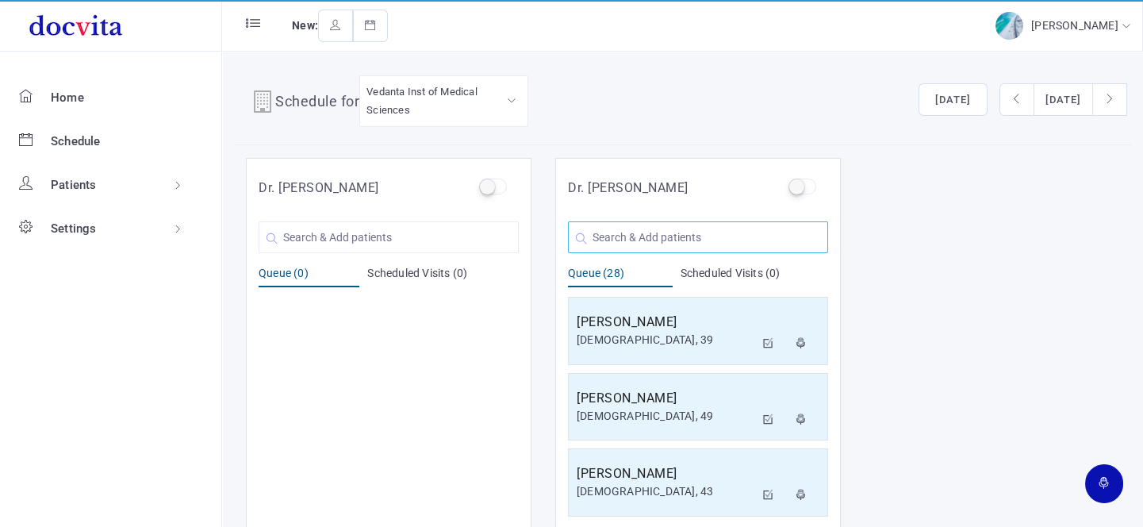
click at [668, 237] on input "text" at bounding box center [698, 237] width 260 height 32
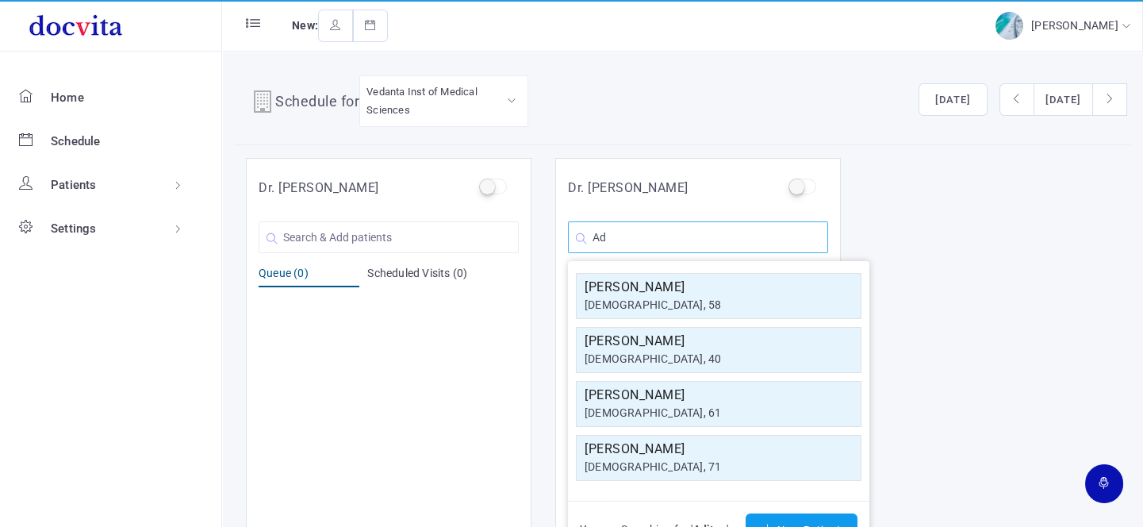
type input "A"
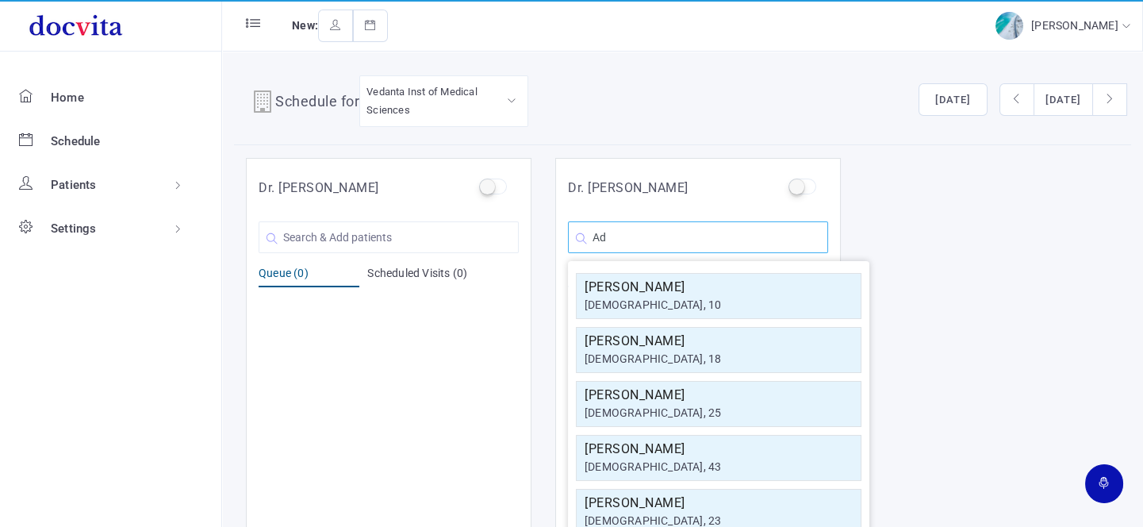
type input "A"
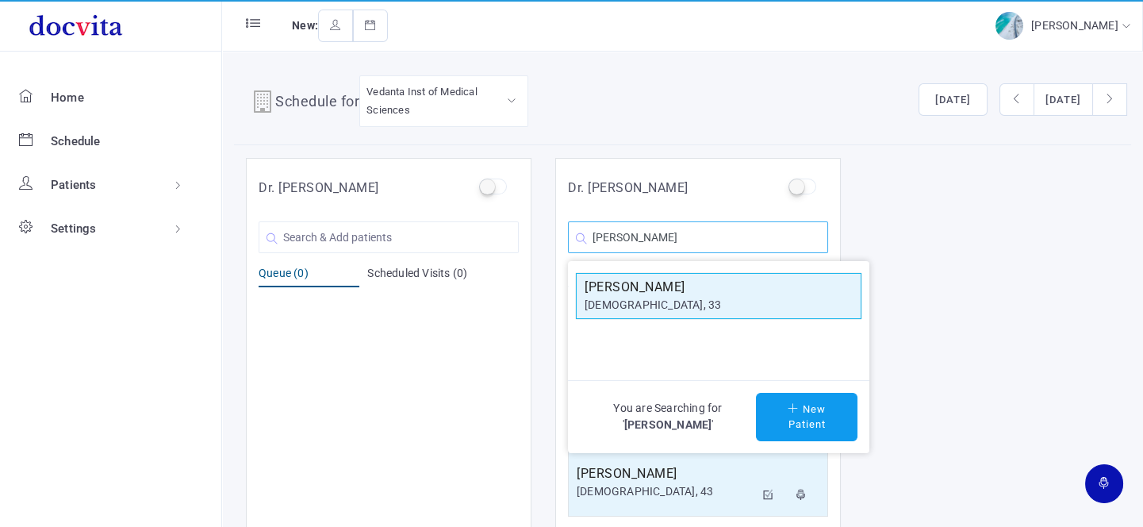
type input "Aditya J"
click at [684, 293] on h5 "Aditya J Bhatt" at bounding box center [718, 287] width 268 height 19
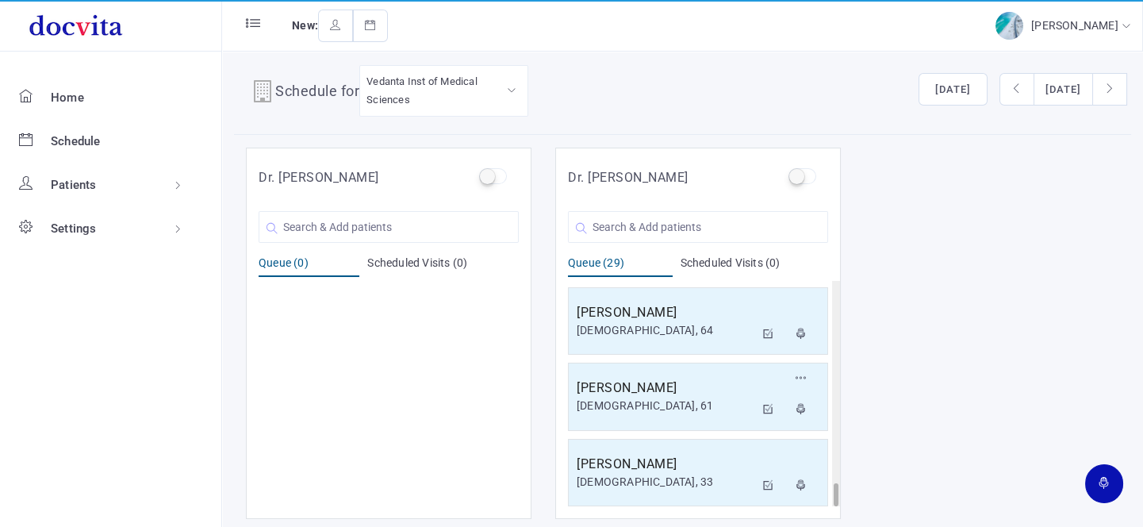
scroll to position [13, 0]
click at [654, 220] on input "text" at bounding box center [698, 225] width 260 height 32
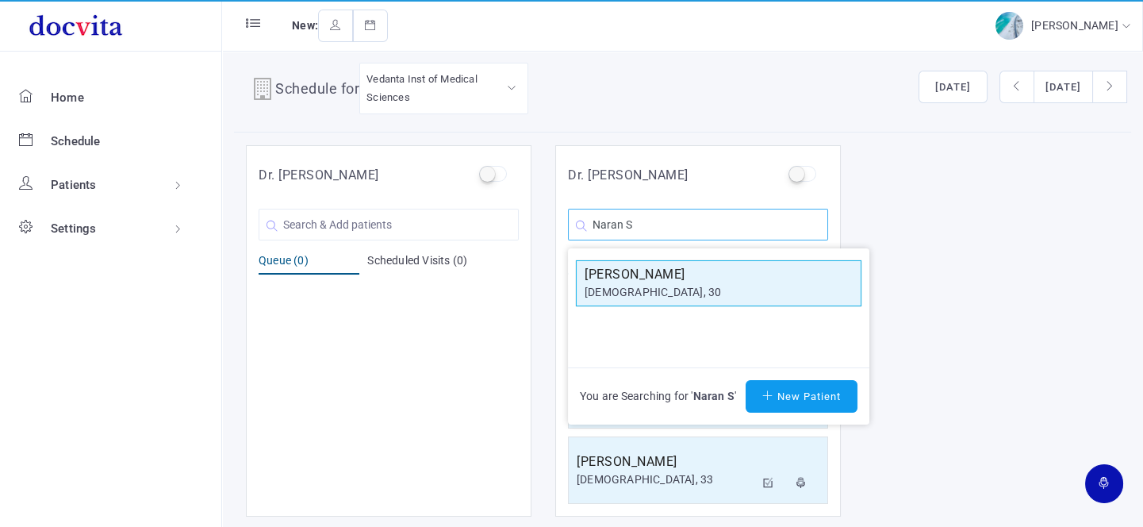
type input "Naran S"
click at [673, 265] on h5 "Naran S Rajgor" at bounding box center [718, 274] width 268 height 19
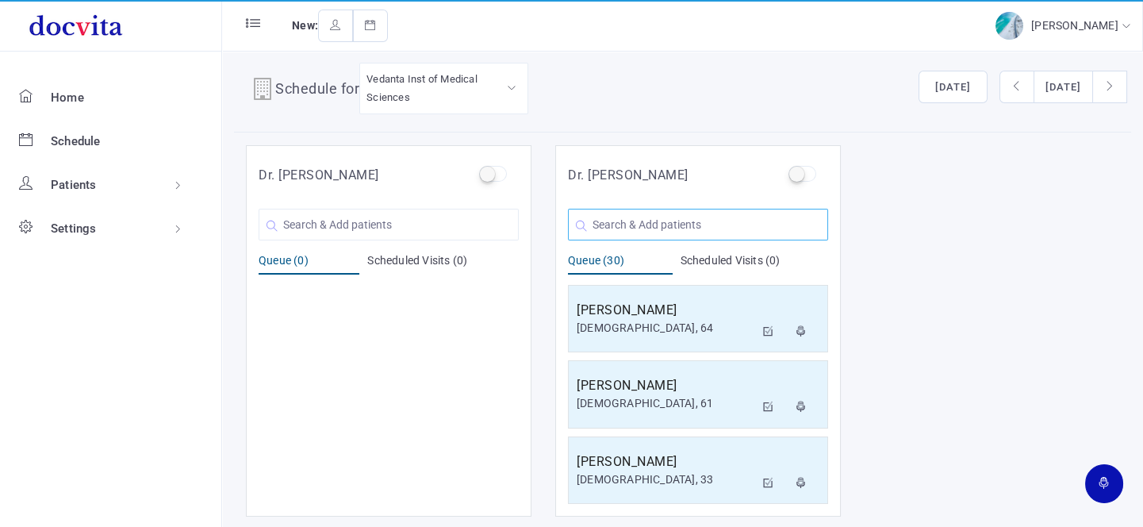
click at [626, 214] on input "text" at bounding box center [698, 225] width 260 height 32
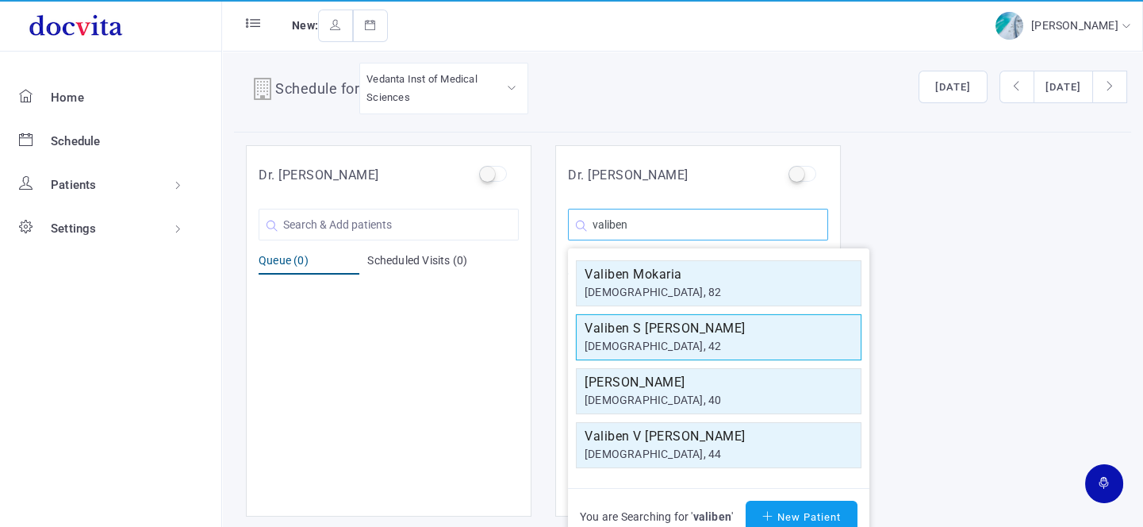
type input "valiben"
click at [681, 346] on div "[DEMOGRAPHIC_DATA], 42" at bounding box center [718, 346] width 268 height 17
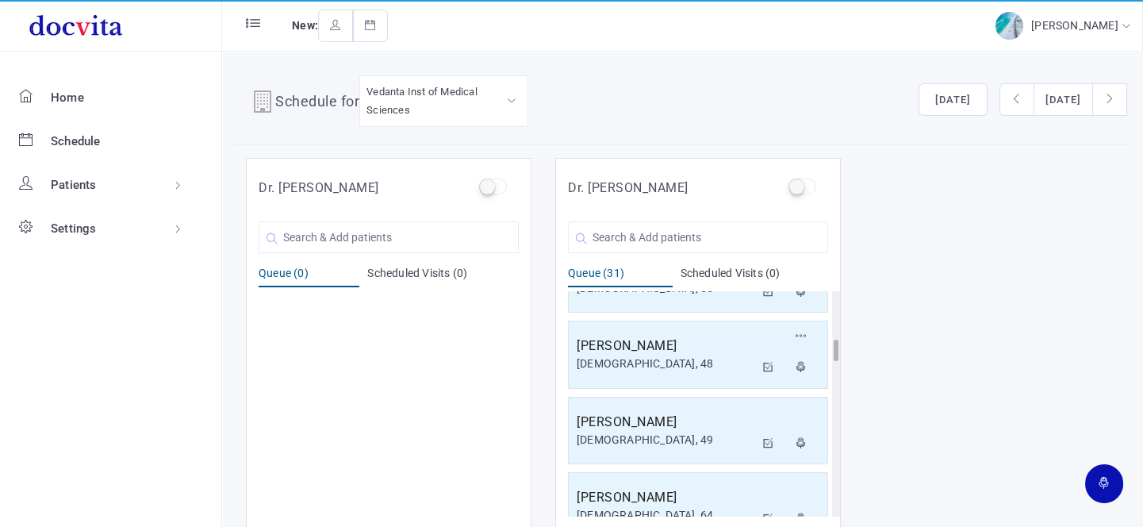
scroll to position [576, 0]
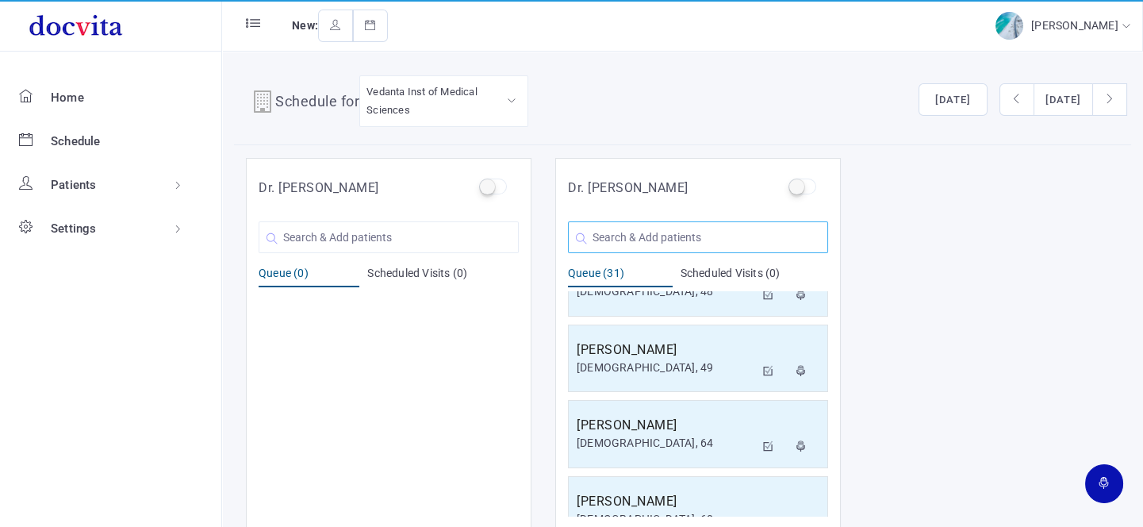
click at [633, 232] on input "text" at bounding box center [698, 237] width 260 height 32
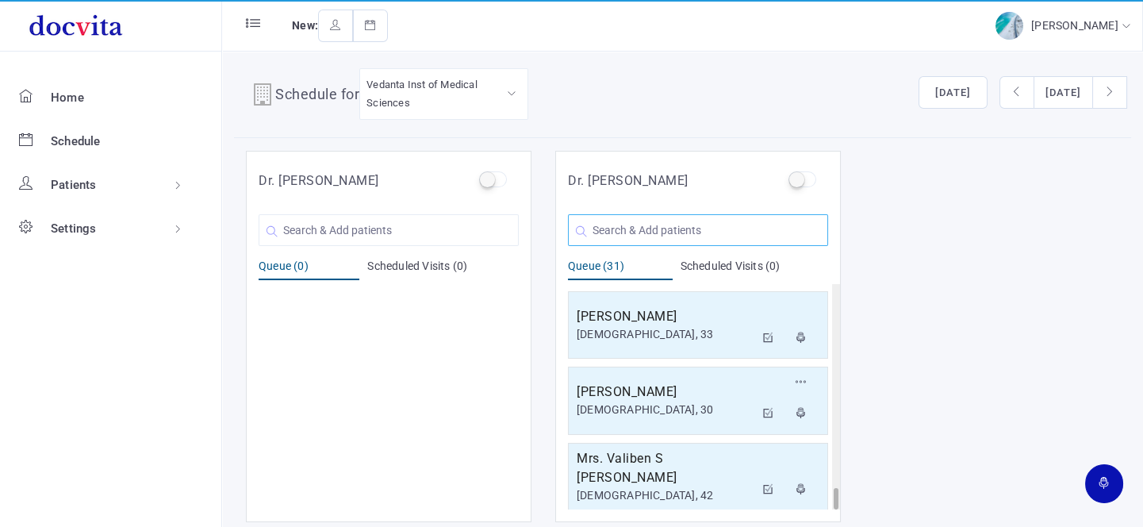
scroll to position [13, 0]
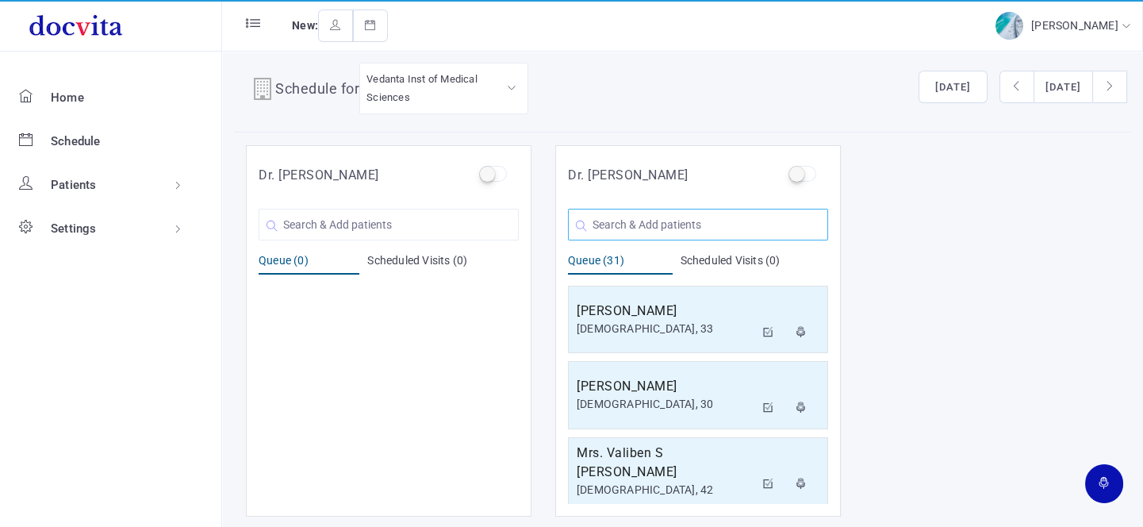
click at [644, 230] on input "text" at bounding box center [698, 225] width 260 height 32
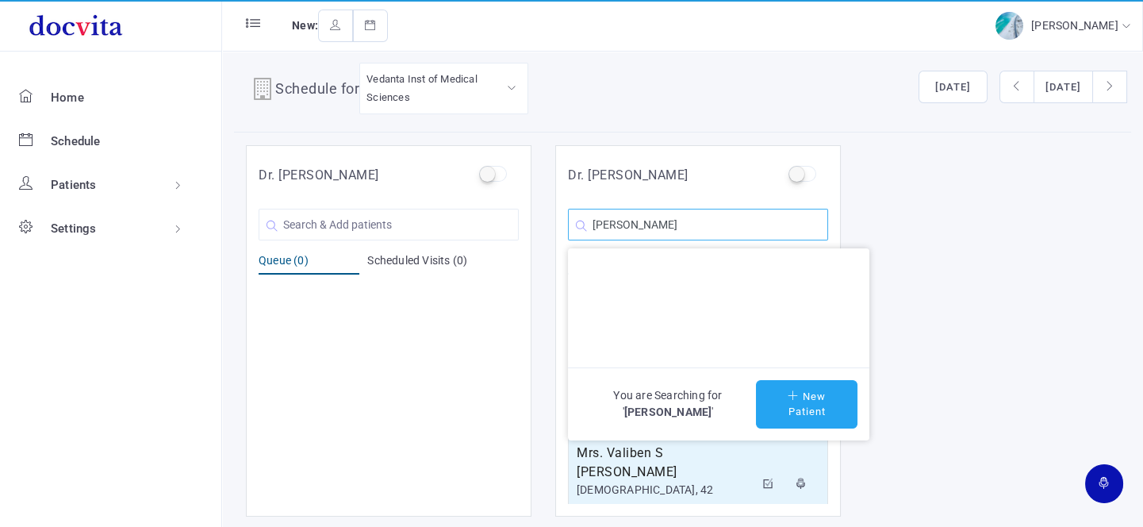
type input "Adityasingh Rajput"
click at [803, 398] on button "New Patient" at bounding box center [806, 404] width 101 height 48
type input "Adityasingh Rajput"
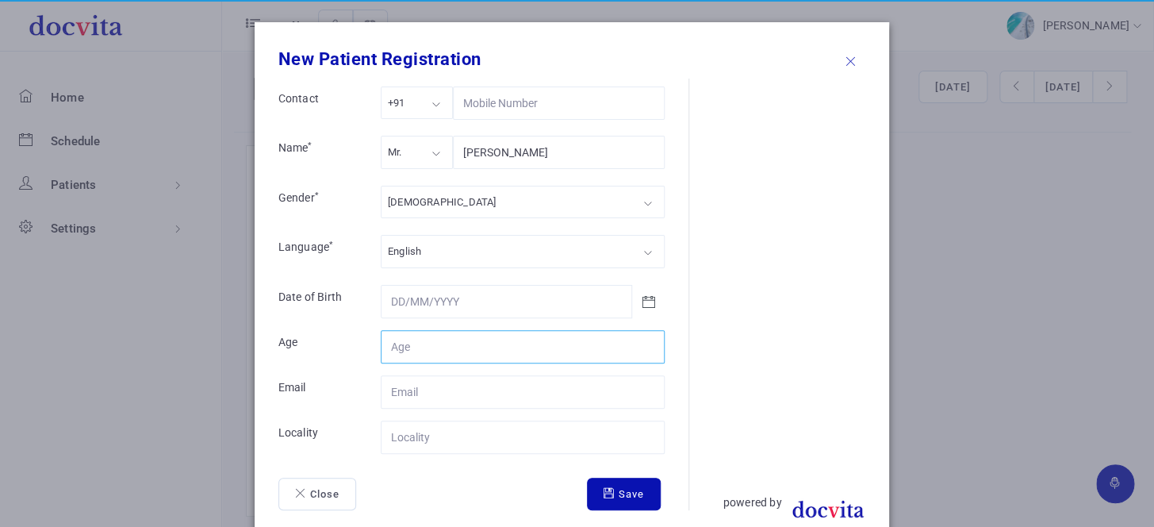
click at [468, 344] on input "Contact" at bounding box center [523, 346] width 284 height 33
type input "22"
click at [453, 443] on input "Contact" at bounding box center [523, 436] width 284 height 33
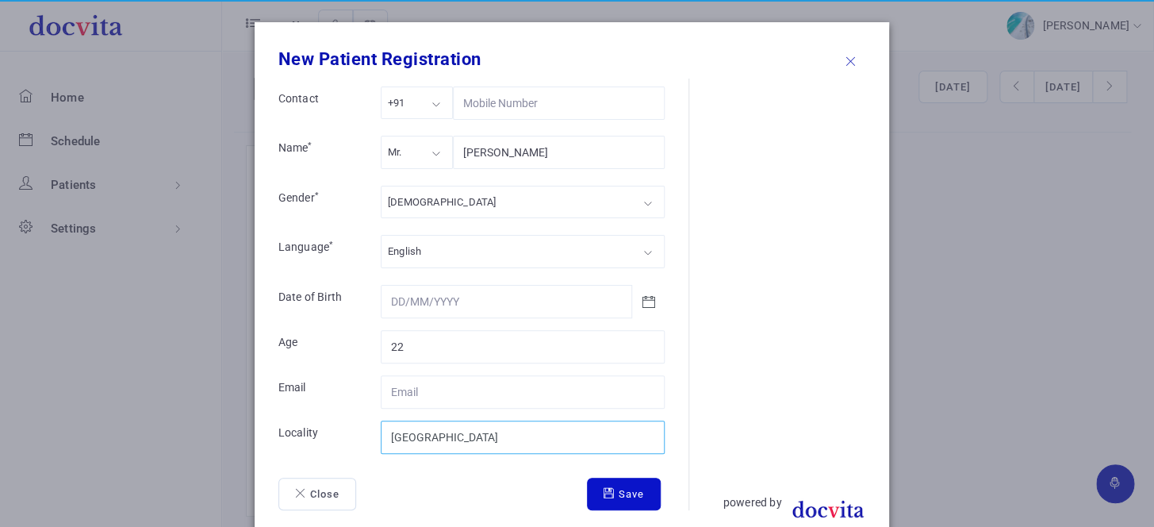
type input "[GEOGRAPHIC_DATA]"
click at [629, 499] on button "Save" at bounding box center [624, 493] width 74 height 33
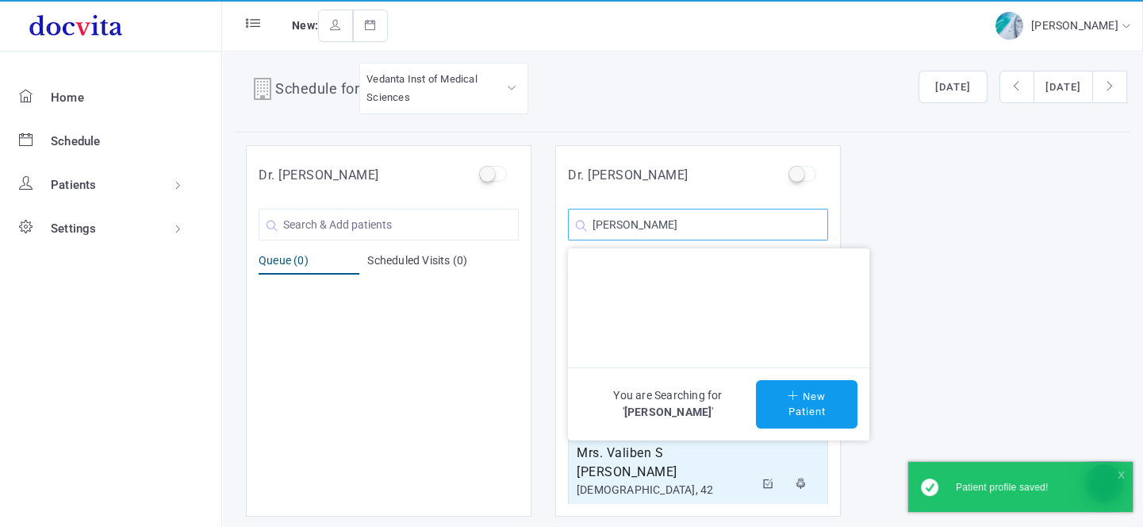
click at [760, 226] on input "Adityasingh Rajput" at bounding box center [698, 225] width 260 height 32
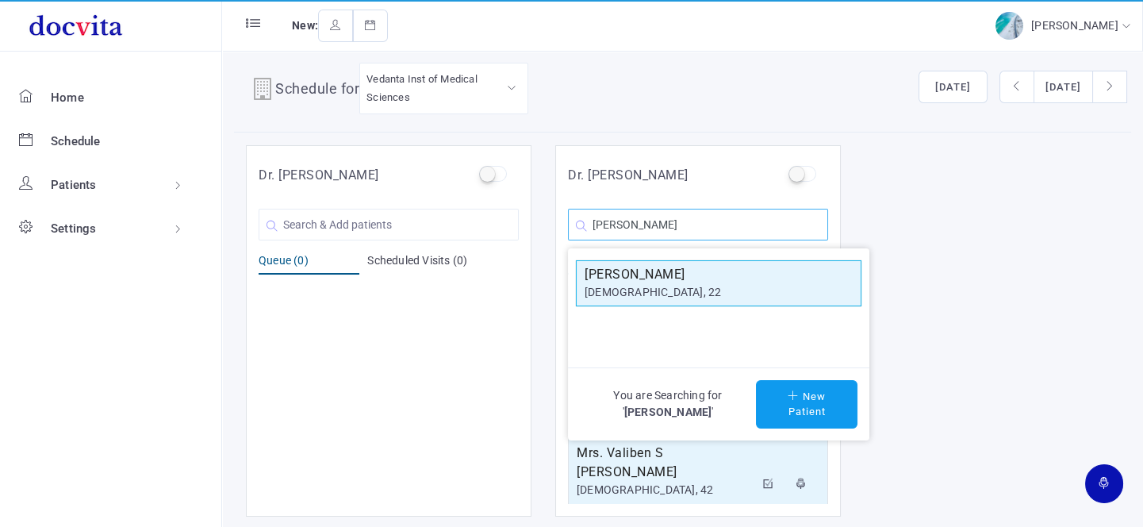
type input "Adityasingh Raj"
click at [748, 290] on div "male, 22" at bounding box center [718, 292] width 268 height 17
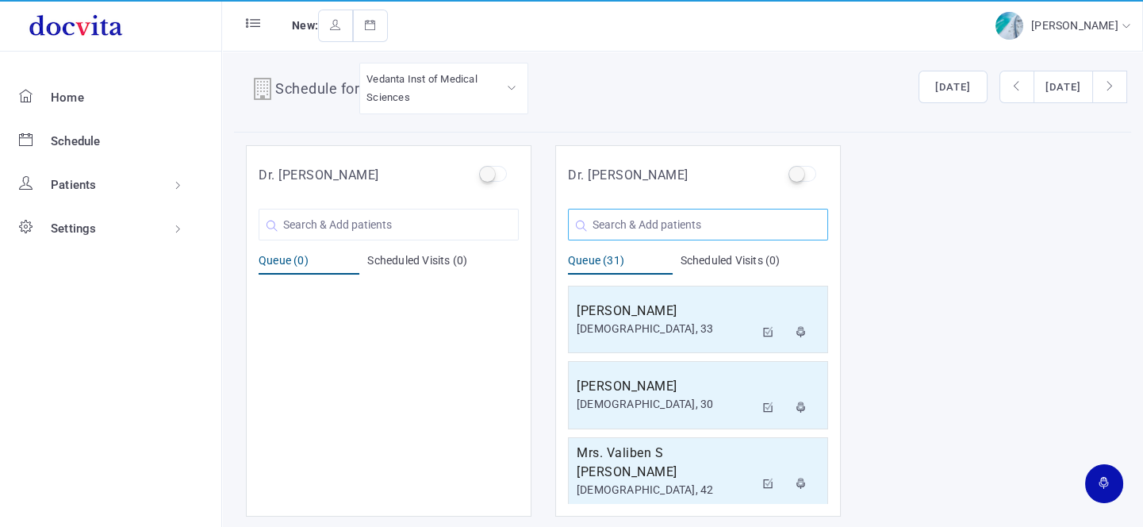
click at [651, 223] on input "text" at bounding box center [698, 225] width 260 height 32
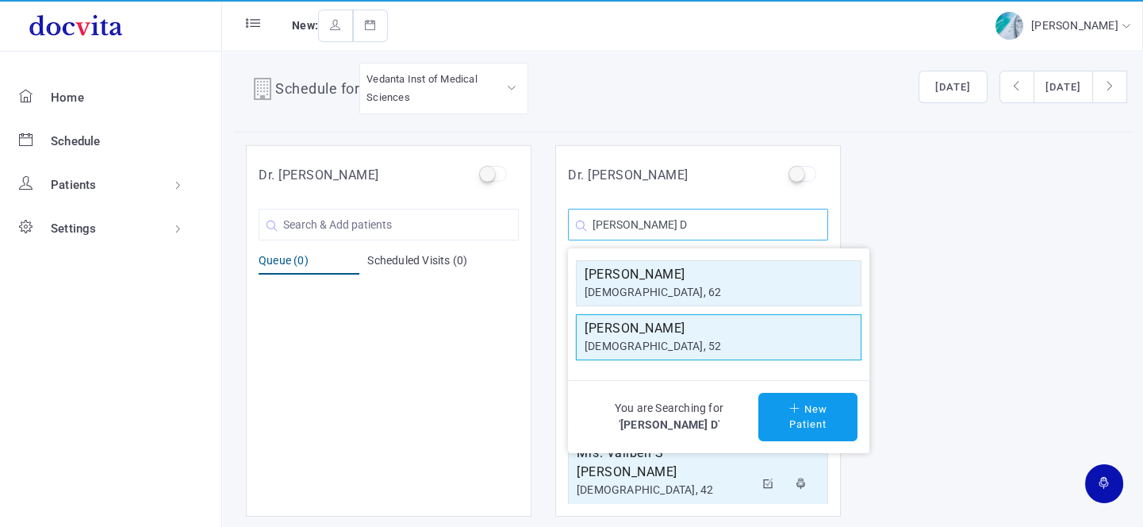
type input "Vipul D"
click at [653, 334] on h5 "Vipul D Shah" at bounding box center [718, 328] width 268 height 19
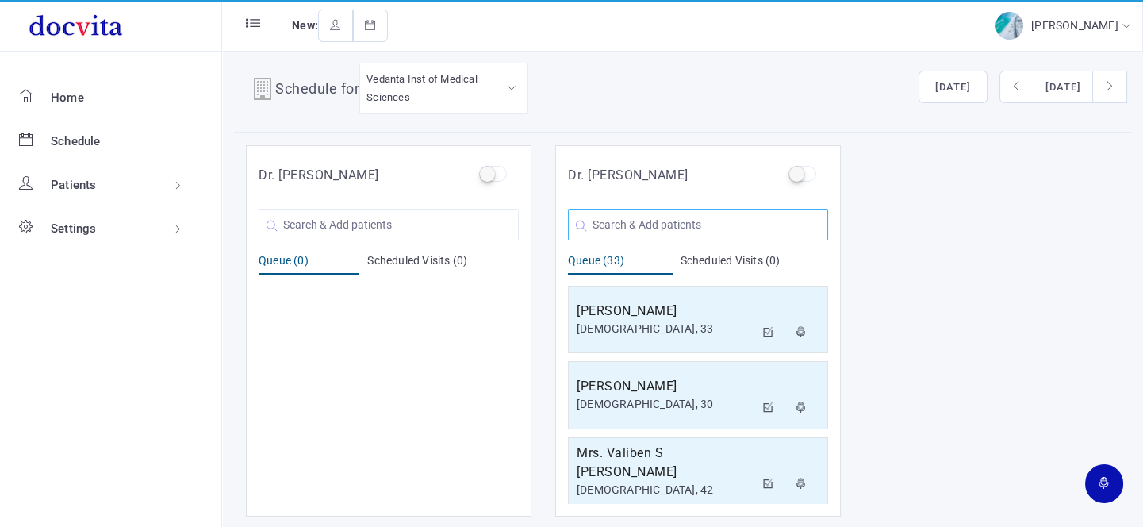
click at [622, 223] on input "text" at bounding box center [698, 225] width 260 height 32
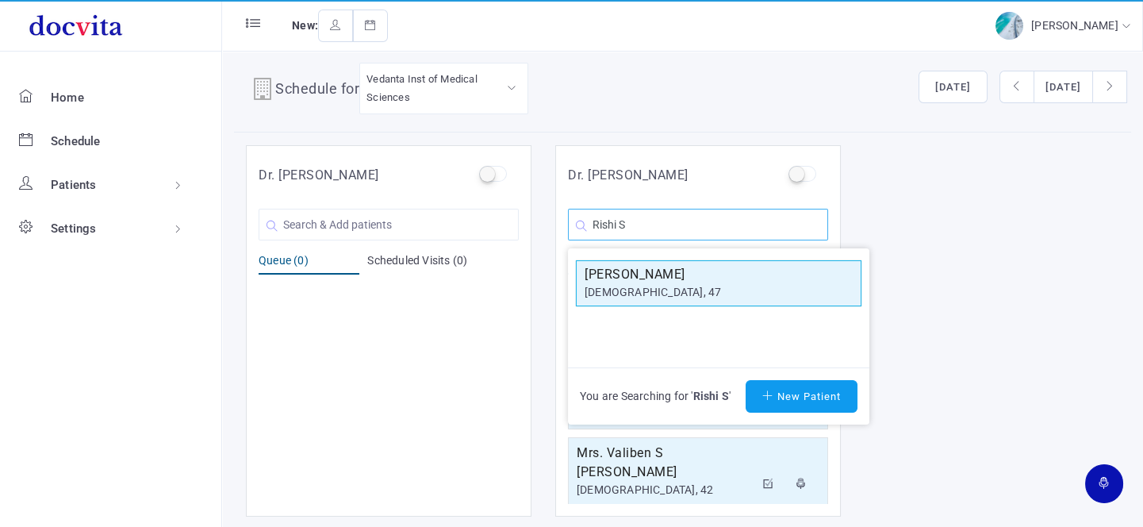
type input "Rishi S"
click at [630, 285] on div "[DEMOGRAPHIC_DATA], 47" at bounding box center [718, 292] width 268 height 17
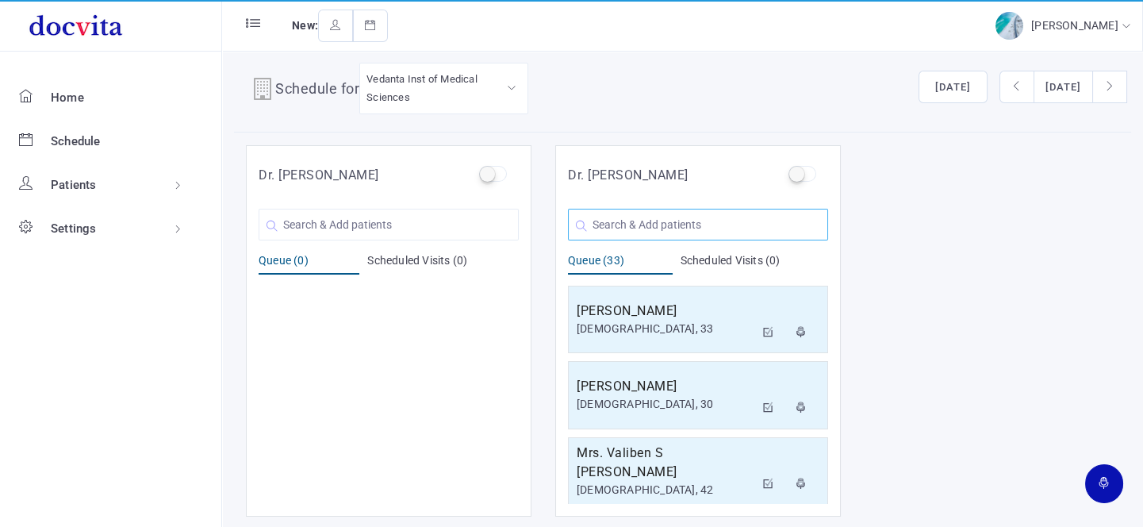
click at [632, 230] on input "text" at bounding box center [698, 225] width 260 height 32
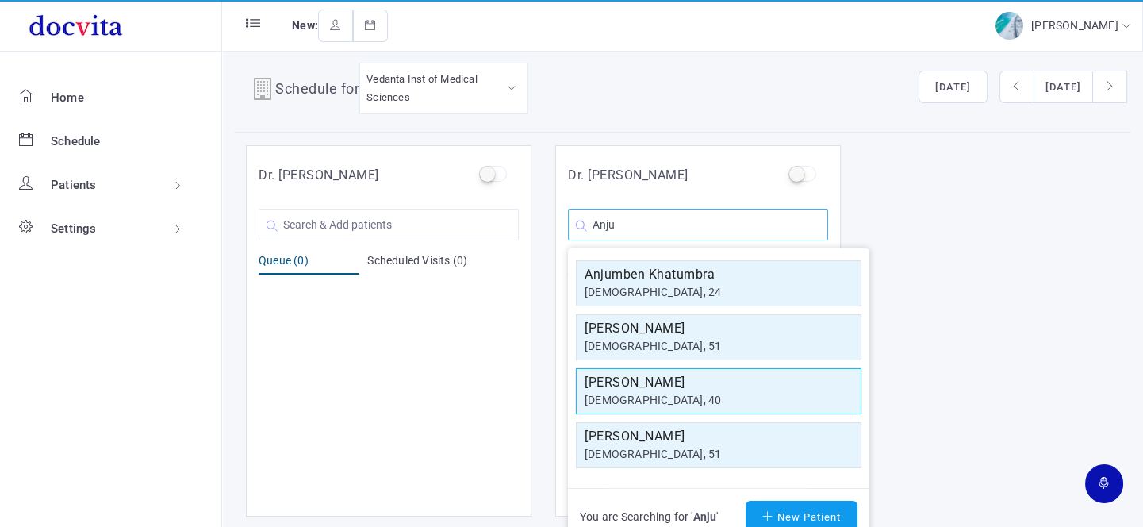
type input "Anju"
click at [660, 392] on div "[DEMOGRAPHIC_DATA], 40" at bounding box center [718, 400] width 268 height 17
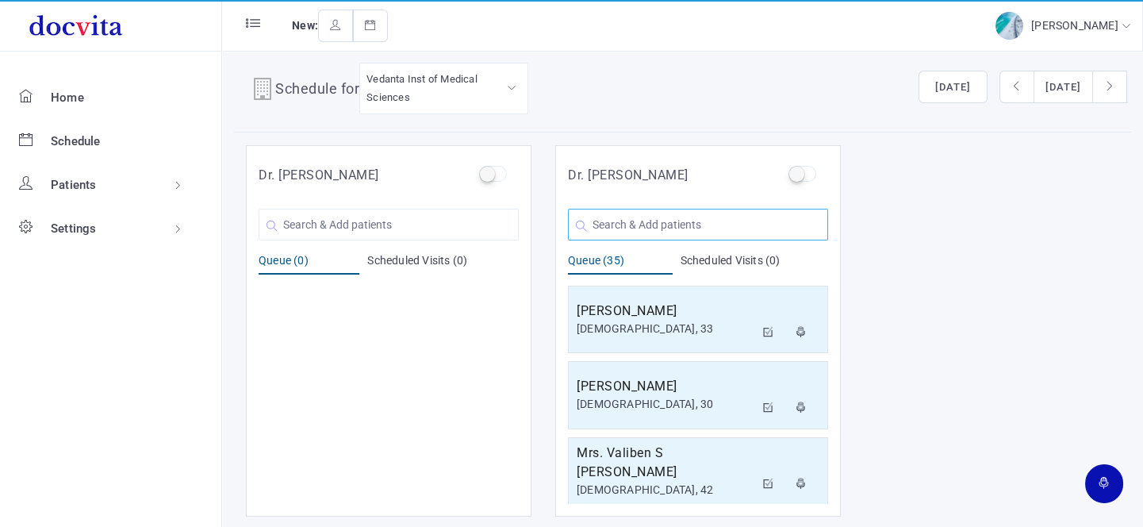
click at [646, 225] on input "text" at bounding box center [698, 225] width 260 height 32
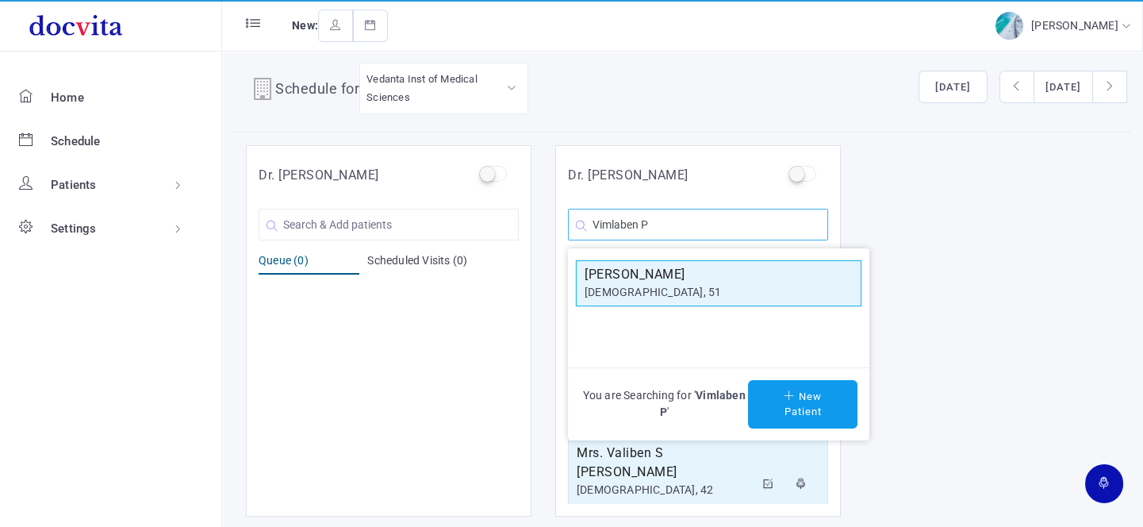
type input "Vimlaben P"
click at [681, 288] on div "[DEMOGRAPHIC_DATA], 51" at bounding box center [718, 292] width 268 height 17
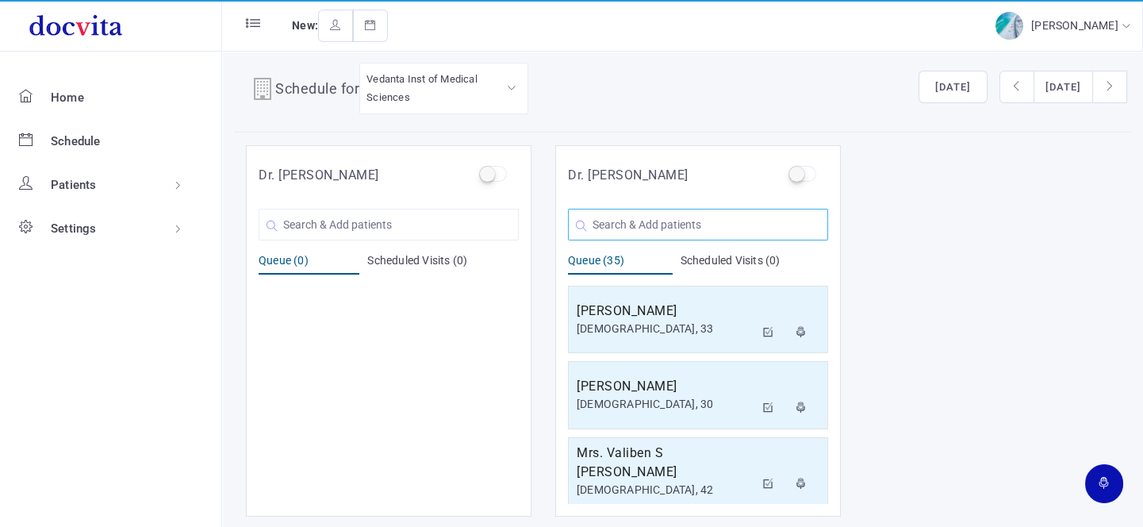
click at [647, 218] on input "text" at bounding box center [698, 225] width 260 height 32
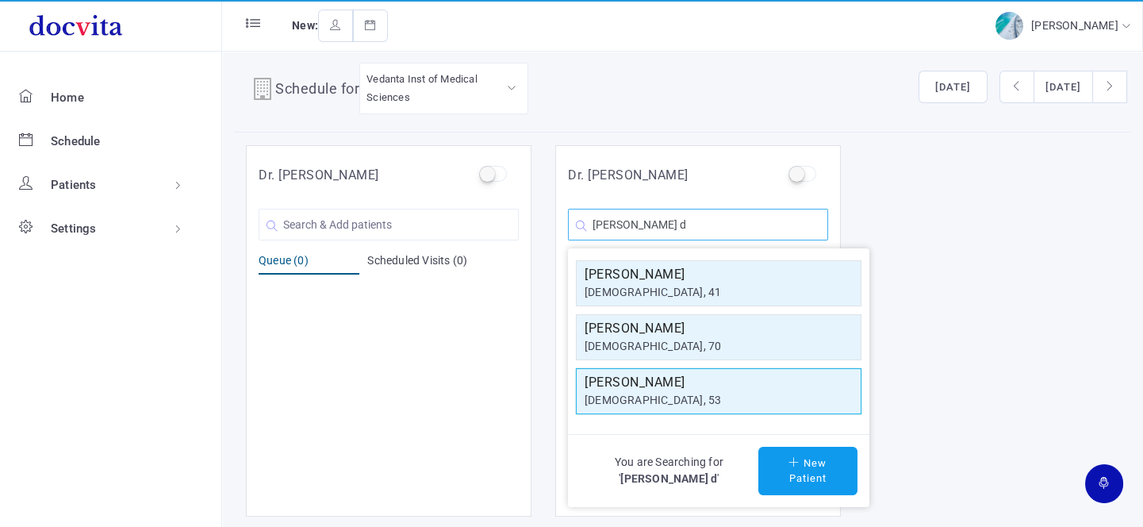
type input "Pravin d"
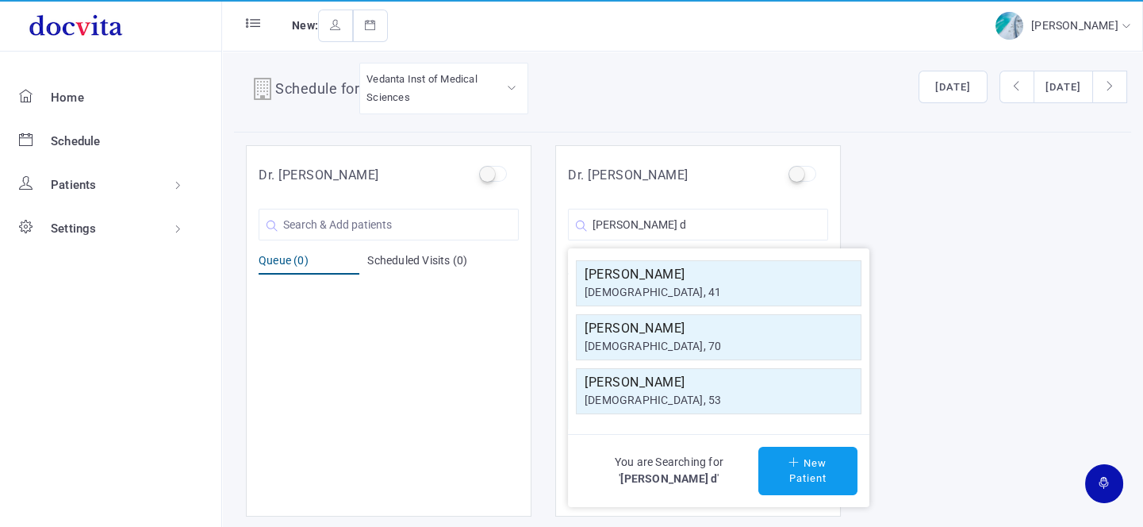
click at [684, 385] on h5 "Pravin D Patel" at bounding box center [718, 382] width 268 height 19
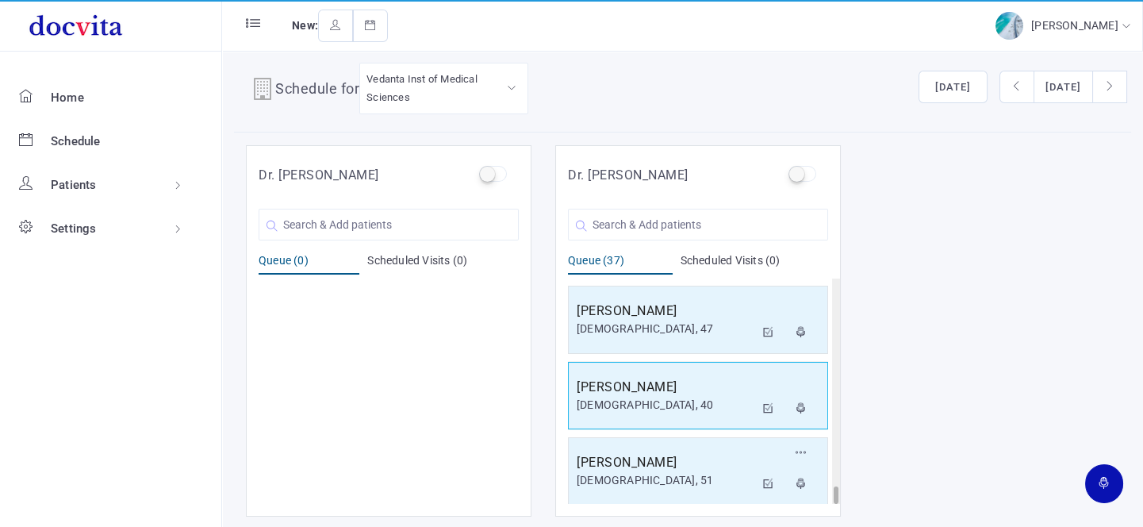
scroll to position [2571, 0]
click at [658, 458] on h5 "Mr. Pravin D Patel" at bounding box center [665, 463] width 178 height 19
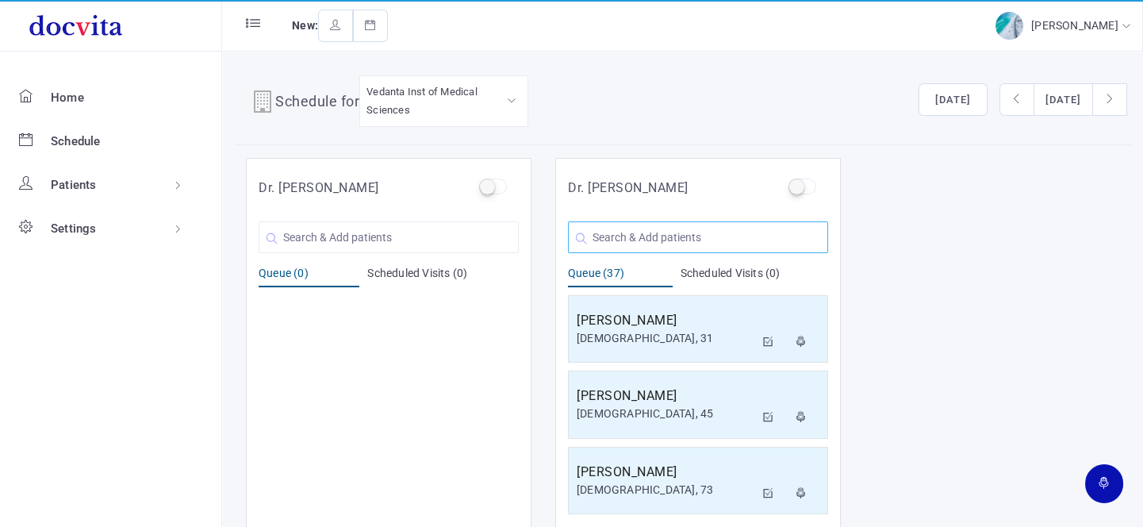
click at [728, 240] on input "text" at bounding box center [698, 237] width 260 height 32
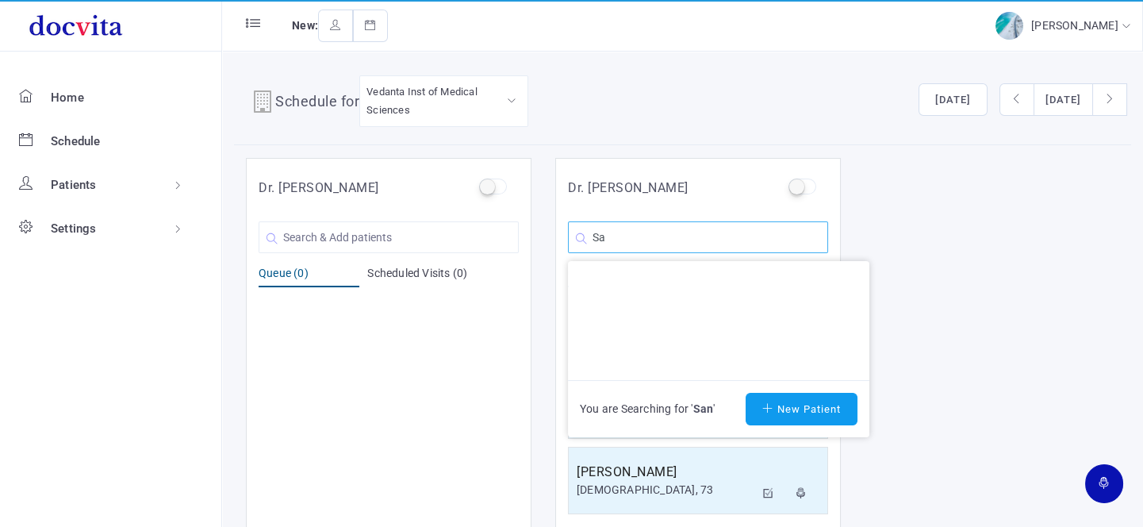
type input "S"
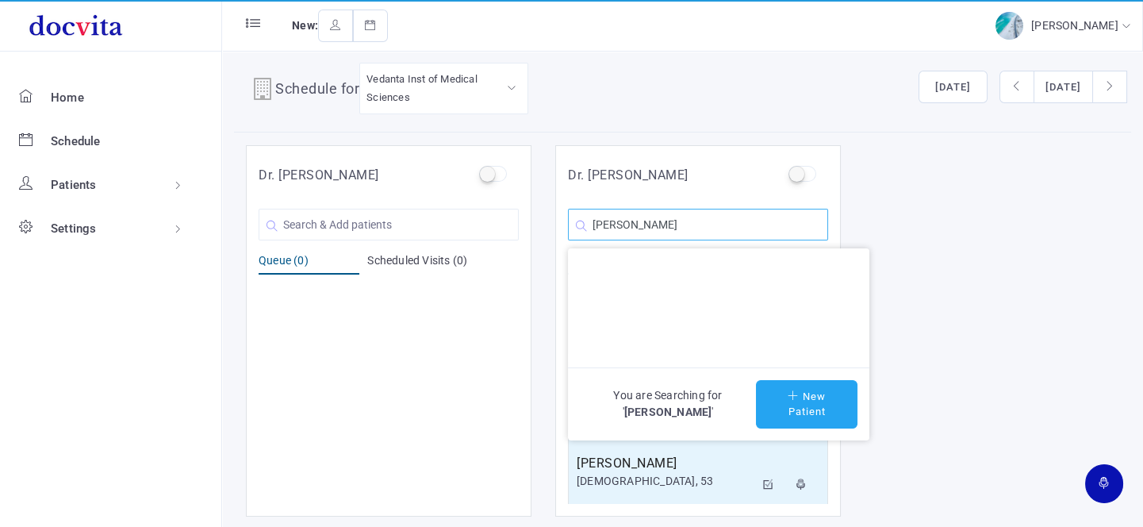
type input "Sanjay Desai"
click at [800, 400] on button "New Patient" at bounding box center [806, 404] width 101 height 48
type input "Sanjay Desai"
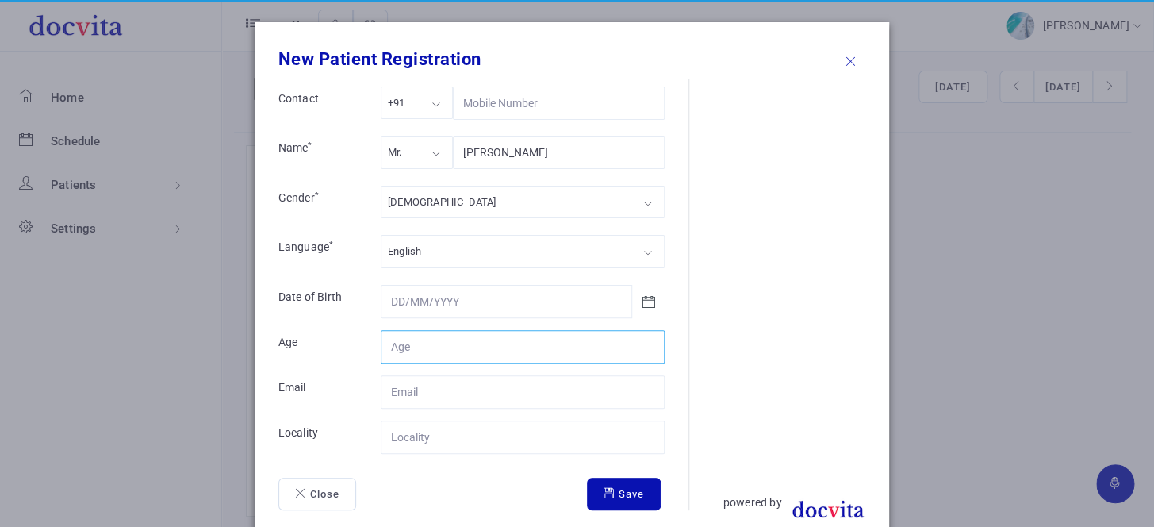
click at [452, 348] on input "Contact" at bounding box center [523, 346] width 284 height 33
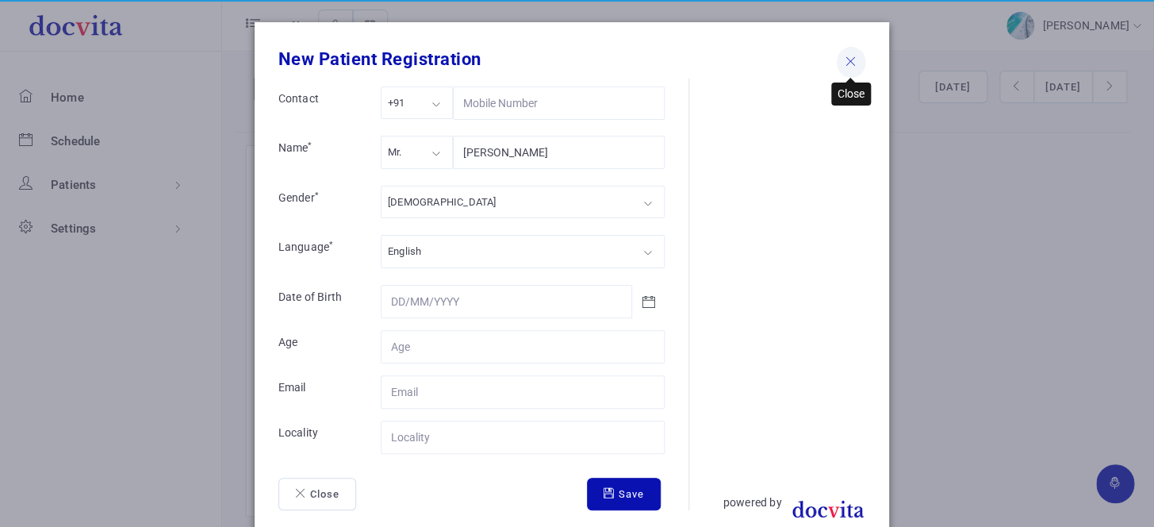
click at [850, 62] on button at bounding box center [851, 63] width 29 height 32
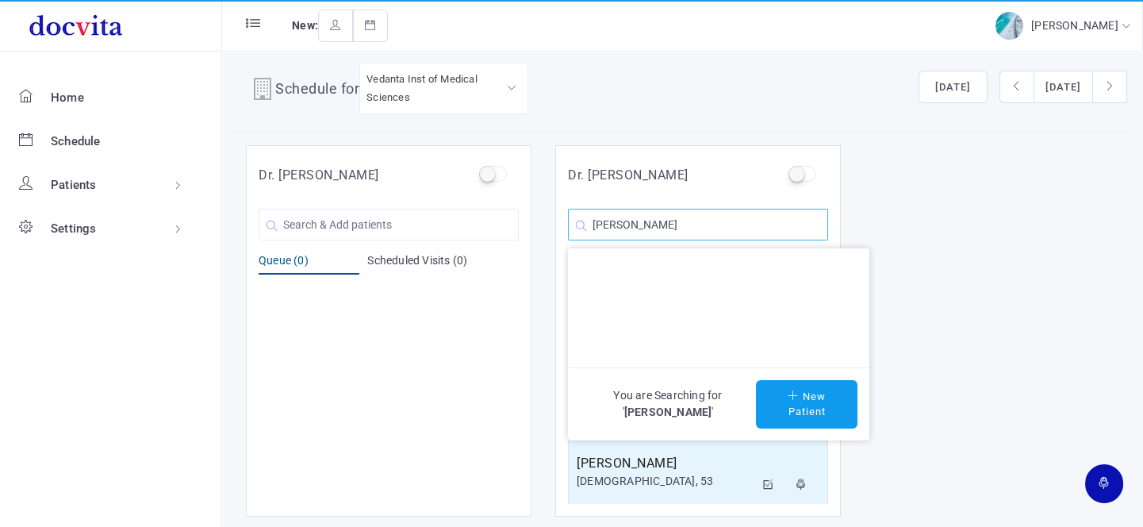
click at [676, 225] on input "Sanjay Desai" at bounding box center [698, 225] width 260 height 32
type input "S"
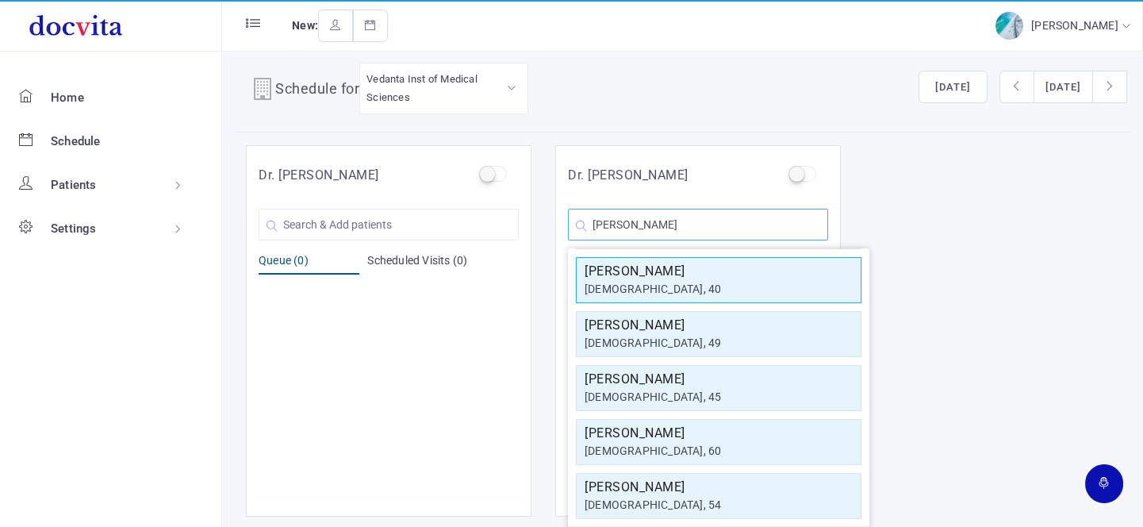
scroll to position [176, 0]
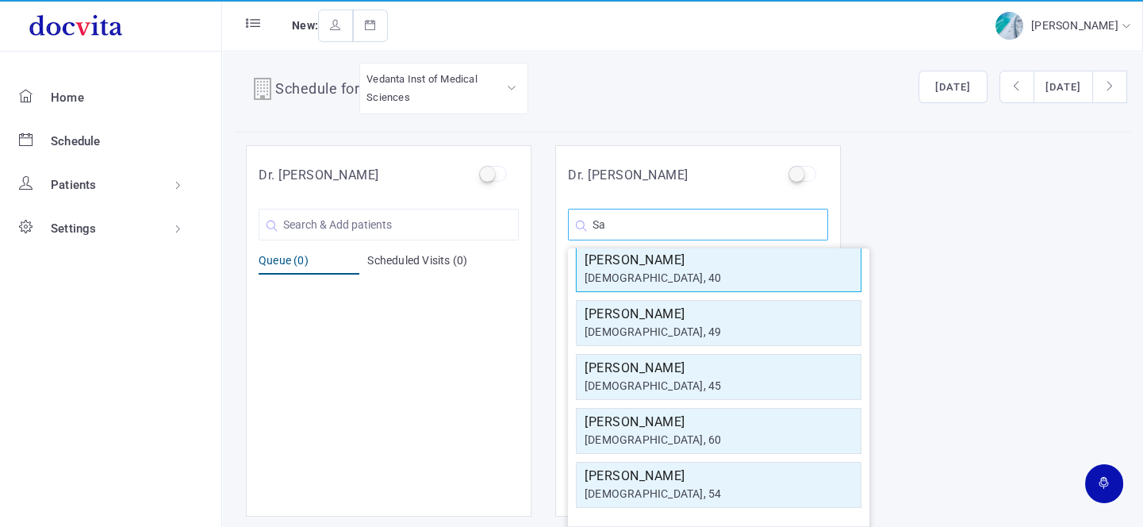
type input "S"
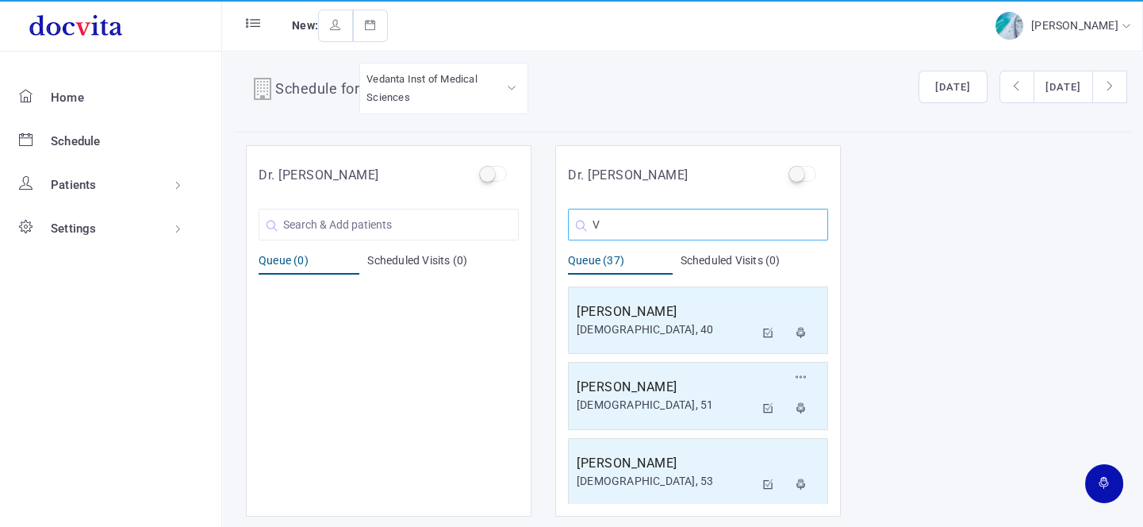
scroll to position [0, 0]
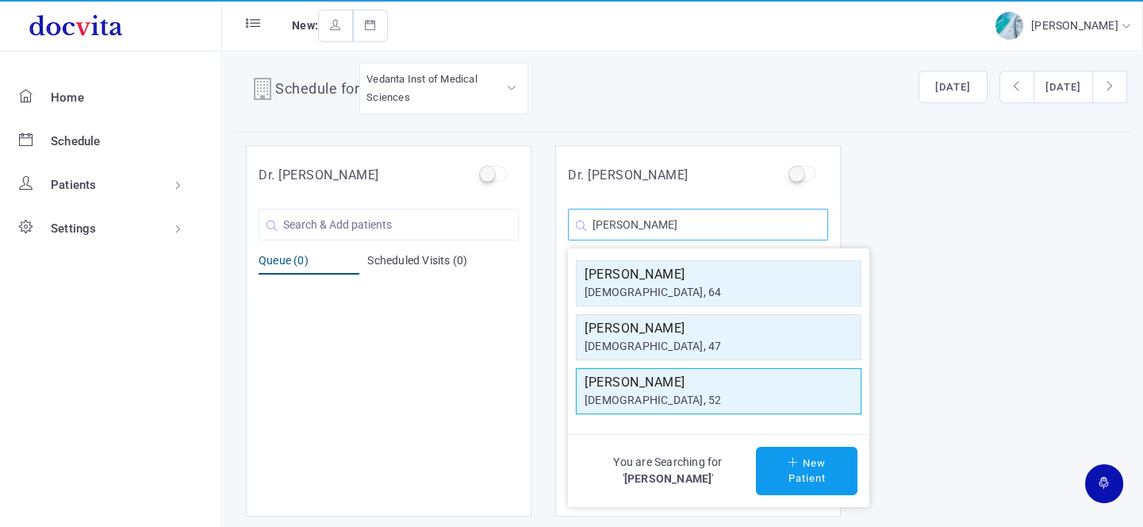
type input "Vadhwani"
click at [690, 397] on div "female, 52" at bounding box center [718, 400] width 268 height 17
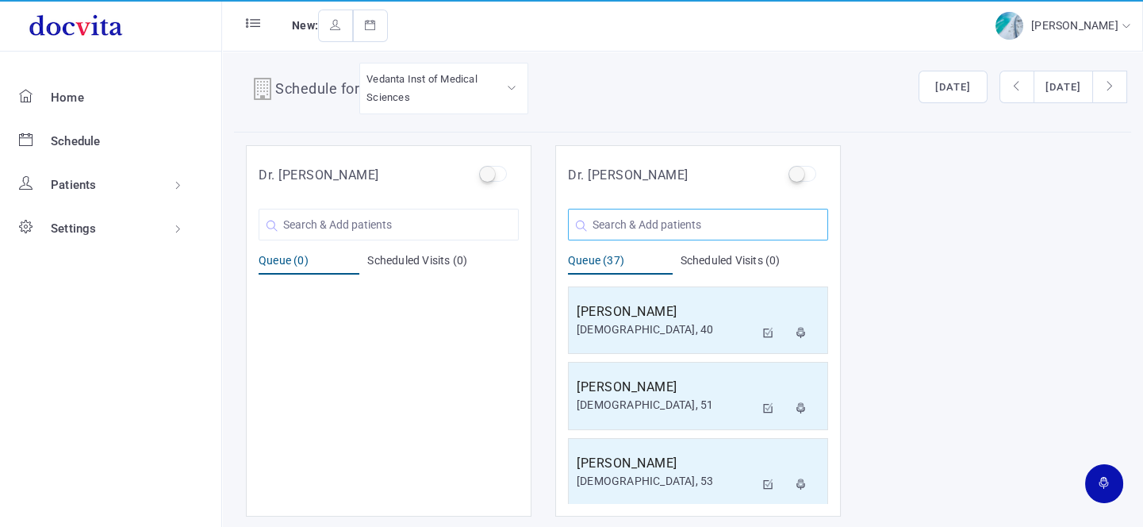
click at [605, 220] on input "text" at bounding box center [698, 225] width 260 height 32
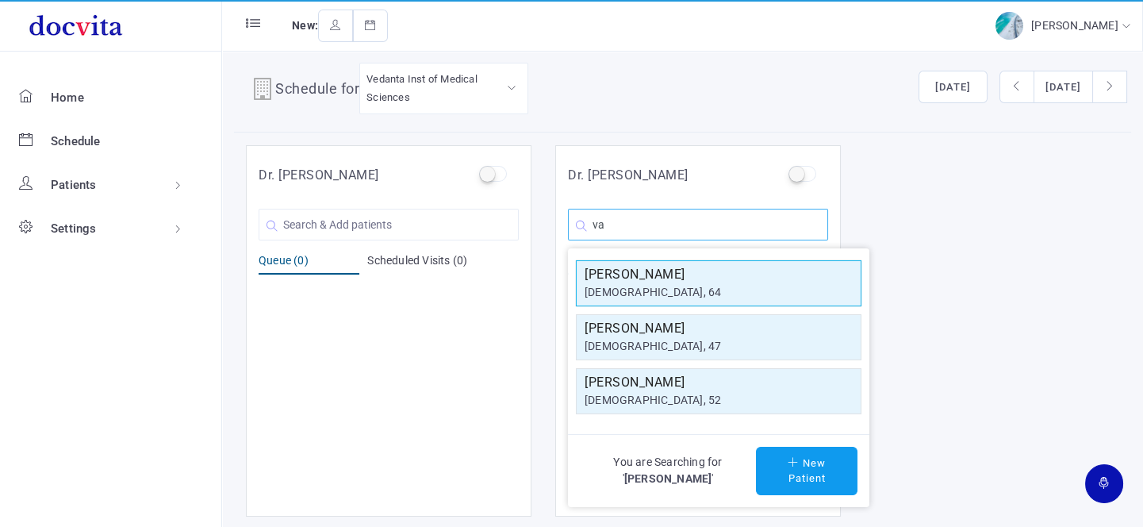
type input "v"
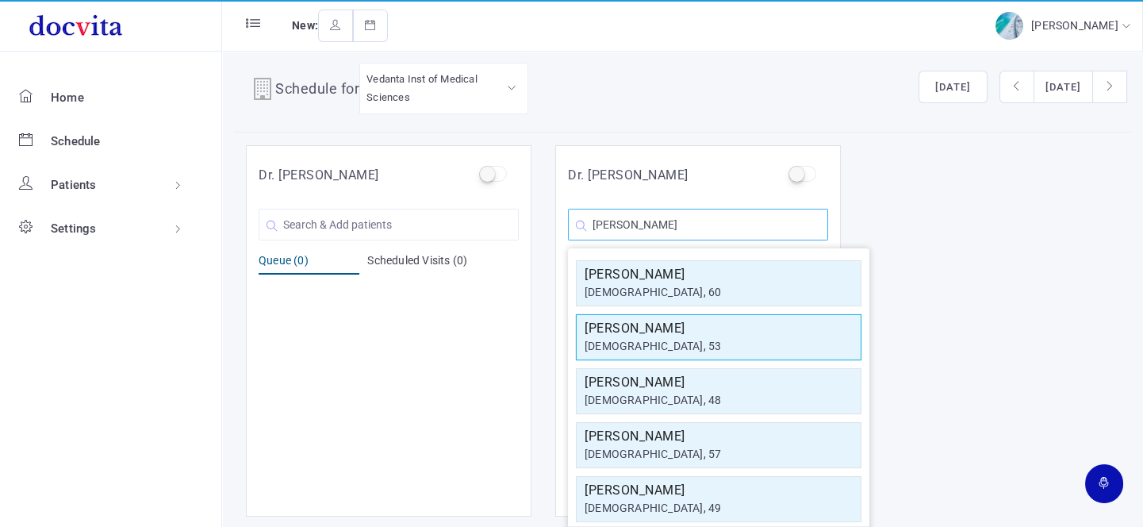
type input "Jitu"
click at [662, 343] on div "[DEMOGRAPHIC_DATA], 53" at bounding box center [718, 346] width 268 height 17
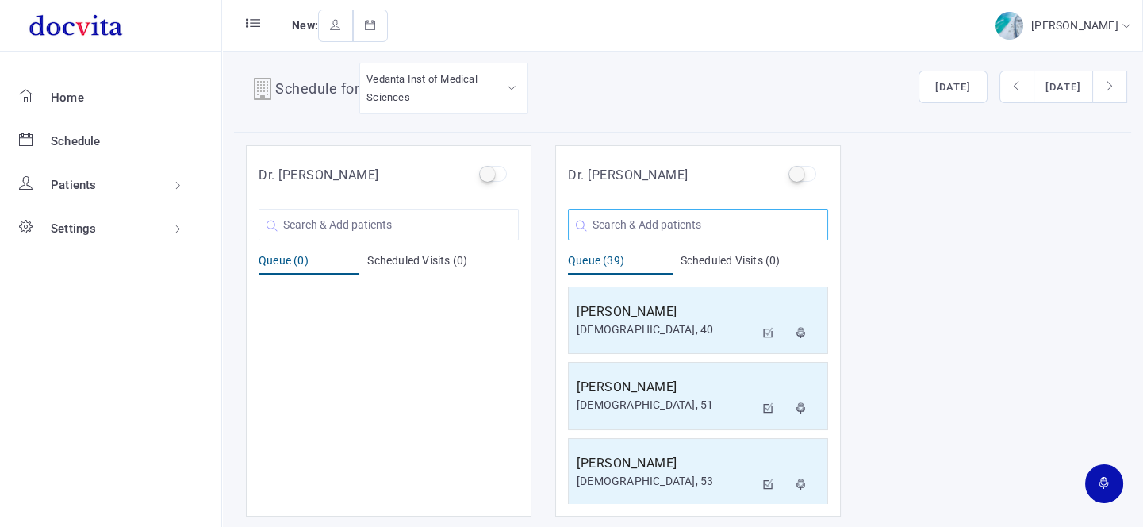
click at [630, 222] on input "text" at bounding box center [698, 225] width 260 height 32
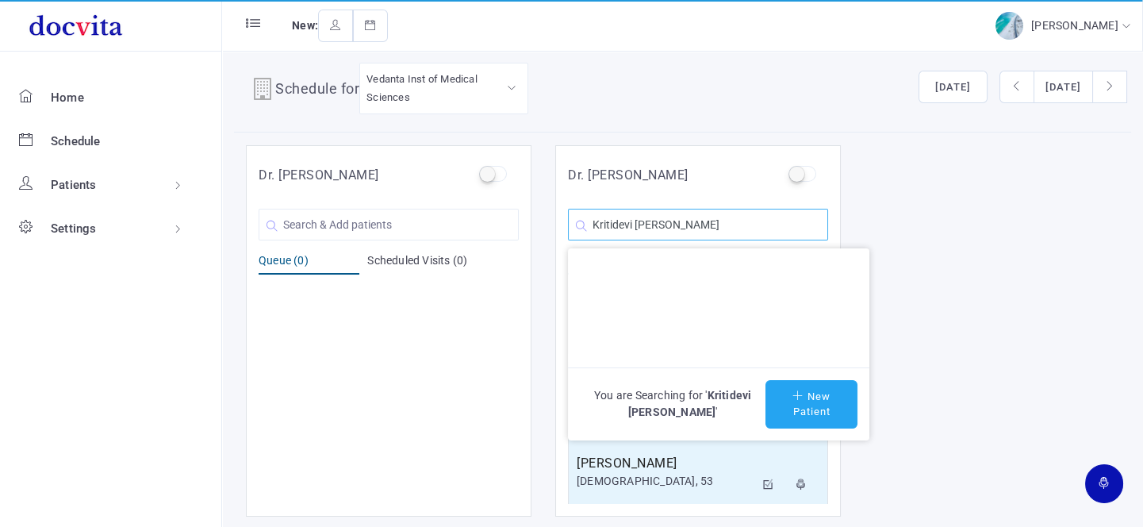
type input "Kritidevi Dharewa"
click at [787, 407] on button "New Patient" at bounding box center [811, 404] width 92 height 48
type input "Kritidevi Dharewa"
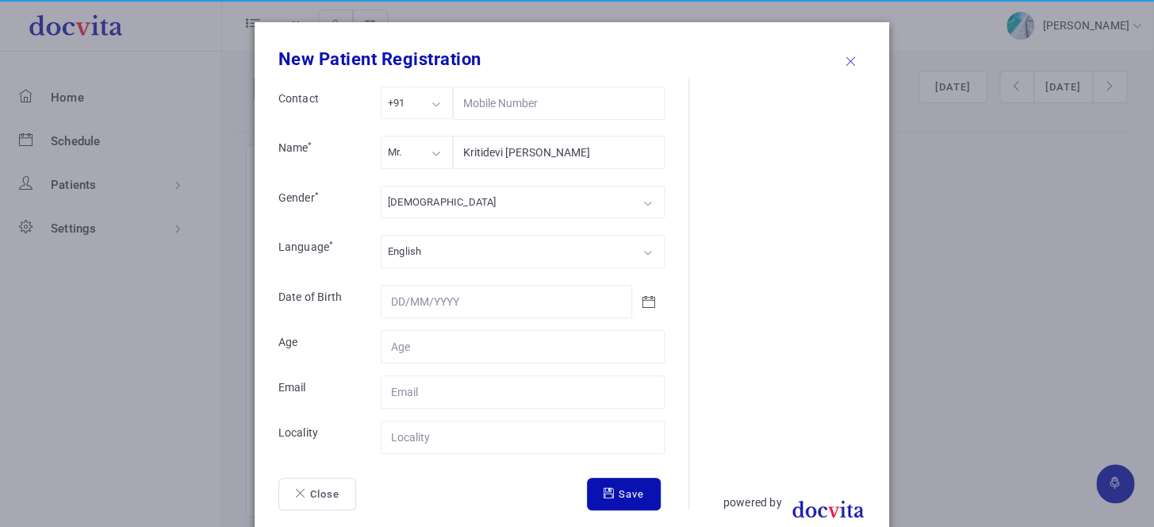
click at [420, 163] on div "Mr." at bounding box center [417, 152] width 72 height 33
click at [419, 206] on div "[DEMOGRAPHIC_DATA]" at bounding box center [523, 202] width 284 height 33
click at [427, 343] on input "Contact" at bounding box center [523, 346] width 284 height 33
type input "66"
click at [467, 439] on input "Contact" at bounding box center [523, 436] width 284 height 33
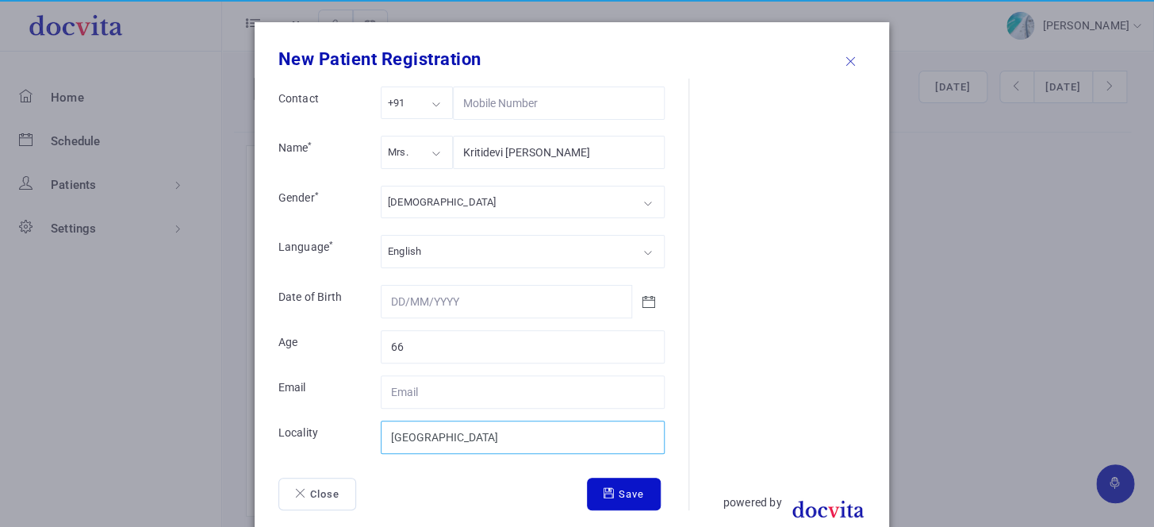
type input "Kolkata"
click at [622, 491] on button "Save" at bounding box center [624, 493] width 74 height 33
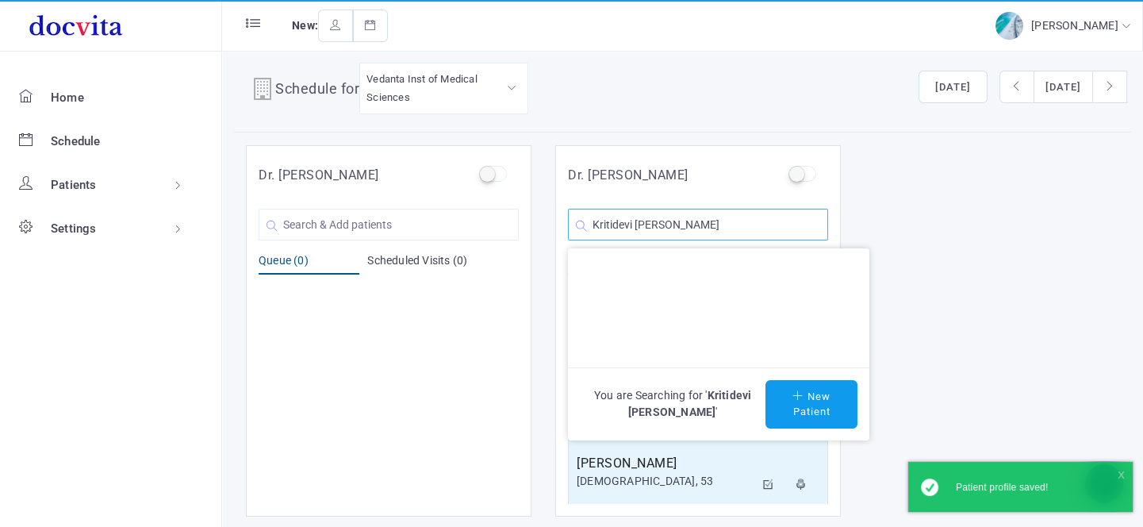
click at [725, 228] on input "Kritidevi Dharewa" at bounding box center [698, 225] width 260 height 32
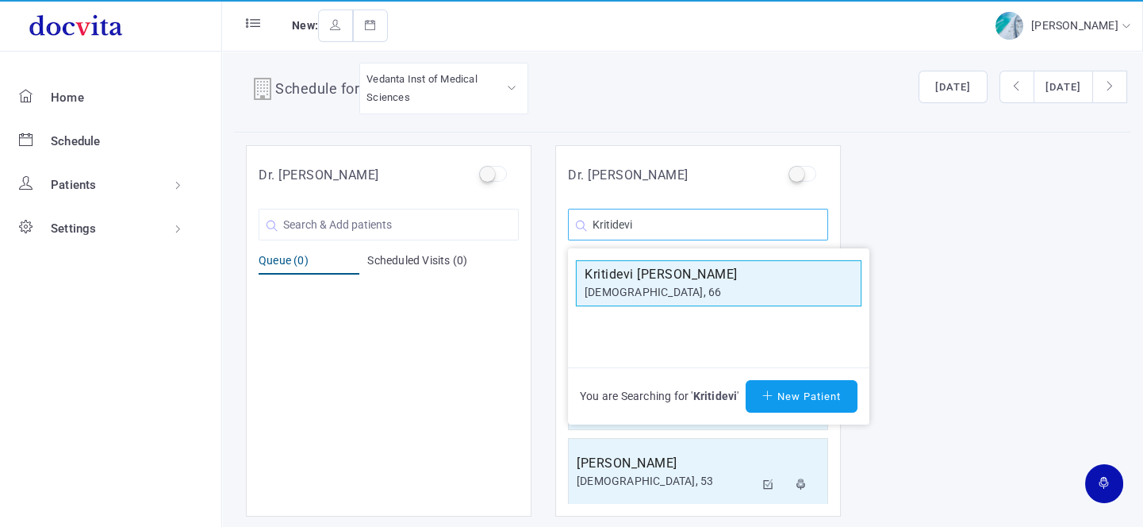
type input "Kritidevi"
click at [720, 280] on h5 "Kritidevi Dharewa" at bounding box center [718, 274] width 268 height 19
